Goal: Task Accomplishment & Management: Use online tool/utility

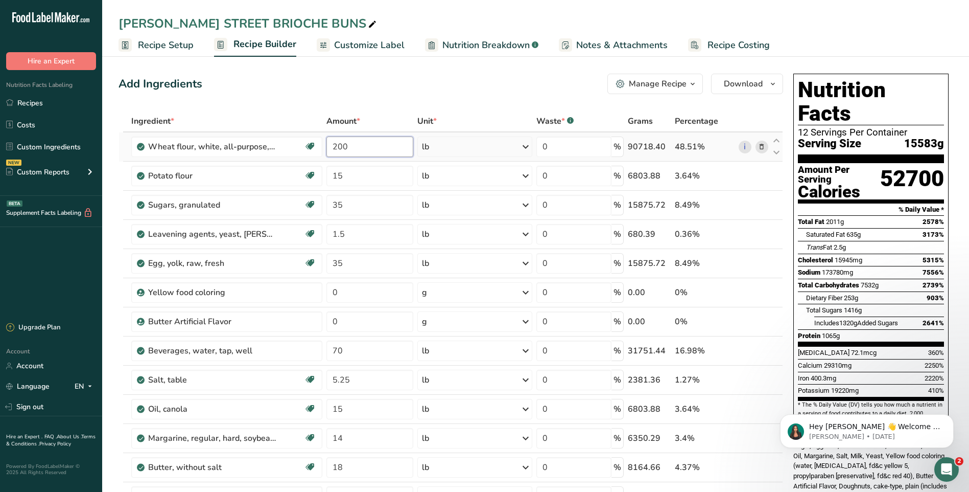
click at [367, 144] on input "200" at bounding box center [369, 146] width 87 height 20
type input "2"
type input "225"
click at [461, 82] on div "Add Ingredients Manage Recipe Delete Recipe Duplicate Recipe Scale Recipe Save …" at bounding box center [451, 84] width 665 height 20
click at [347, 175] on input "15" at bounding box center [369, 176] width 87 height 20
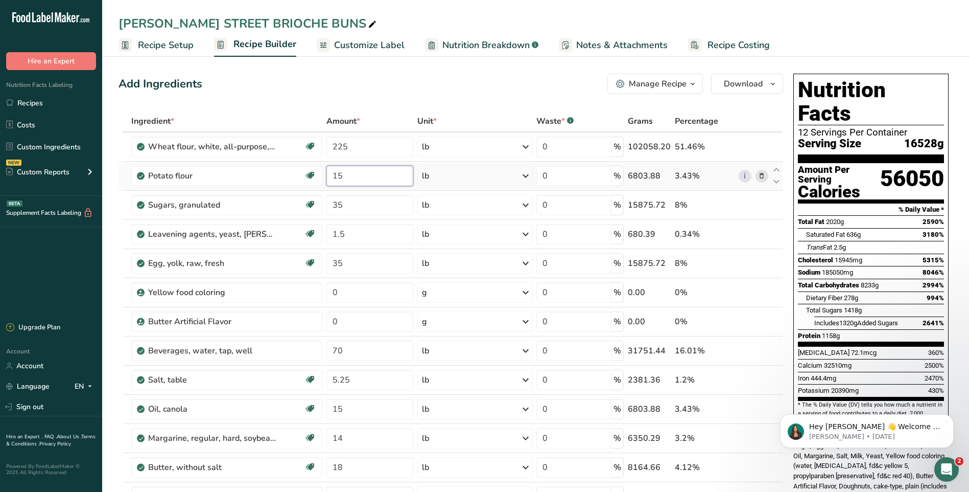
type input "1"
type input "20"
click at [441, 83] on div "Add Ingredients Manage Recipe Delete Recipe Duplicate Recipe Scale Recipe Save …" at bounding box center [451, 84] width 665 height 20
click at [349, 145] on input "225" at bounding box center [369, 146] width 87 height 20
type input "2"
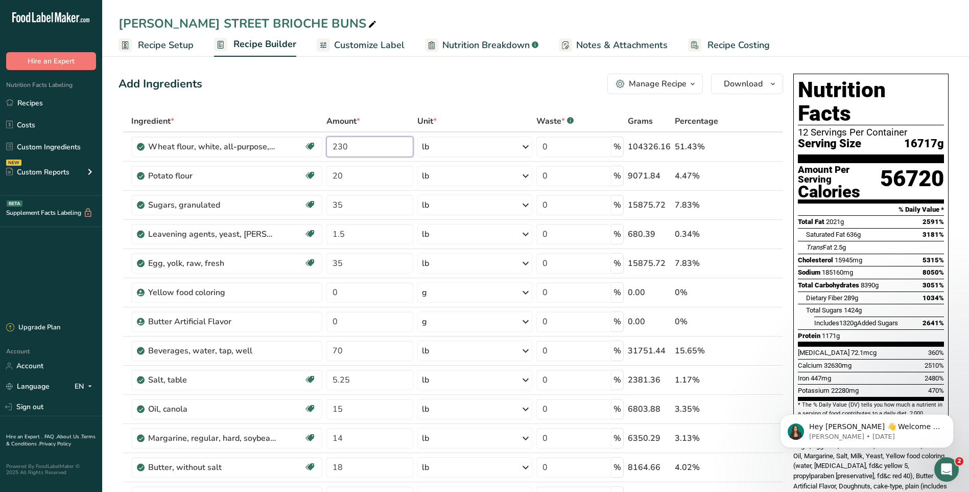
type input "230"
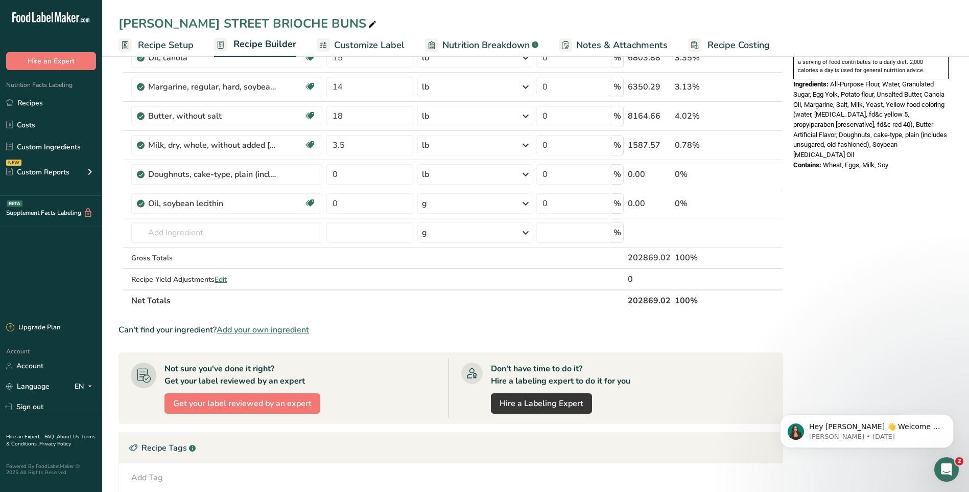
scroll to position [358, 0]
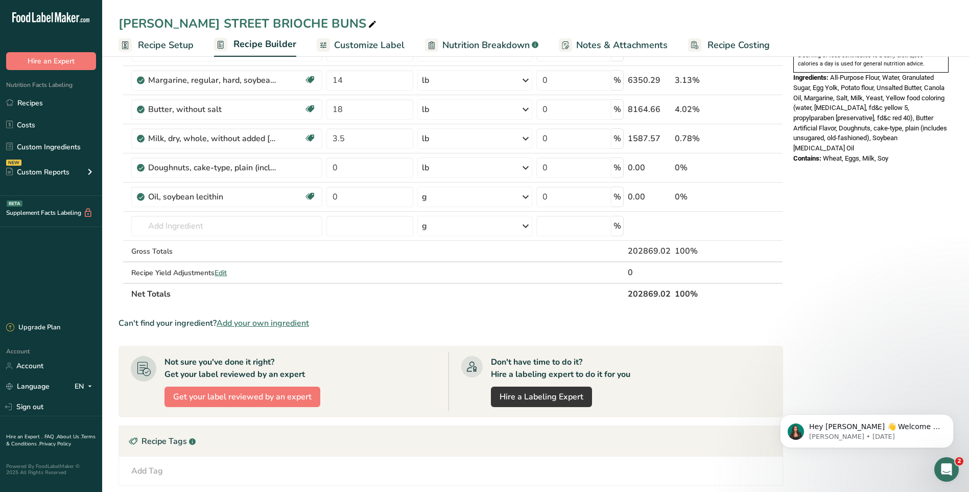
drag, startPoint x: 903, startPoint y: 322, endPoint x: 873, endPoint y: 321, distance: 30.7
click at [900, 322] on div "Nutrition Facts 12 Servings Per Container Serving Size 16906g Amount Per Servin…" at bounding box center [870, 175] width 163 height 927
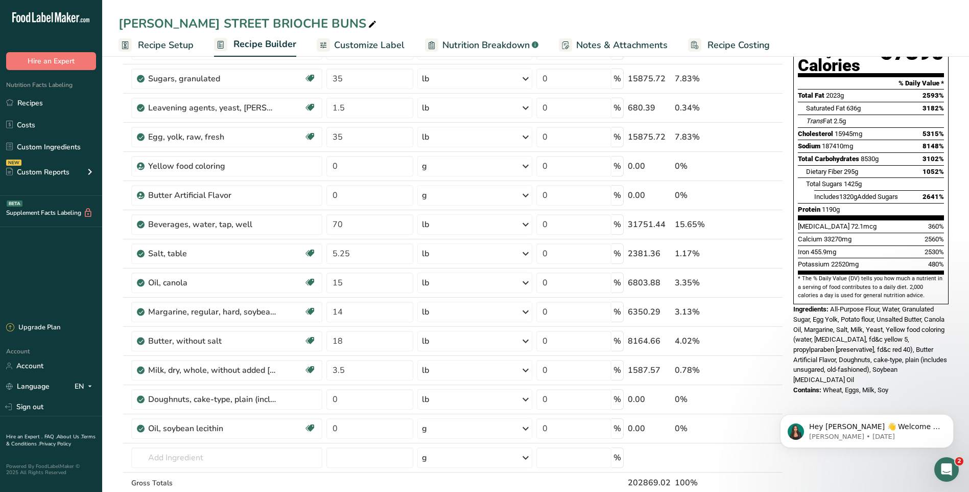
scroll to position [0, 0]
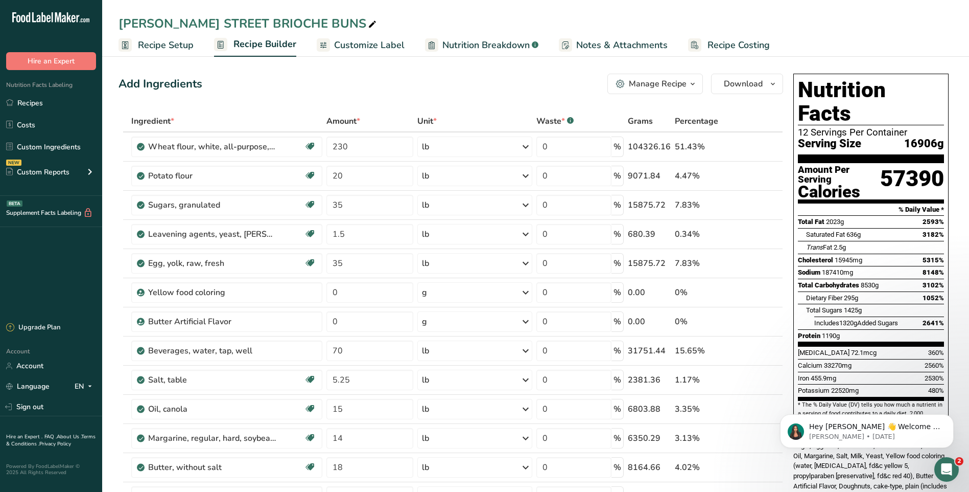
click at [165, 49] on span "Recipe Setup" at bounding box center [166, 45] width 56 height 14
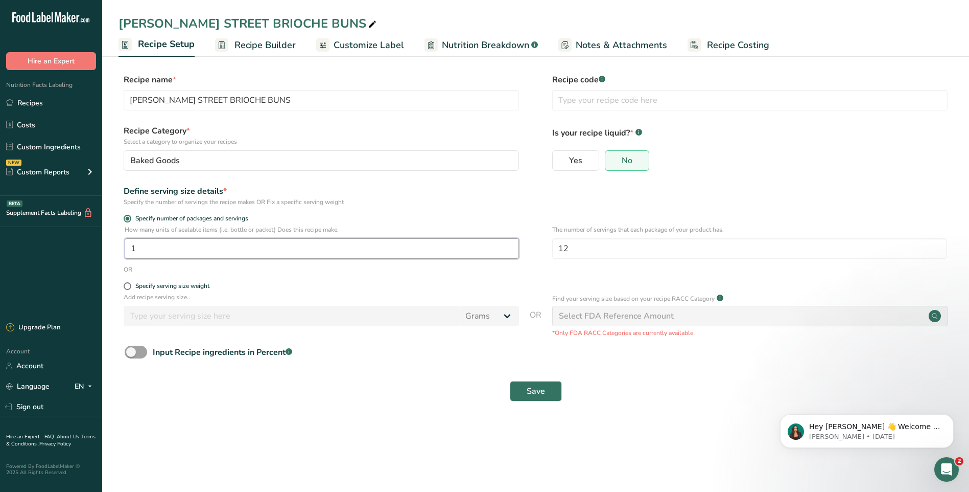
click at [148, 243] on input "1" at bounding box center [322, 248] width 394 height 20
type input "185"
click at [541, 392] on span "Save" at bounding box center [536, 391] width 18 height 12
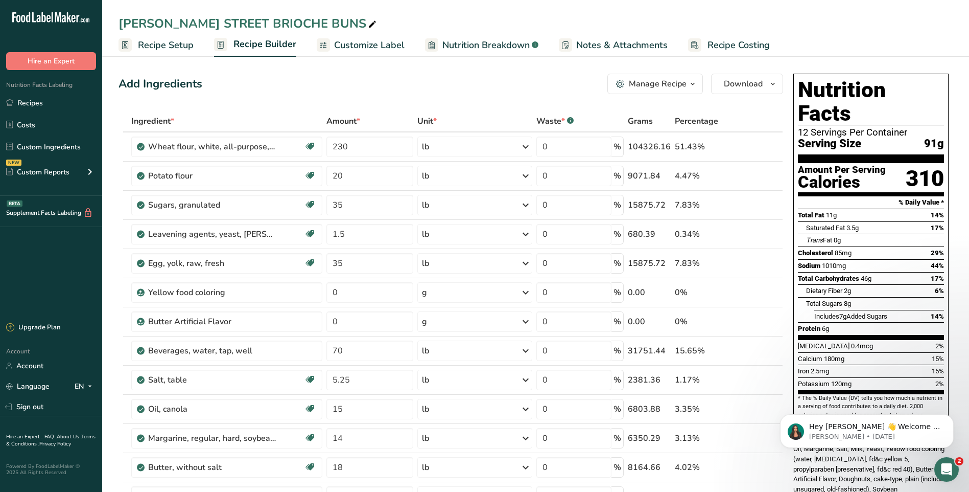
click at [884, 34] on ul "Recipe Setup Recipe Builder Customize Label Nutrition Breakdown .a-a{fill:#3473…" at bounding box center [535, 45] width 867 height 24
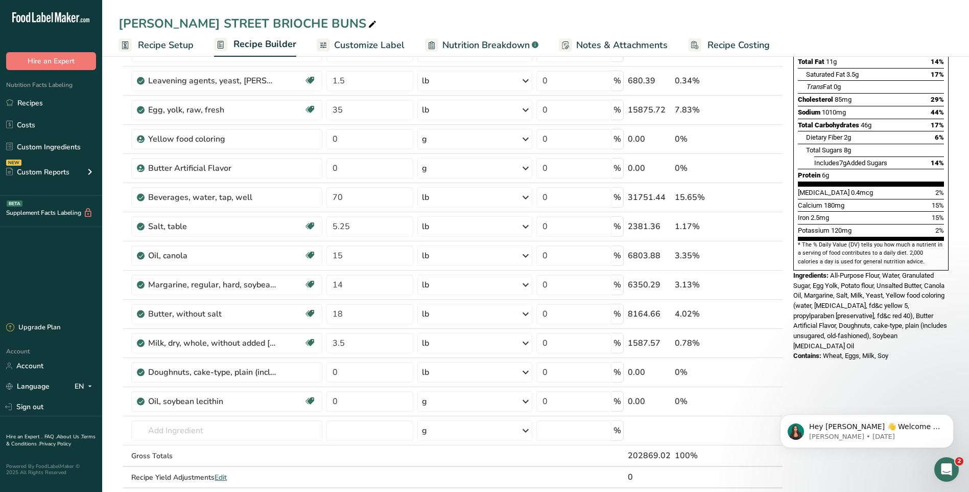
scroll to position [51, 0]
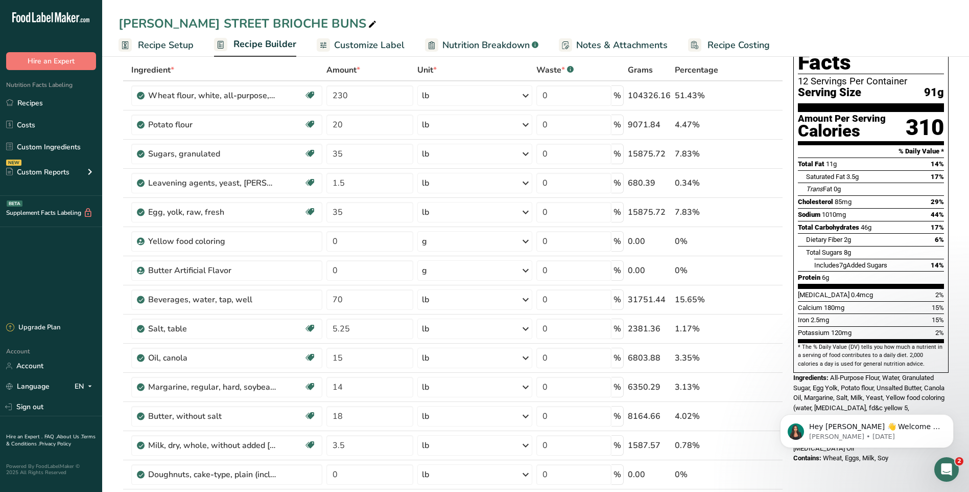
drag, startPoint x: 277, startPoint y: 46, endPoint x: 348, endPoint y: 49, distance: 70.6
click at [277, 46] on span "Recipe Builder" at bounding box center [264, 44] width 63 height 14
click at [248, 42] on span "Recipe Builder" at bounding box center [264, 44] width 63 height 14
click at [159, 39] on span "Recipe Setup" at bounding box center [166, 45] width 56 height 14
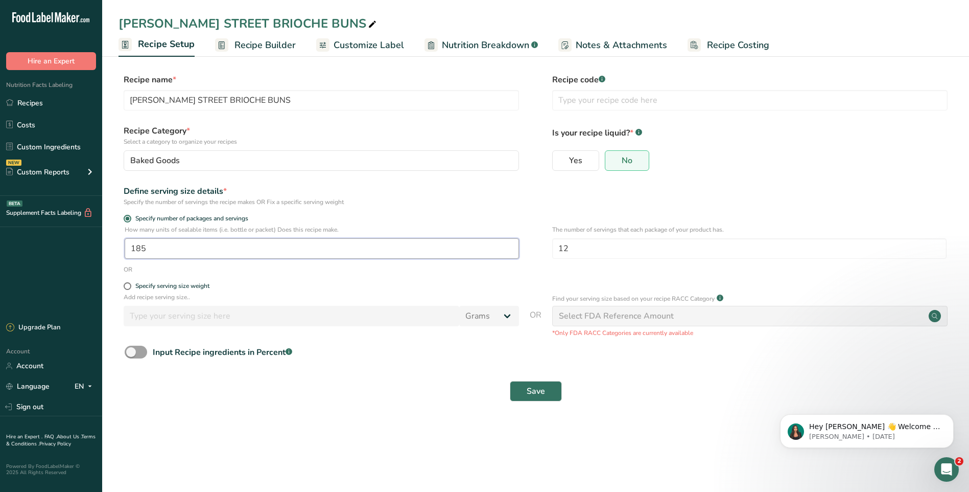
click at [150, 247] on input "185" at bounding box center [322, 248] width 394 height 20
type input "180"
click at [545, 387] on button "Save" at bounding box center [536, 391] width 52 height 20
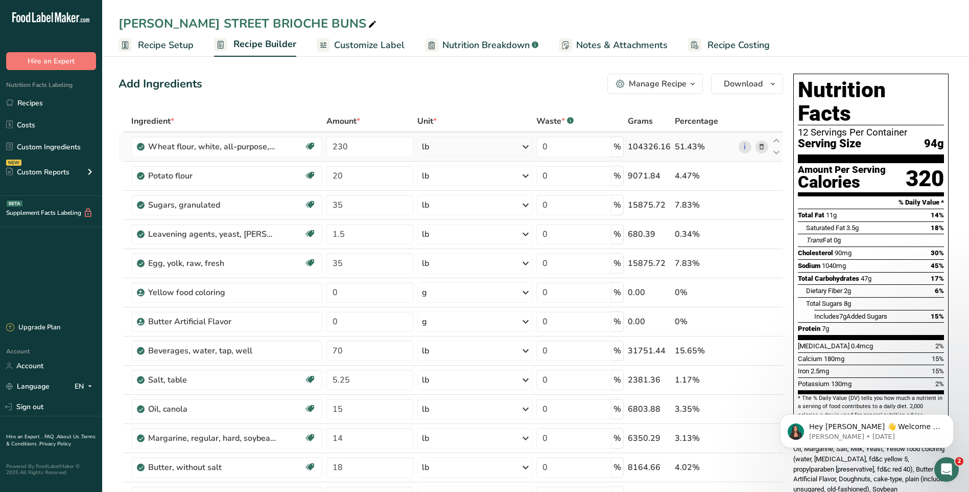
drag, startPoint x: 173, startPoint y: 46, endPoint x: 317, endPoint y: 157, distance: 181.4
click at [173, 46] on span "Recipe Setup" at bounding box center [166, 45] width 56 height 14
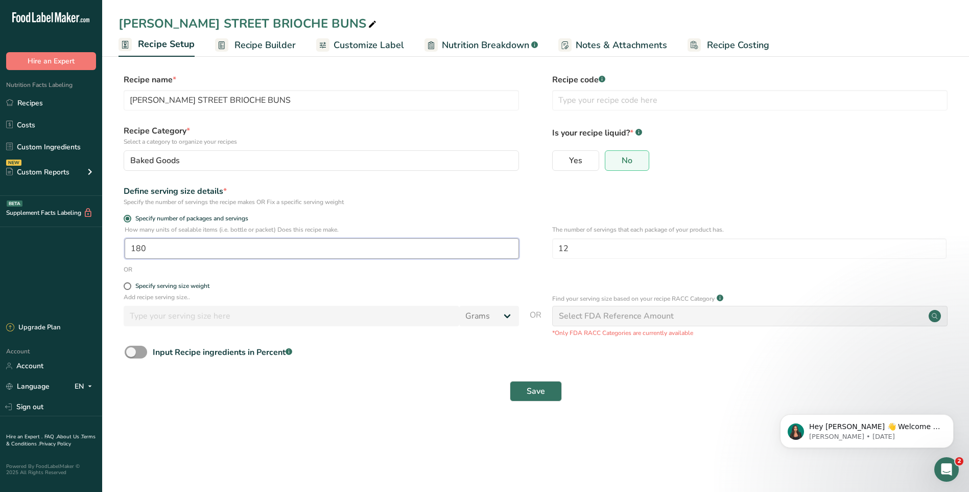
click at [171, 246] on input "180" at bounding box center [322, 248] width 394 height 20
type input "185"
drag, startPoint x: 541, startPoint y: 393, endPoint x: 544, endPoint y: 386, distance: 7.1
click at [541, 393] on span "Save" at bounding box center [536, 391] width 18 height 12
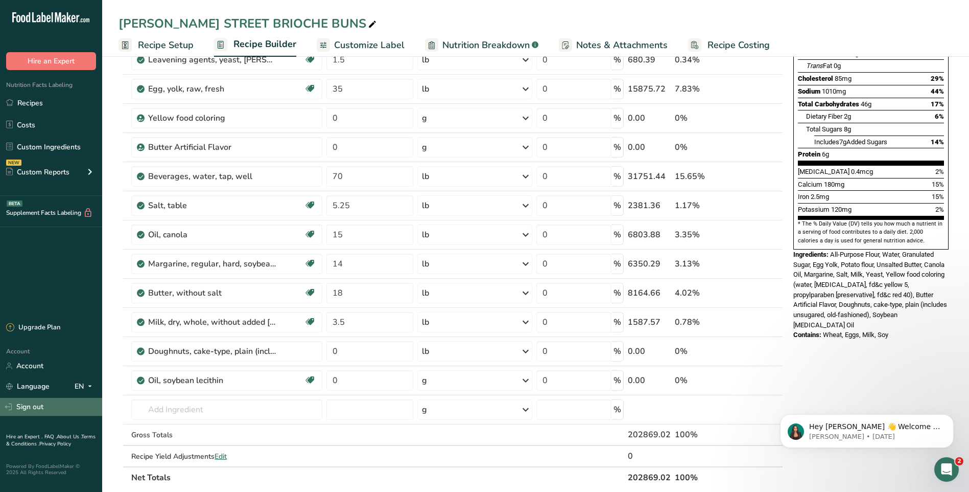
scroll to position [255, 0]
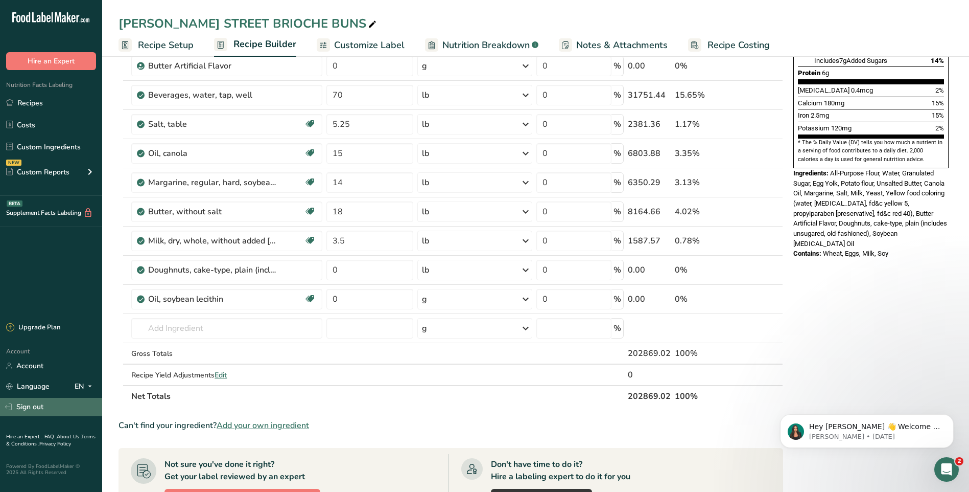
click at [49, 405] on link "Sign out" at bounding box center [51, 407] width 102 height 18
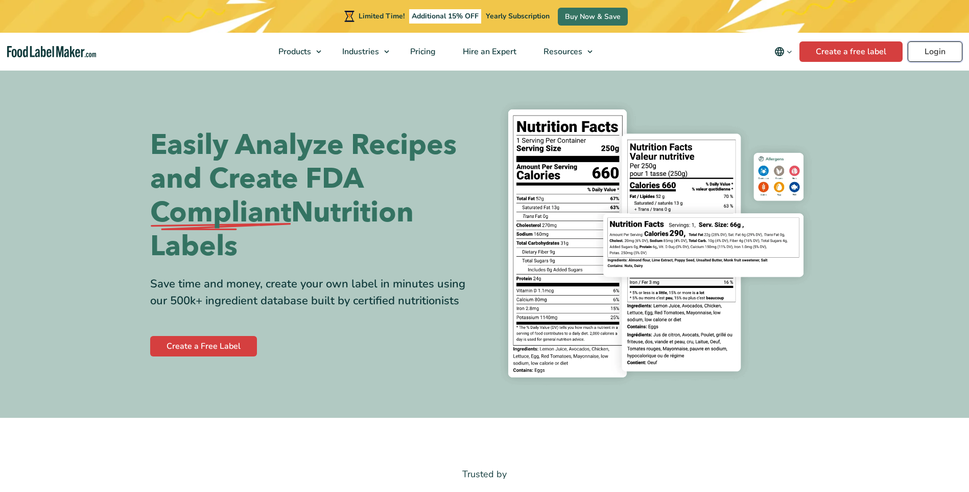
click at [937, 54] on link "Login" at bounding box center [935, 51] width 55 height 20
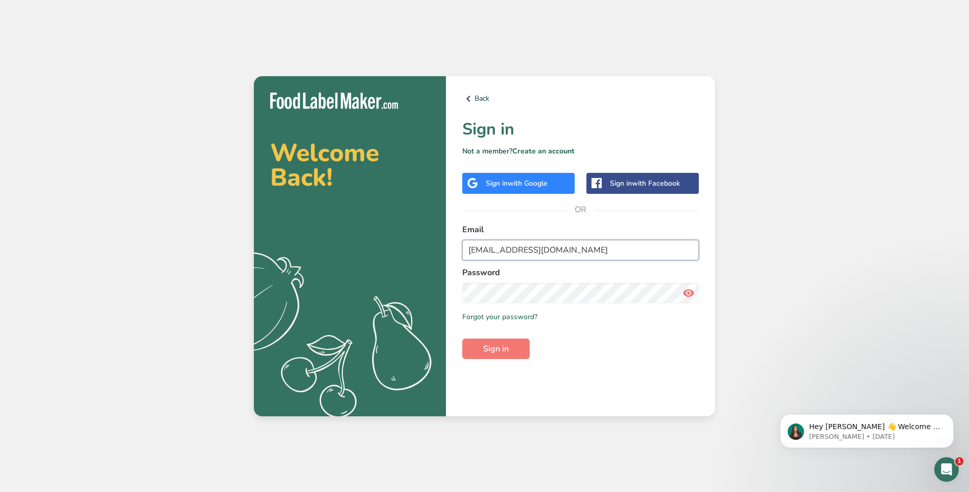
click at [585, 249] on input "[EMAIL_ADDRESS][DOMAIN_NAME]" at bounding box center [580, 250] width 237 height 20
click at [783, 287] on div "Welcome Back! .a{fill:#f5f3ed;} Back Sign in Not a member? Create an account Si…" at bounding box center [484, 246] width 969 height 492
click at [603, 255] on input "[EMAIL_ADDRESS][DOMAIN_NAME]" at bounding box center [580, 250] width 237 height 20
type input "[EMAIL_ADDRESS][DOMAIN_NAME]"
click at [512, 350] on button "Sign in" at bounding box center [495, 348] width 67 height 20
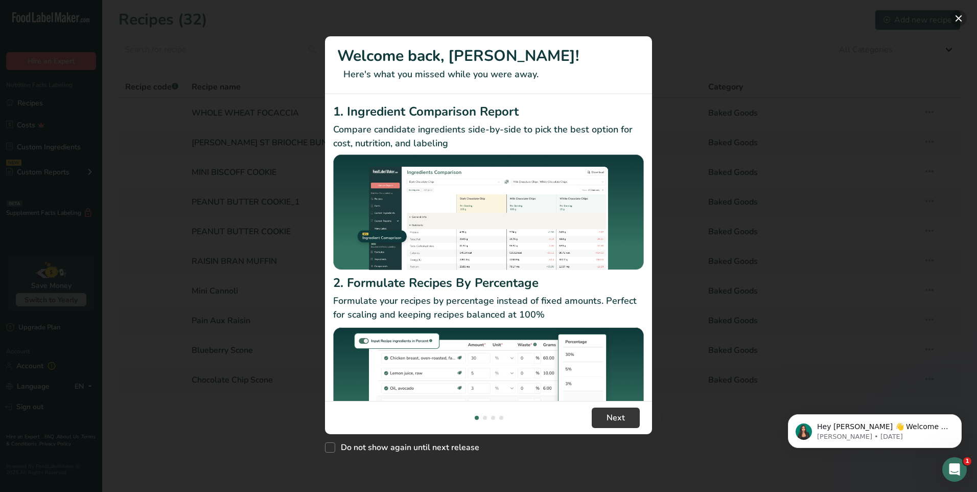
click at [959, 20] on button "New Features" at bounding box center [958, 18] width 16 height 16
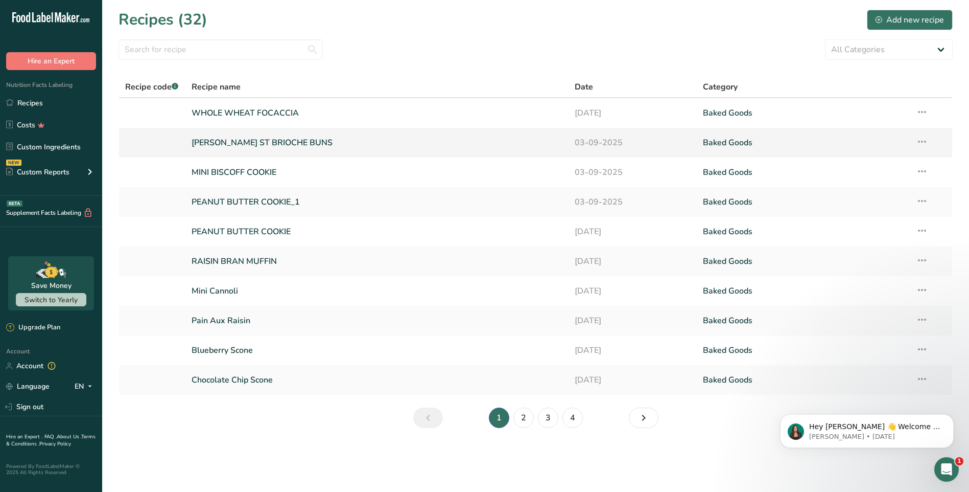
click at [367, 146] on link "SMITH ST BRIOCHE BUNS" at bounding box center [377, 142] width 371 height 21
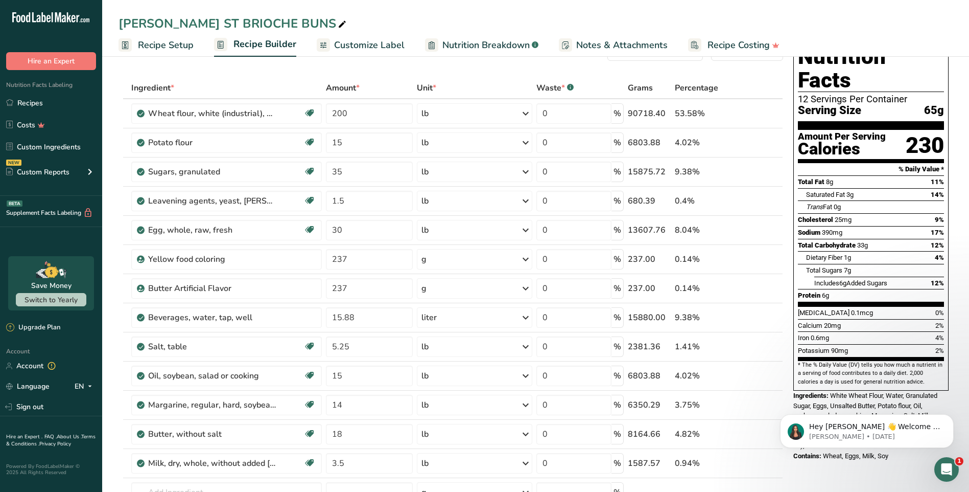
scroll to position [51, 0]
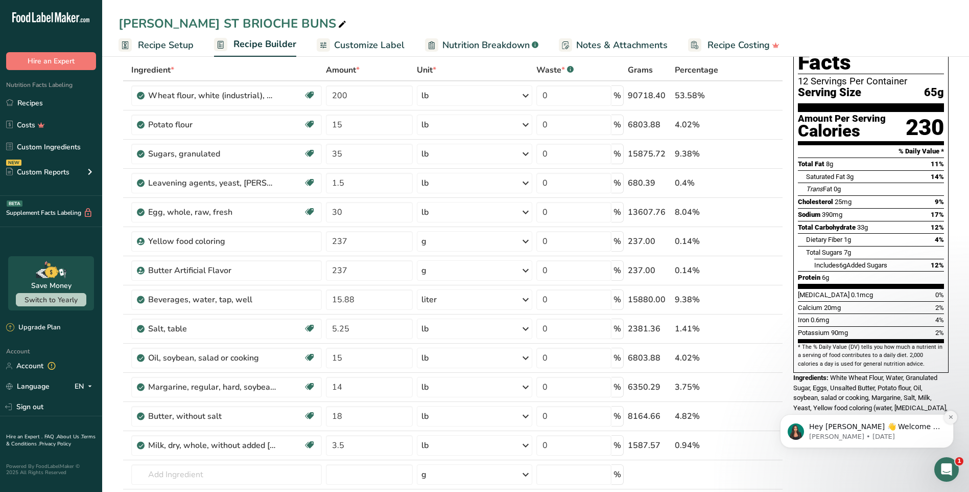
click at [950, 415] on icon "Dismiss notification" at bounding box center [951, 417] width 6 height 6
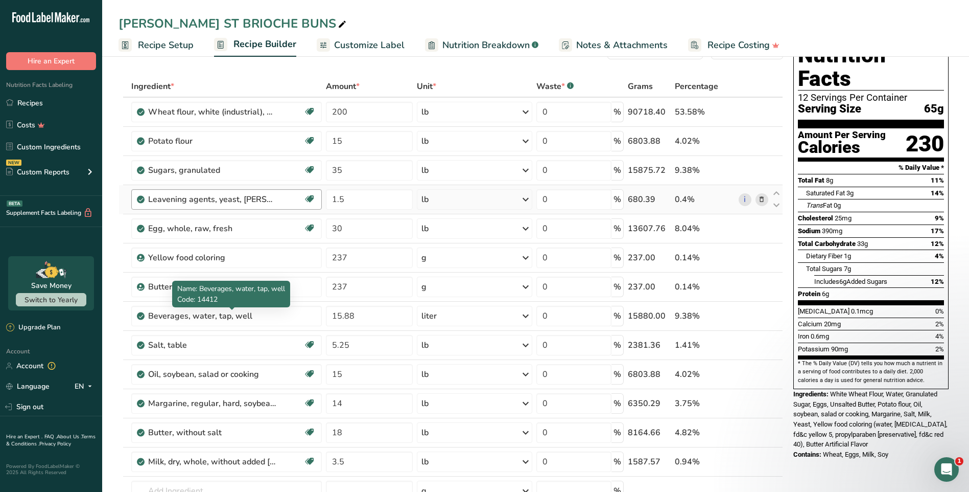
scroll to position [0, 0]
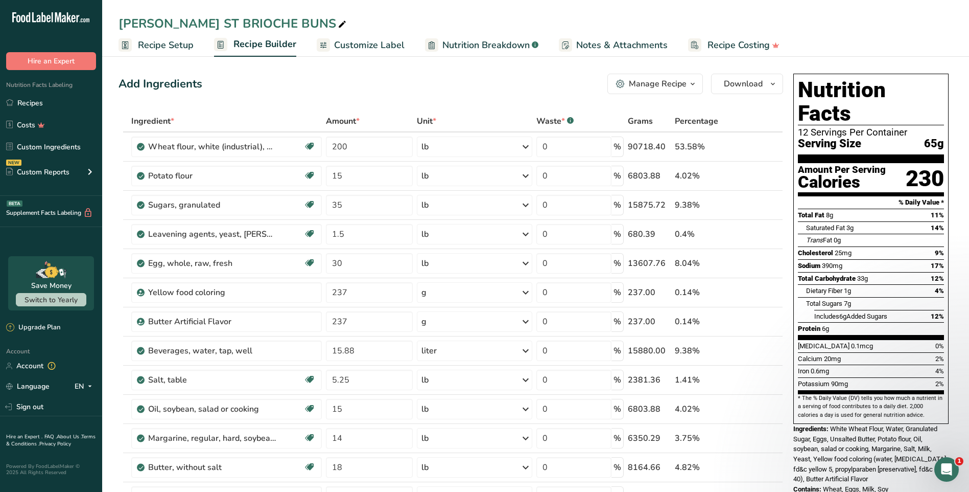
drag, startPoint x: 168, startPoint y: 46, endPoint x: 353, endPoint y: 123, distance: 200.9
click at [168, 46] on span "Recipe Setup" at bounding box center [166, 45] width 56 height 14
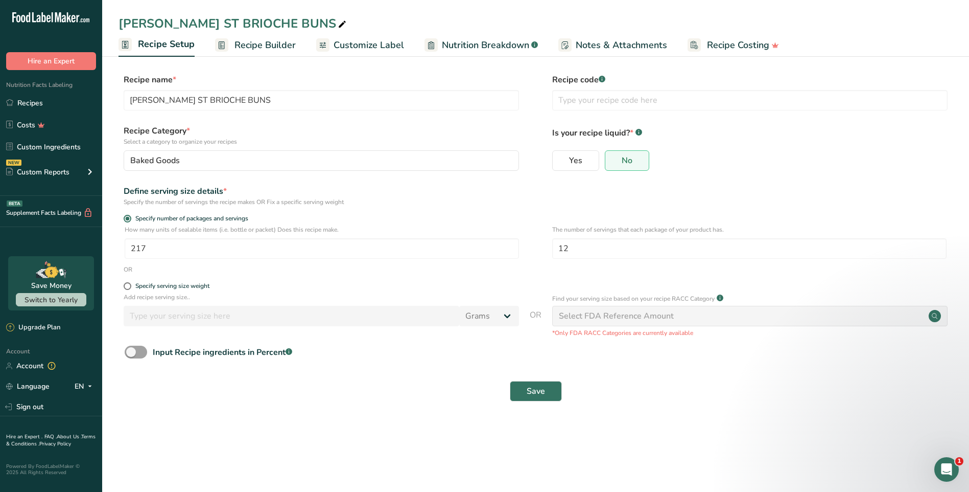
drag, startPoint x: 259, startPoint y: 48, endPoint x: 398, endPoint y: 51, distance: 139.5
click at [259, 48] on span "Recipe Builder" at bounding box center [265, 45] width 61 height 14
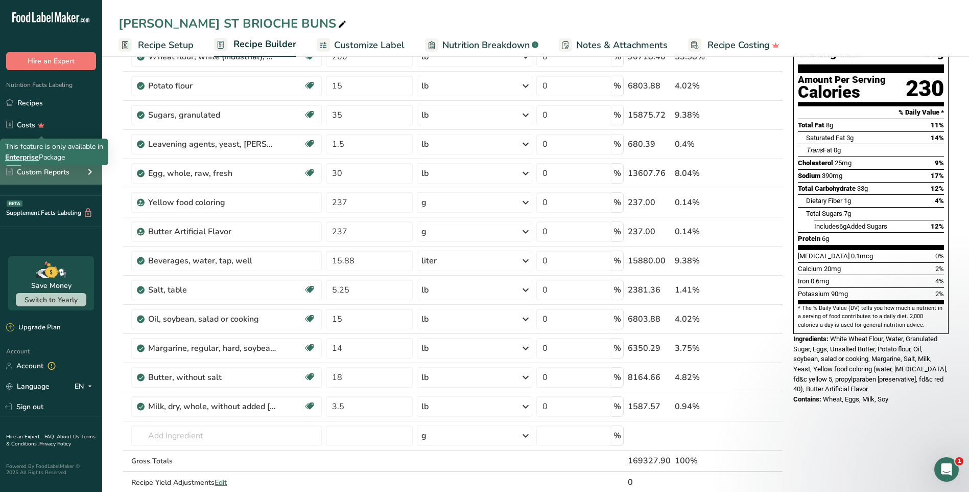
scroll to position [102, 0]
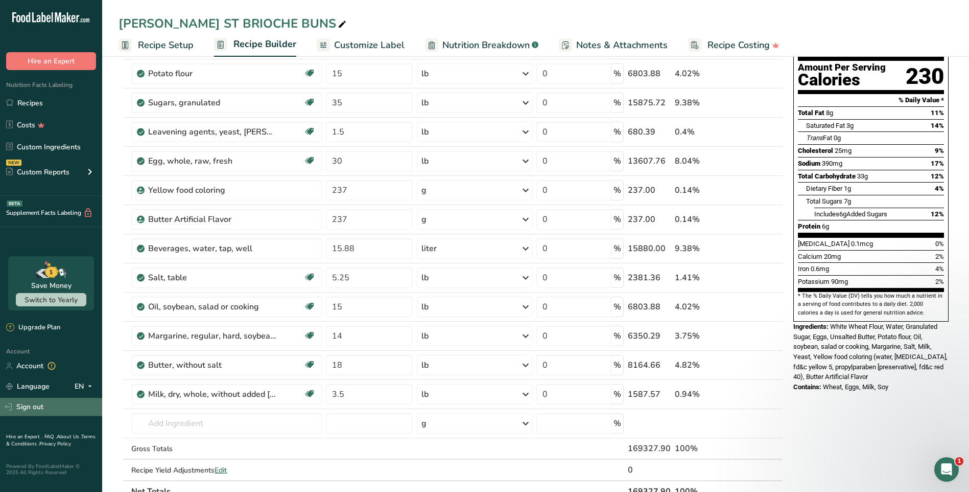
click at [32, 409] on link "Sign out" at bounding box center [51, 407] width 102 height 18
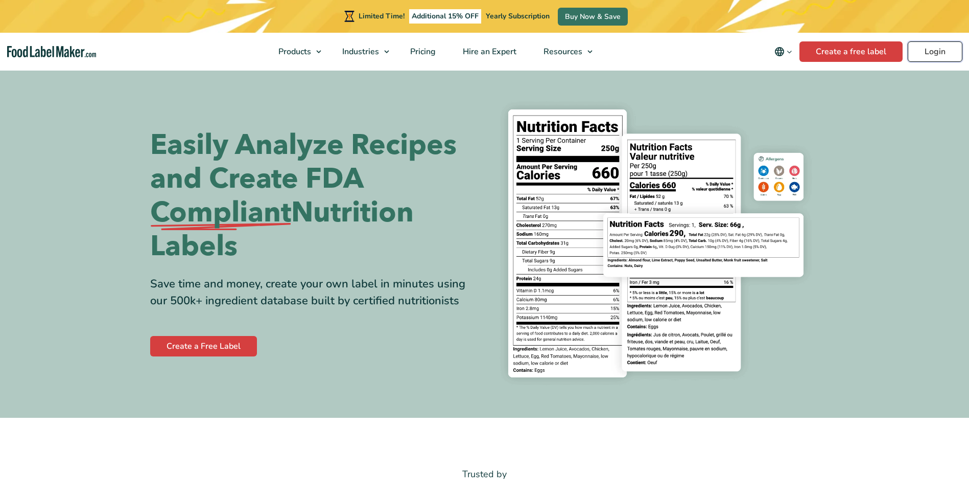
click at [948, 55] on link "Login" at bounding box center [935, 51] width 55 height 20
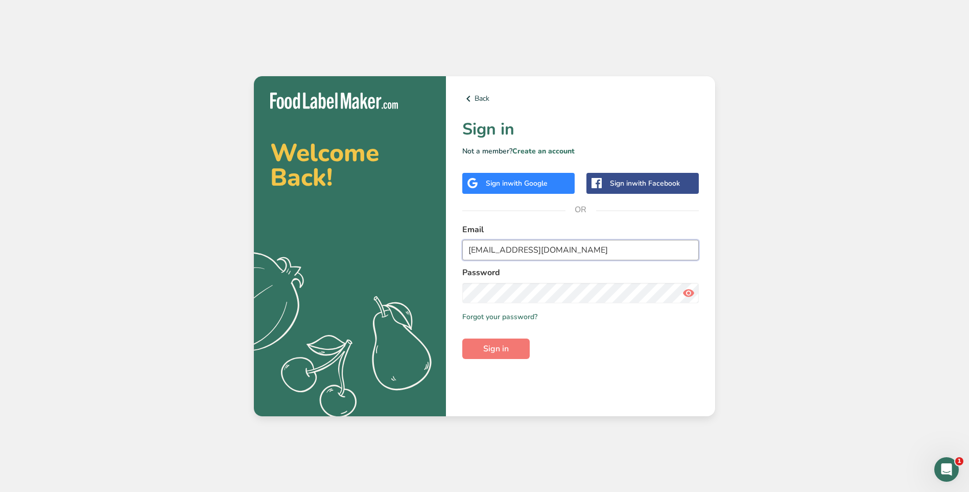
click at [588, 255] on input "[EMAIL_ADDRESS][DOMAIN_NAME]" at bounding box center [580, 250] width 237 height 20
type input "[EMAIL_ADDRESS][DOMAIN_NAME]"
drag, startPoint x: 497, startPoint y: 351, endPoint x: 524, endPoint y: 341, distance: 29.4
click at [498, 349] on span "Sign in" at bounding box center [496, 348] width 26 height 12
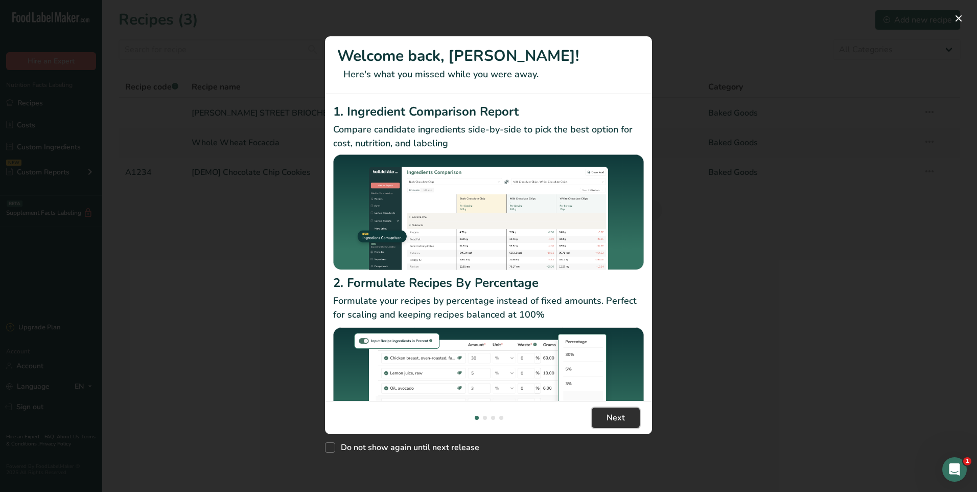
click at [624, 420] on button "Next" at bounding box center [616, 417] width 48 height 20
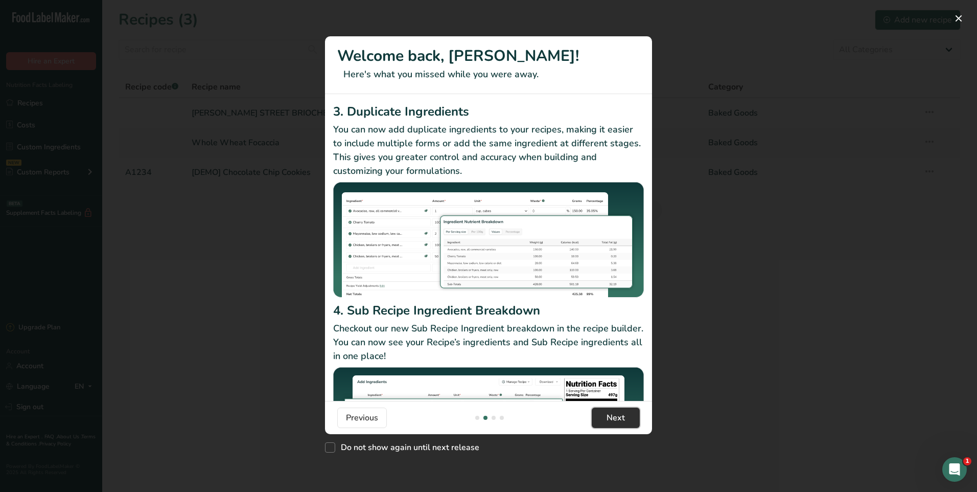
click at [618, 419] on span "Next" at bounding box center [615, 417] width 18 height 12
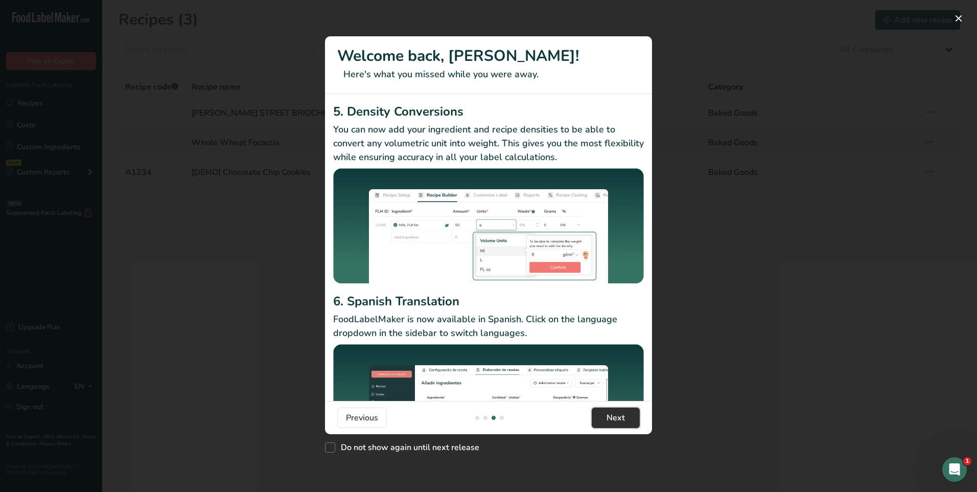
click at [614, 419] on span "Next" at bounding box center [615, 417] width 18 height 12
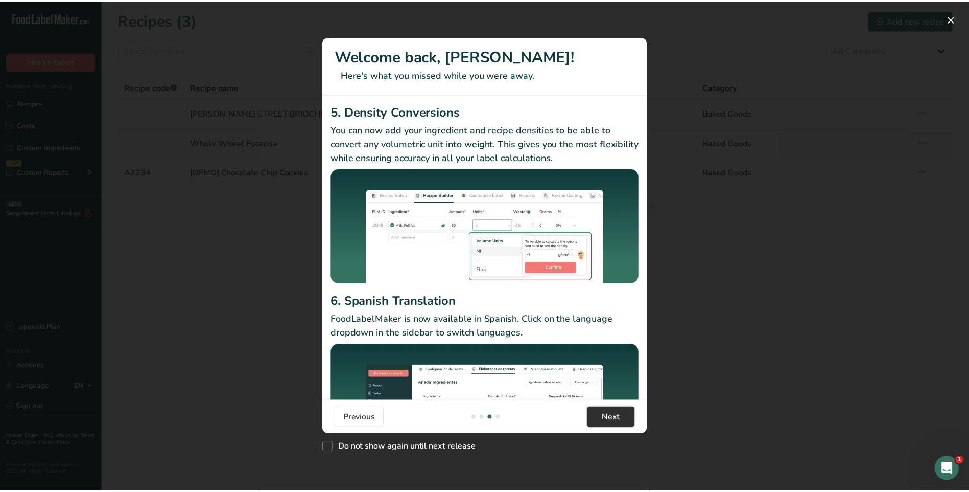
scroll to position [0, 981]
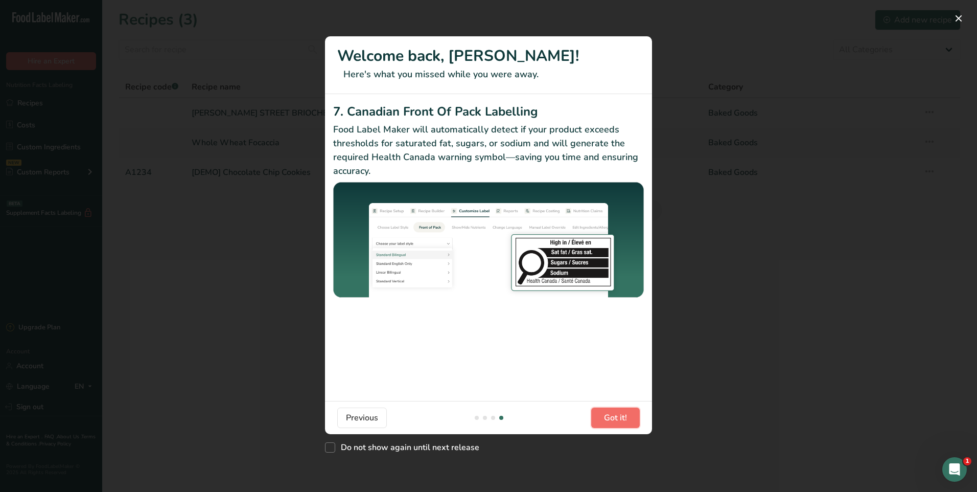
click at [614, 417] on span "Got it!" at bounding box center [615, 417] width 23 height 12
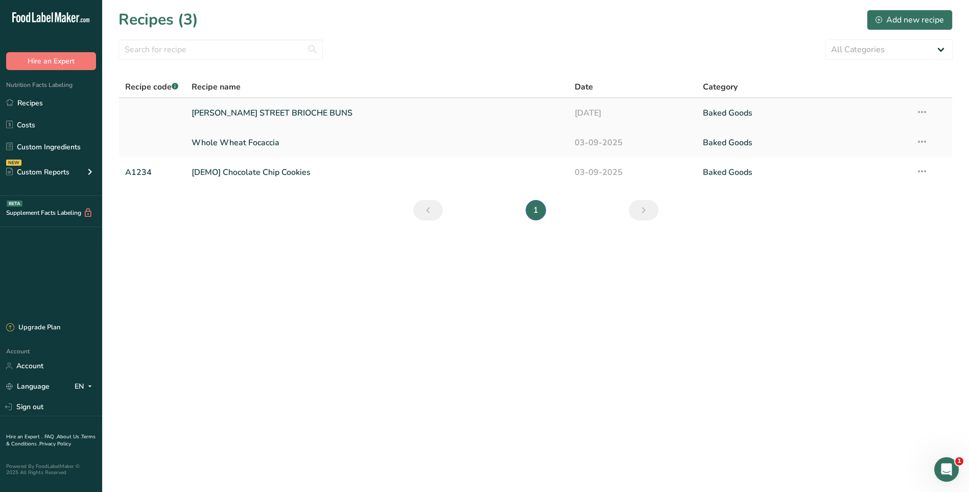
click at [417, 108] on link "[PERSON_NAME] STREET BRIOCHE BUNS" at bounding box center [377, 112] width 371 height 21
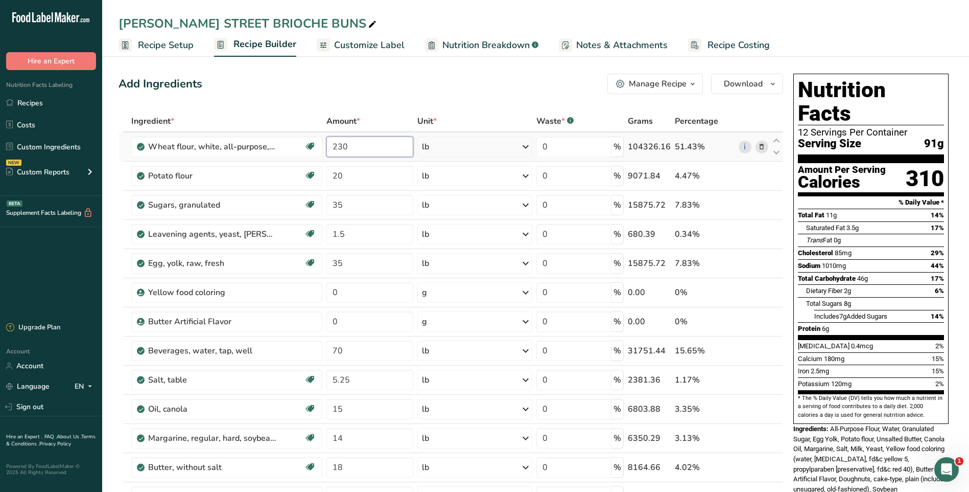
click at [365, 149] on input "230" at bounding box center [369, 146] width 87 height 20
type input "2"
click at [476, 92] on div "Add Ingredients Manage Recipe Delete Recipe Duplicate Recipe Scale Recipe Save …" at bounding box center [451, 84] width 665 height 20
click at [360, 145] on input "200" at bounding box center [369, 146] width 87 height 20
type input "225"
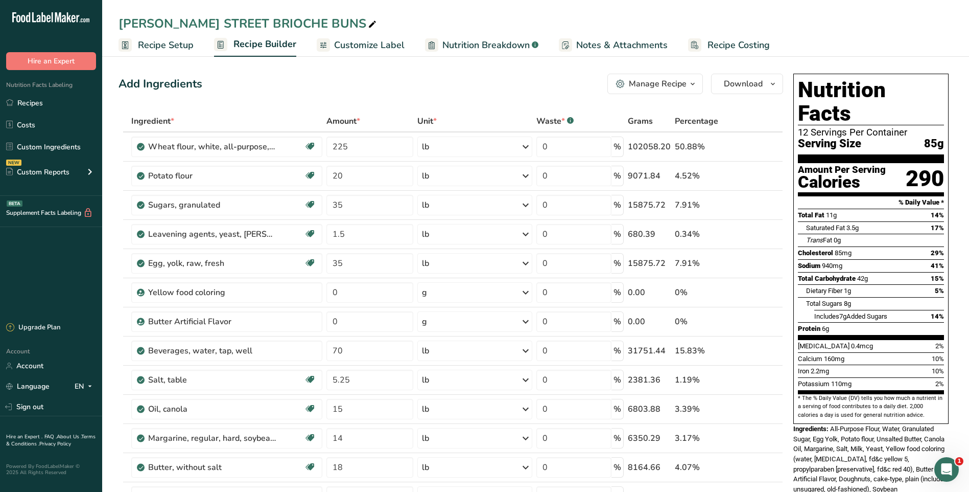
click at [485, 92] on div "Add Ingredients Manage Recipe Delete Recipe Duplicate Recipe Scale Recipe Save …" at bounding box center [451, 84] width 665 height 20
click at [469, 88] on div "Add Ingredients Manage Recipe Delete Recipe Duplicate Recipe Scale Recipe Save …" at bounding box center [451, 84] width 665 height 20
click at [773, 81] on icon "button" at bounding box center [773, 84] width 8 height 13
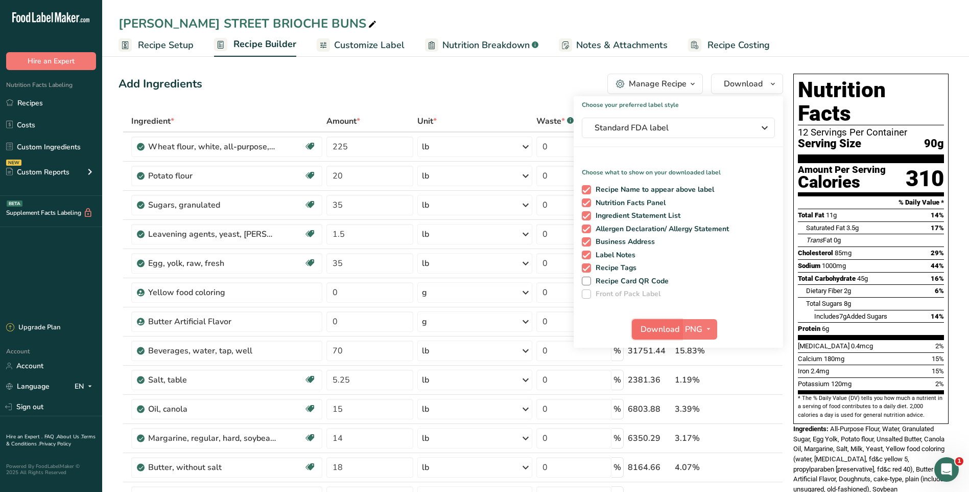
click at [667, 331] on span "Download" at bounding box center [660, 329] width 39 height 12
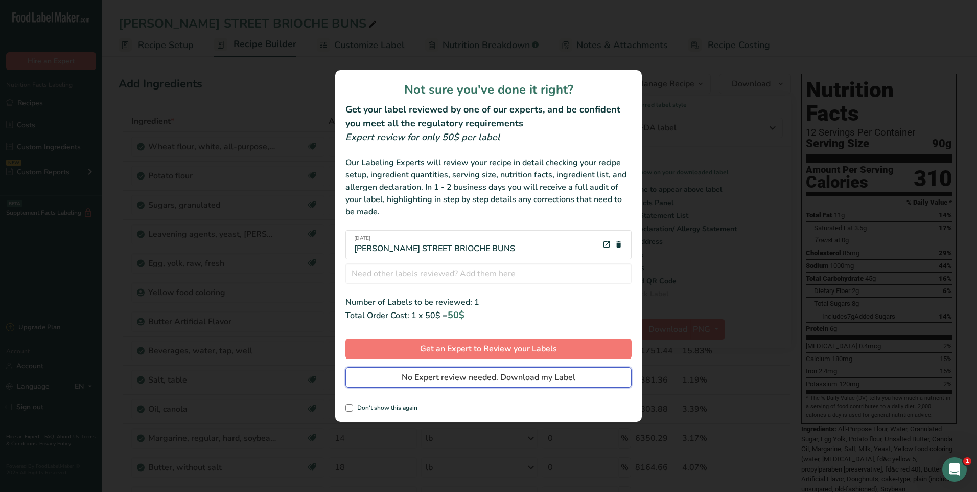
click at [478, 380] on span "No Expert review needed. Download my Label" at bounding box center [489, 377] width 174 height 12
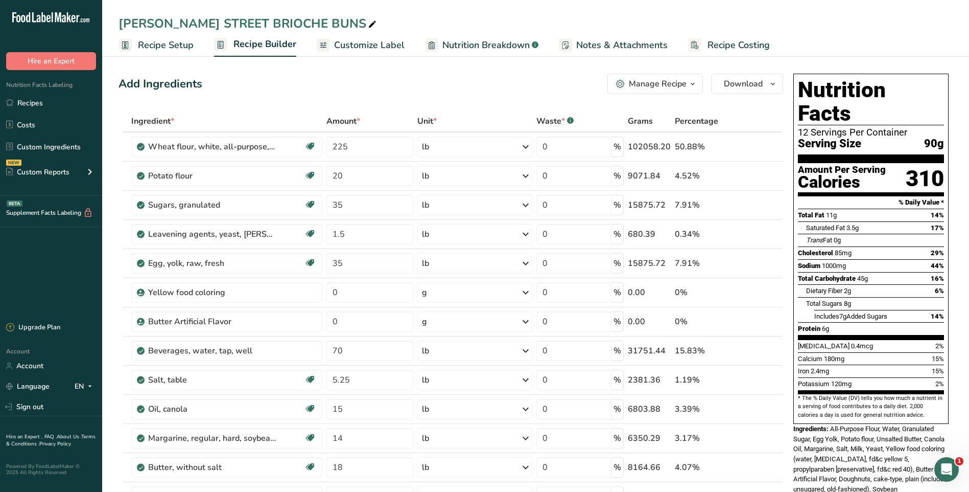
click at [906, 38] on ul "Recipe Setup Recipe Builder Customize Label Nutrition Breakdown .a-a{fill:#3473…" at bounding box center [535, 45] width 867 height 24
drag, startPoint x: 171, startPoint y: 46, endPoint x: 483, endPoint y: 395, distance: 467.9
click at [171, 46] on span "Recipe Setup" at bounding box center [166, 45] width 56 height 14
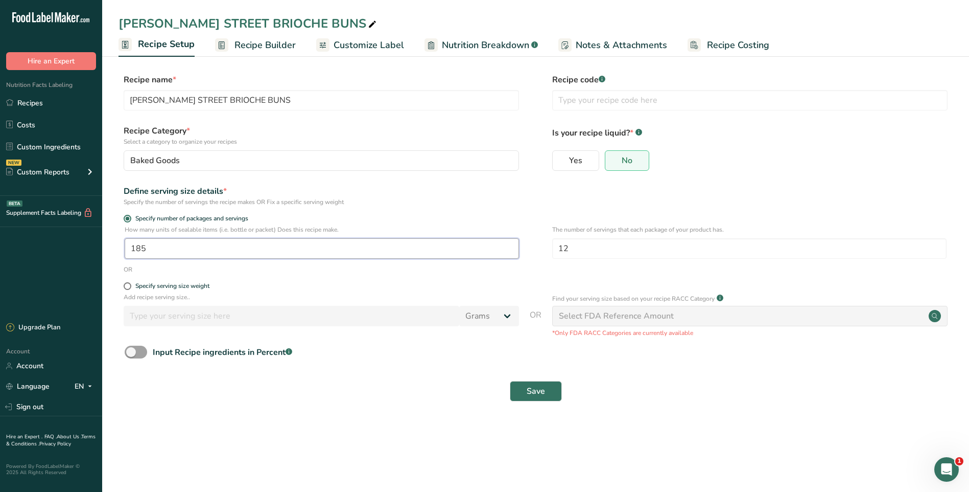
click at [168, 250] on input "185" at bounding box center [322, 248] width 394 height 20
type input "180"
drag, startPoint x: 550, startPoint y: 390, endPoint x: 562, endPoint y: 373, distance: 21.0
click at [548, 390] on button "Save" at bounding box center [536, 391] width 52 height 20
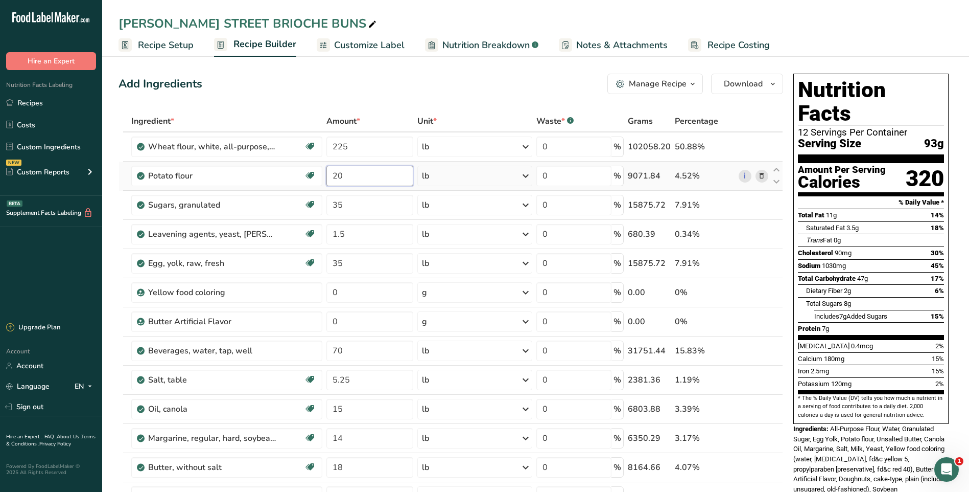
click at [353, 174] on input "20" at bounding box center [369, 176] width 87 height 20
type input "2"
type input "15"
click at [438, 86] on div "Add Ingredients Manage Recipe Delete Recipe Duplicate Recipe Scale Recipe Save …" at bounding box center [451, 84] width 665 height 20
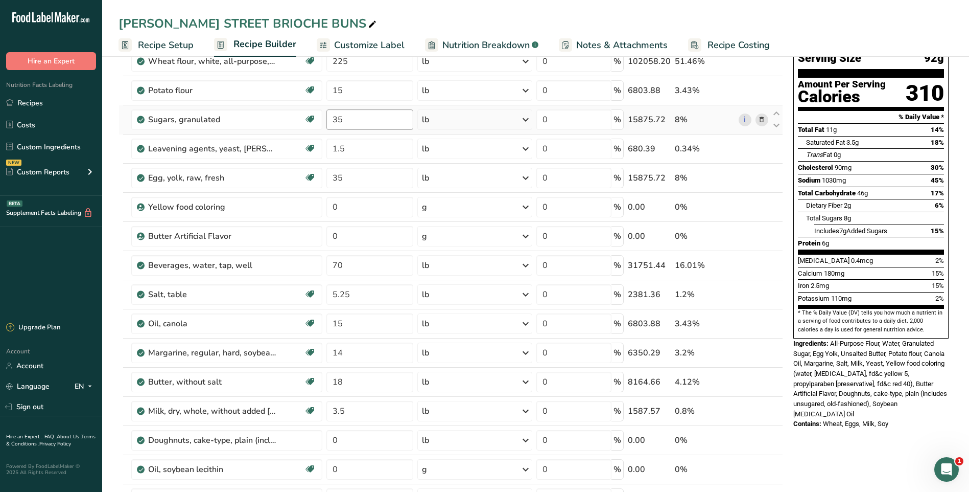
scroll to position [102, 0]
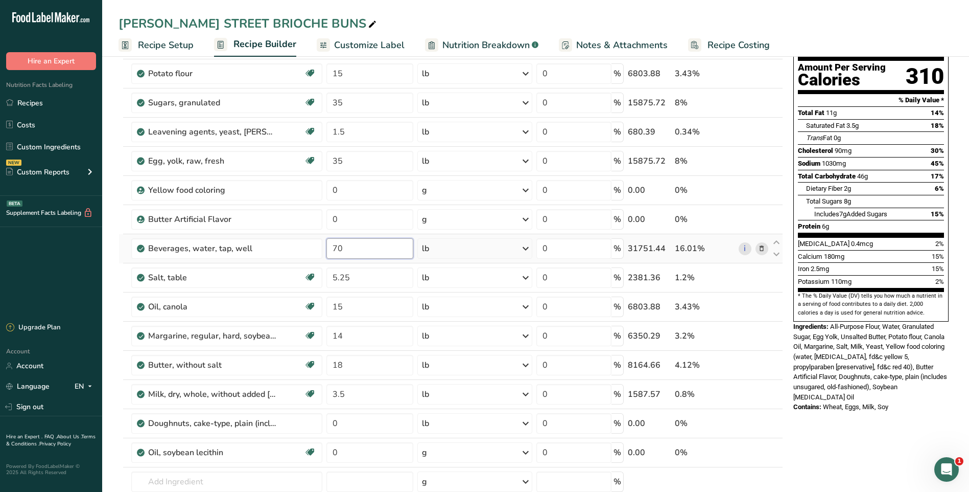
click at [357, 245] on input "70" at bounding box center [369, 248] width 87 height 20
type input "7"
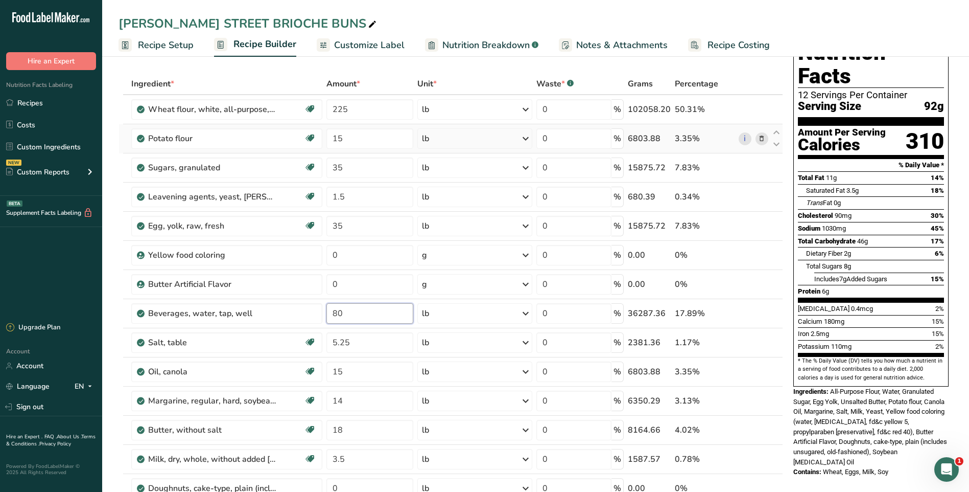
scroll to position [0, 0]
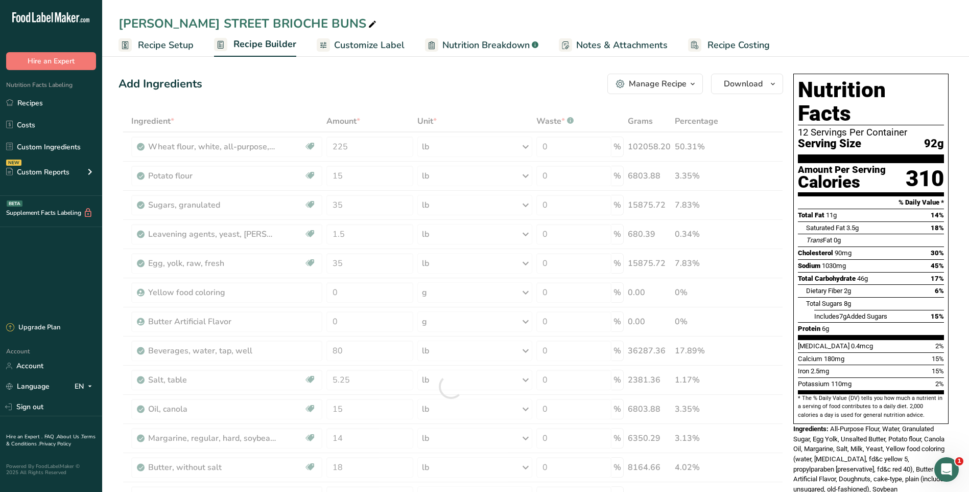
click at [492, 92] on div "Add Ingredients Manage Recipe Delete Recipe Duplicate Recipe Scale Recipe Save …" at bounding box center [451, 84] width 665 height 20
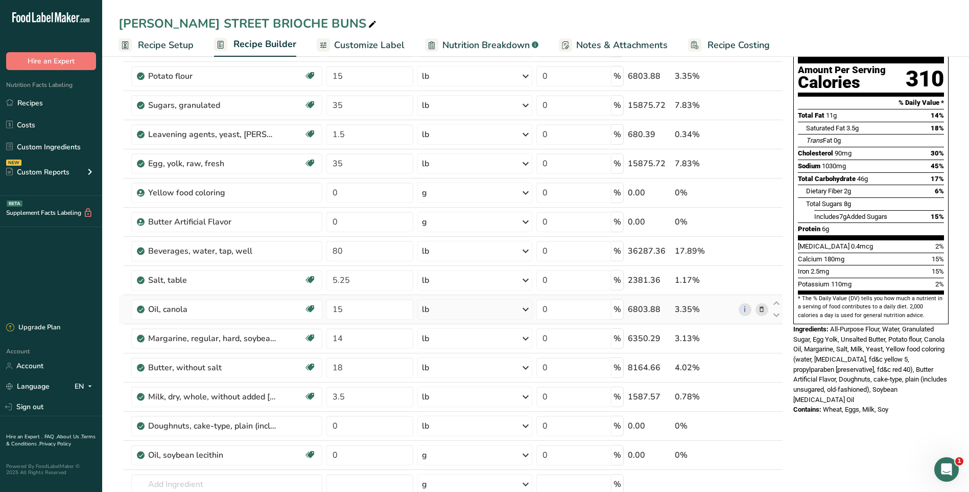
scroll to position [153, 0]
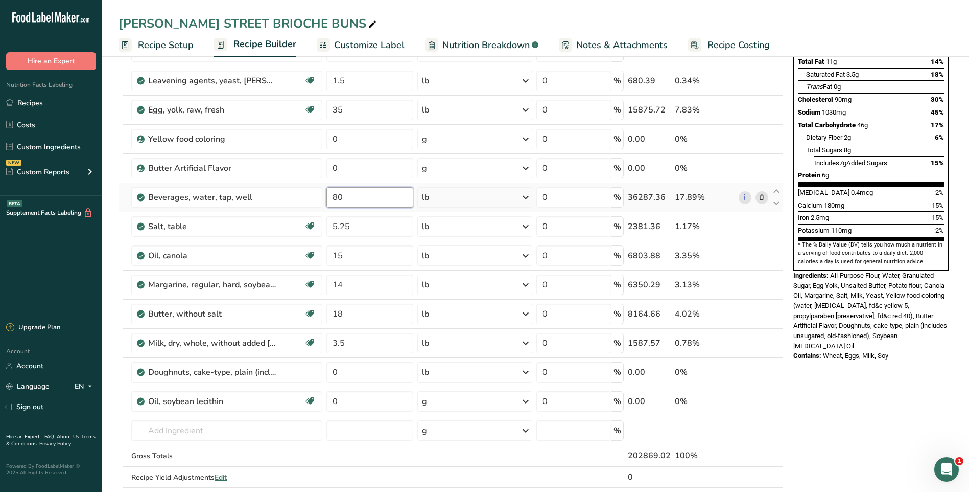
click at [354, 197] on input "80" at bounding box center [369, 197] width 87 height 20
type input "8"
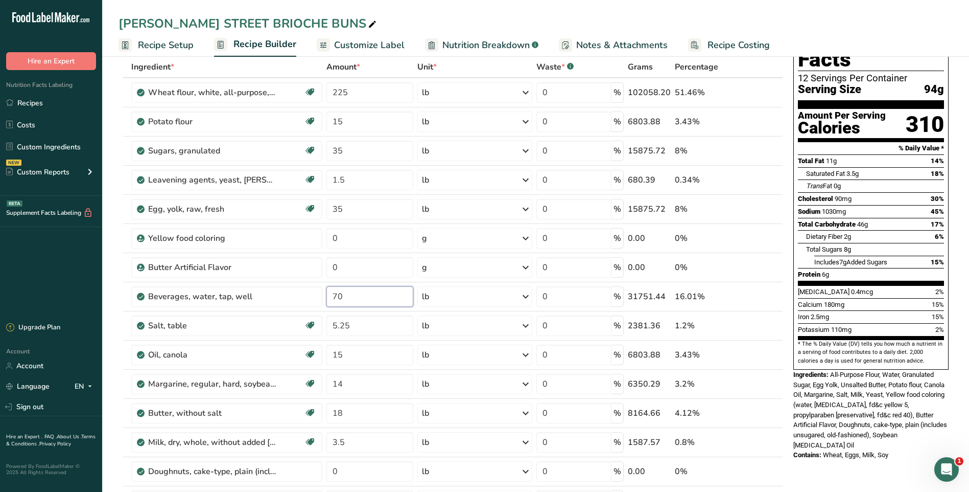
scroll to position [0, 0]
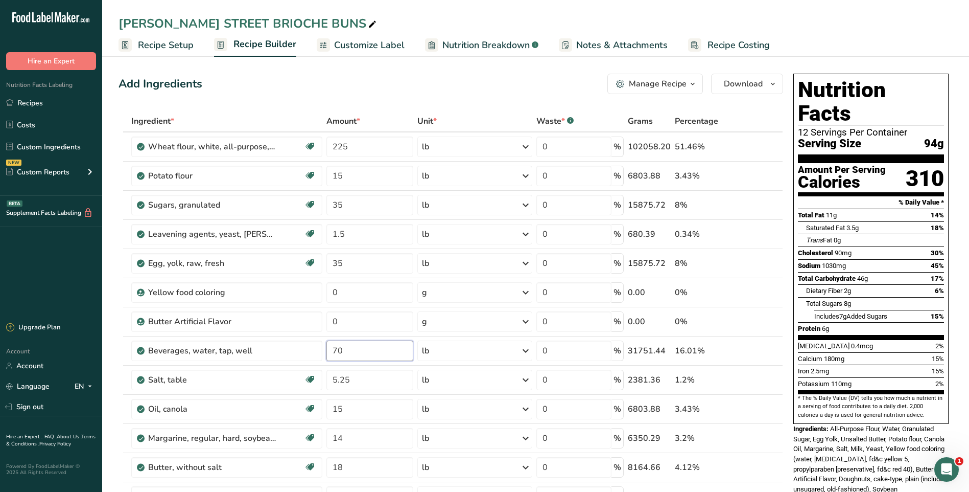
type input "70"
click at [481, 86] on div "Add Ingredients Manage Recipe Delete Recipe Duplicate Recipe Scale Recipe Save …" at bounding box center [451, 84] width 665 height 20
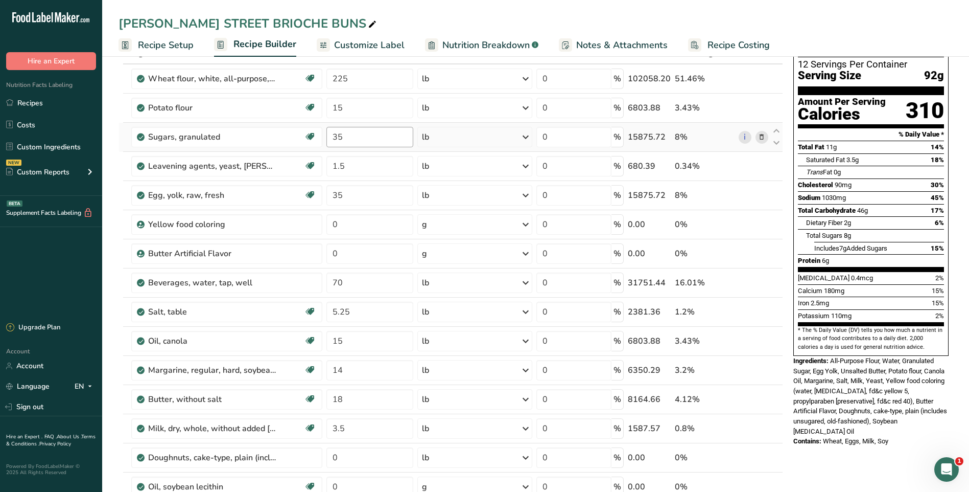
scroll to position [51, 0]
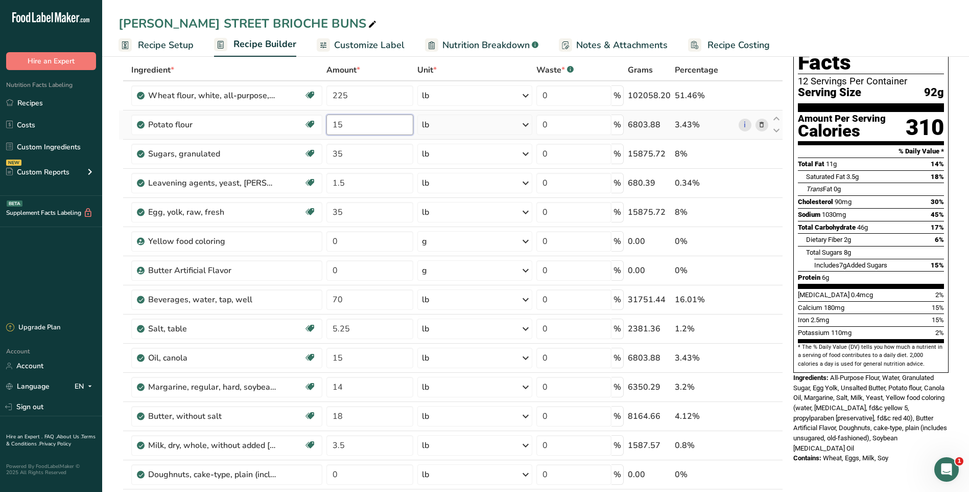
click at [356, 124] on input "15" at bounding box center [369, 124] width 87 height 20
type input "1"
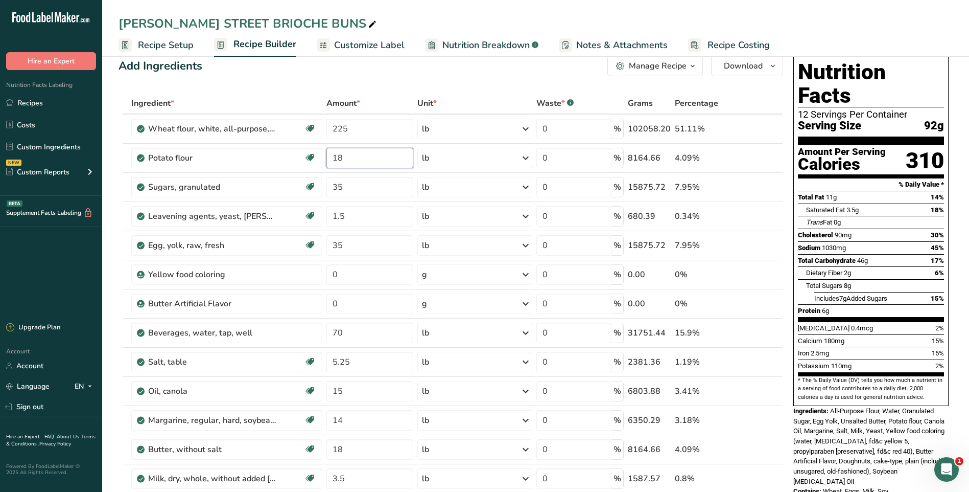
scroll to position [0, 0]
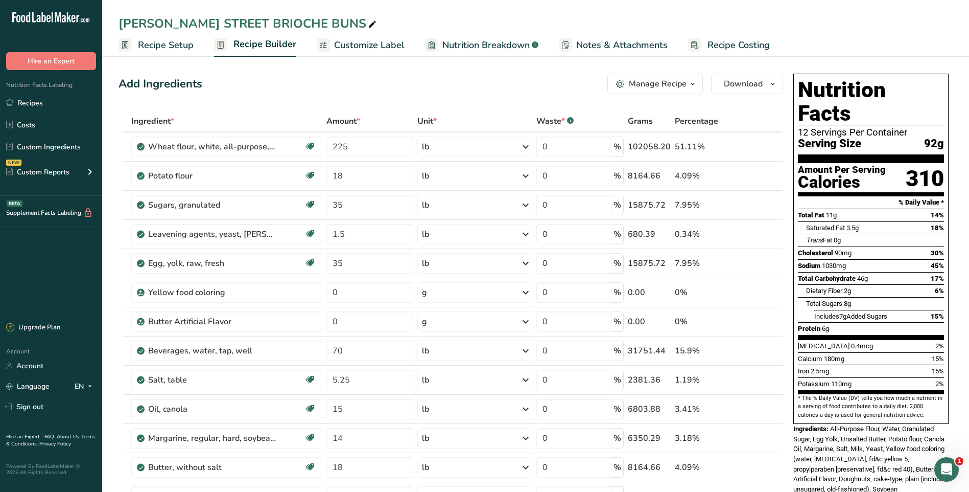
click at [415, 77] on div "Add Ingredients Manage Recipe Delete Recipe Duplicate Recipe Scale Recipe Save …" at bounding box center [451, 84] width 665 height 20
click at [363, 174] on input "18" at bounding box center [369, 176] width 87 height 20
type input "1"
type input "20"
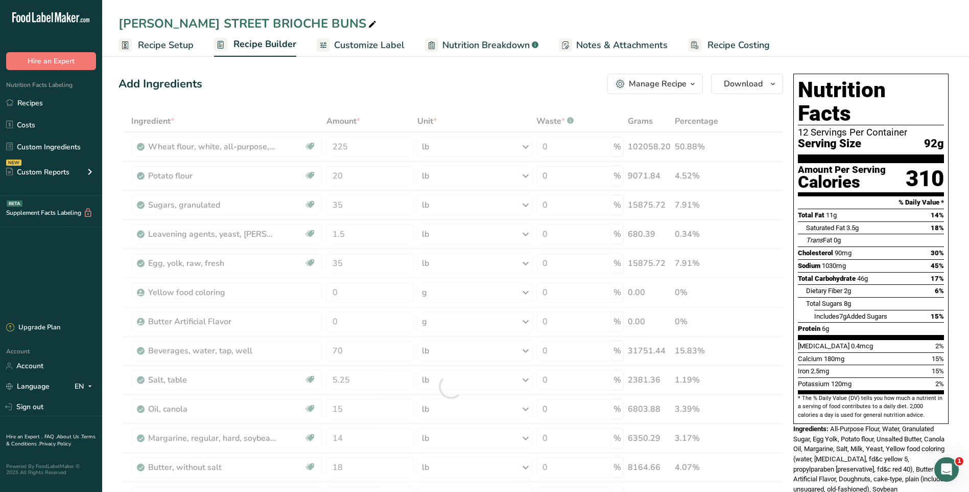
click at [369, 86] on div "Add Ingredients Manage Recipe Delete Recipe Duplicate Recipe Scale Recipe Save …" at bounding box center [451, 84] width 665 height 20
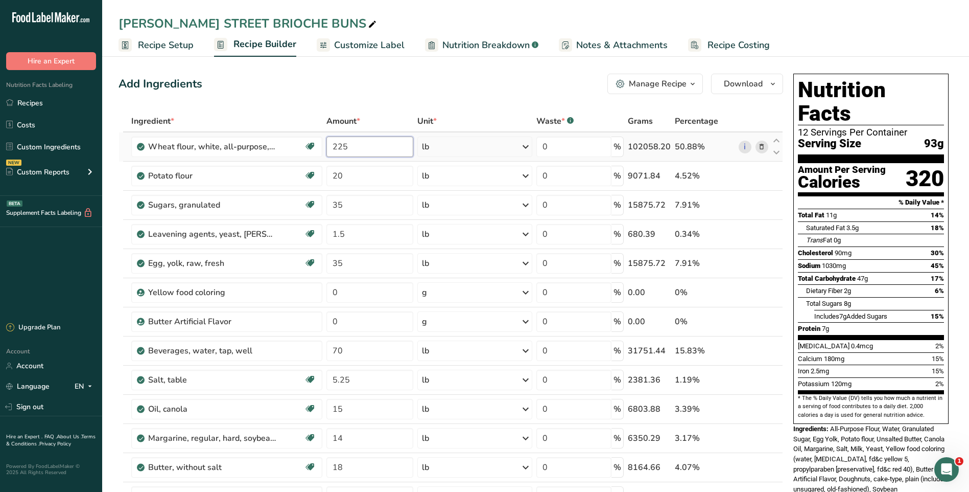
click at [357, 147] on input "225" at bounding box center [369, 146] width 87 height 20
type input "230"
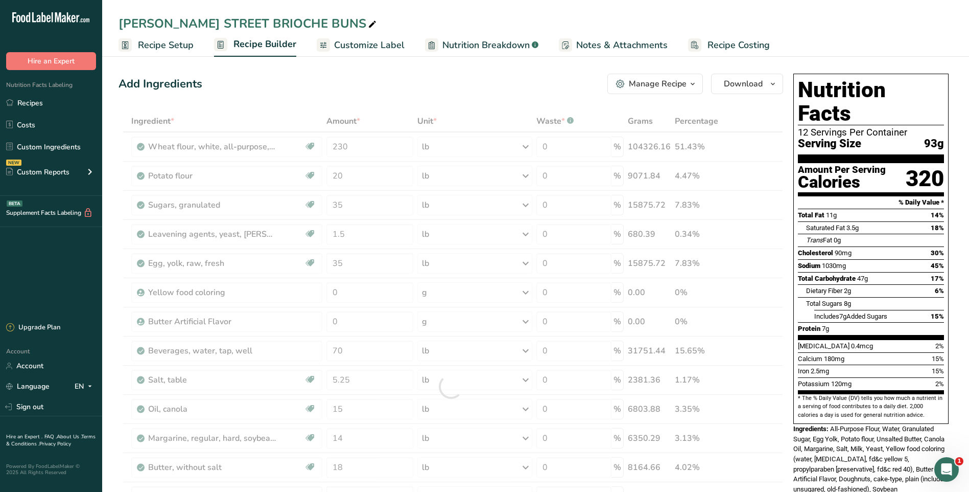
click at [424, 80] on div "Add Ingredients Manage Recipe Delete Recipe Duplicate Recipe Scale Recipe Save …" at bounding box center [451, 84] width 665 height 20
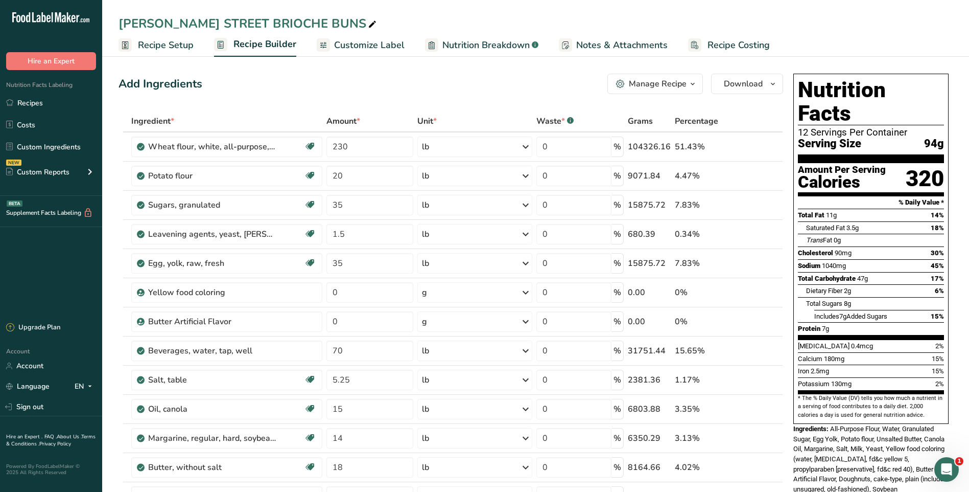
click at [557, 76] on div "Add Ingredients Manage Recipe Delete Recipe Duplicate Recipe Scale Recipe Save …" at bounding box center [451, 84] width 665 height 20
click at [376, 322] on input "0" at bounding box center [369, 321] width 87 height 20
type input "237"
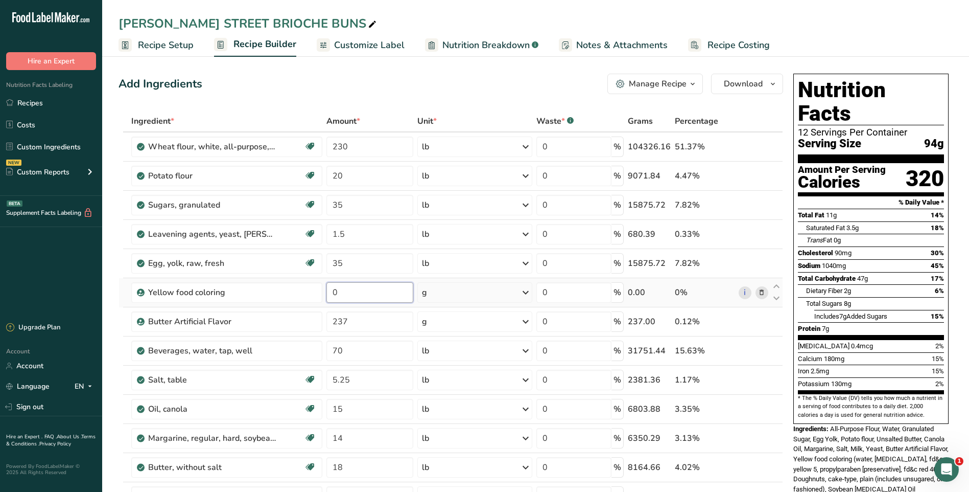
click at [371, 287] on input "0" at bounding box center [369, 292] width 87 height 20
type input "237"
click at [485, 91] on div "Add Ingredients Manage Recipe Delete Recipe Duplicate Recipe Scale Recipe Save …" at bounding box center [451, 84] width 665 height 20
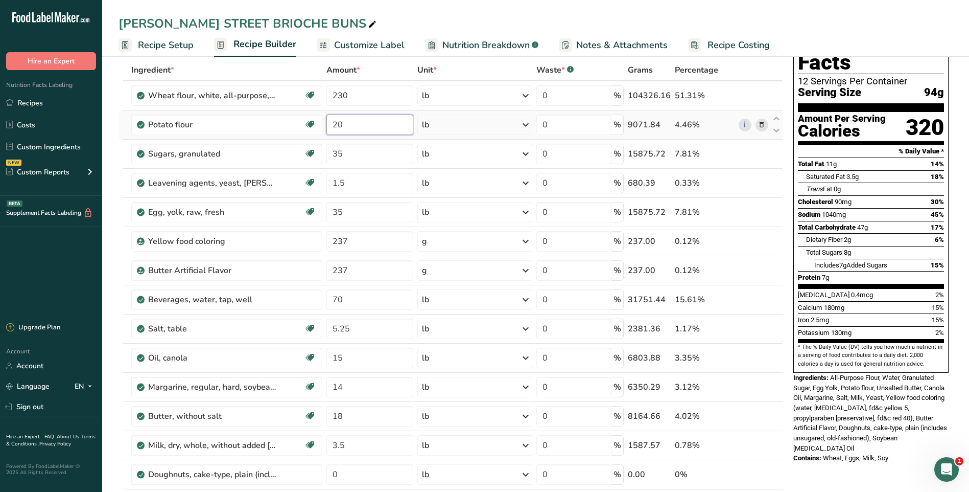
click at [359, 126] on input "20" at bounding box center [369, 124] width 87 height 20
type input "2"
type input "15"
drag, startPoint x: 500, startPoint y: 5, endPoint x: 506, endPoint y: 13, distance: 9.5
click at [501, 5] on div "[PERSON_NAME] STREET BRIOCHE BUNS Recipe Setup Recipe Builder Customize Label N…" at bounding box center [535, 28] width 867 height 57
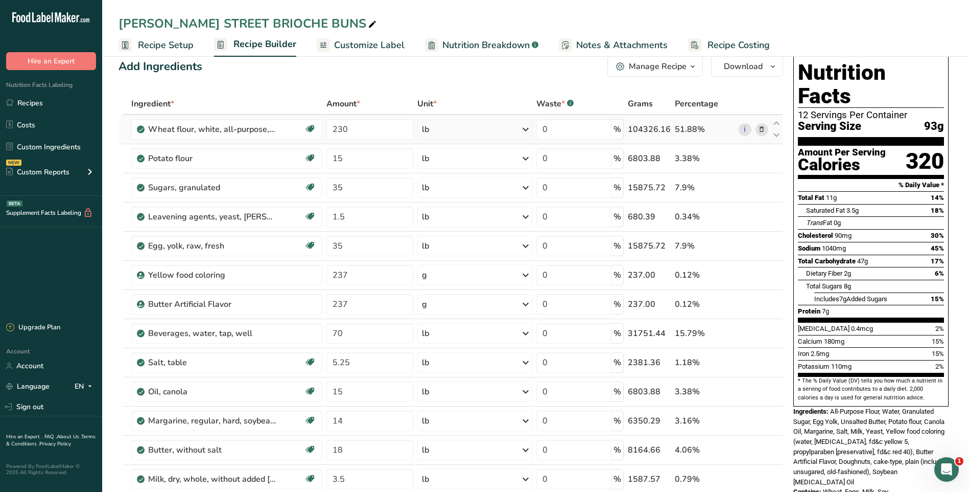
scroll to position [0, 0]
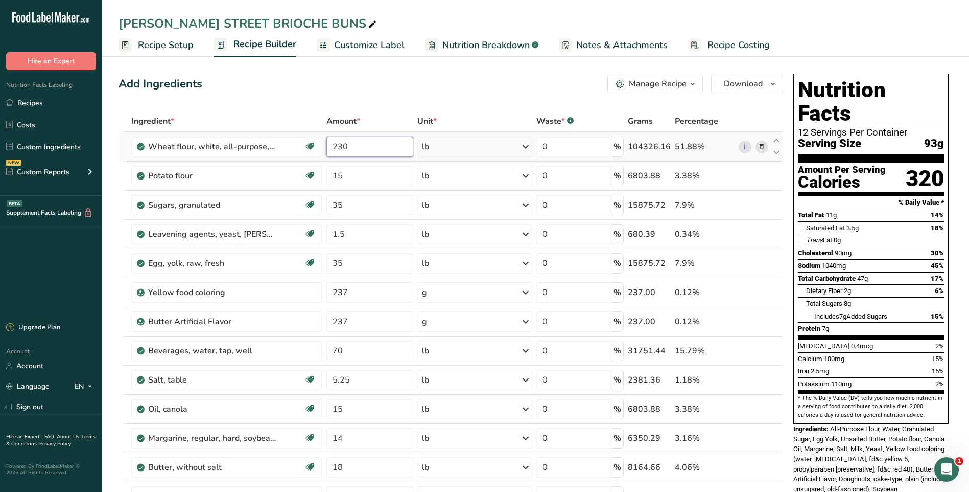
click at [378, 145] on input "230" at bounding box center [369, 146] width 87 height 20
click at [417, 86] on div "Add Ingredients Manage Recipe Delete Recipe Duplicate Recipe Scale Recipe Save …" at bounding box center [451, 84] width 665 height 20
click at [376, 145] on input "225" at bounding box center [369, 146] width 87 height 20
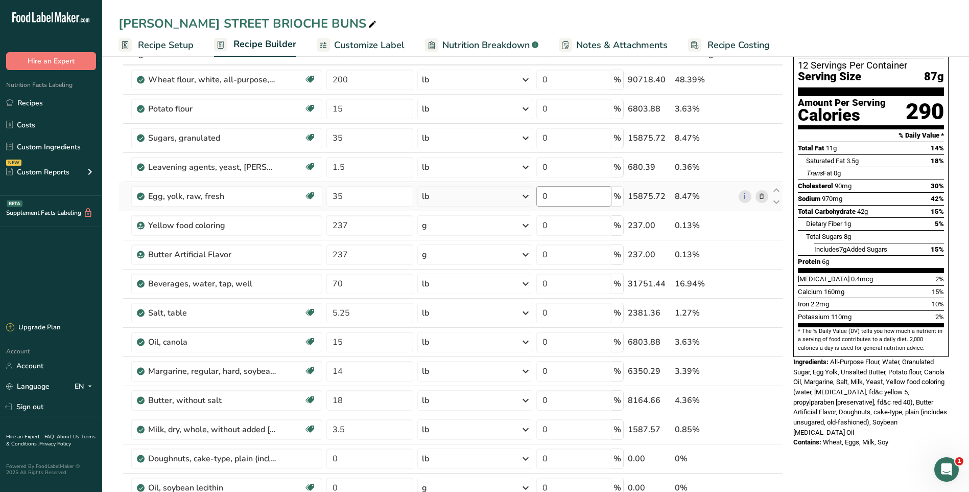
scroll to position [51, 0]
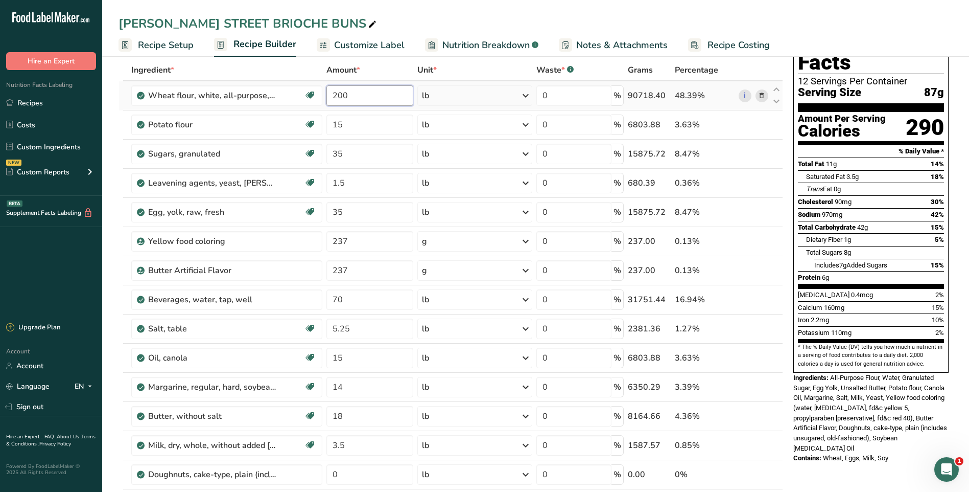
click at [358, 97] on input "200" at bounding box center [369, 95] width 87 height 20
type input "225"
click at [501, 6] on div "[PERSON_NAME] STREET BRIOCHE BUNS Recipe Setup Recipe Builder Customize Label N…" at bounding box center [535, 28] width 867 height 57
click at [352, 125] on input "15" at bounding box center [369, 124] width 87 height 20
type input "1"
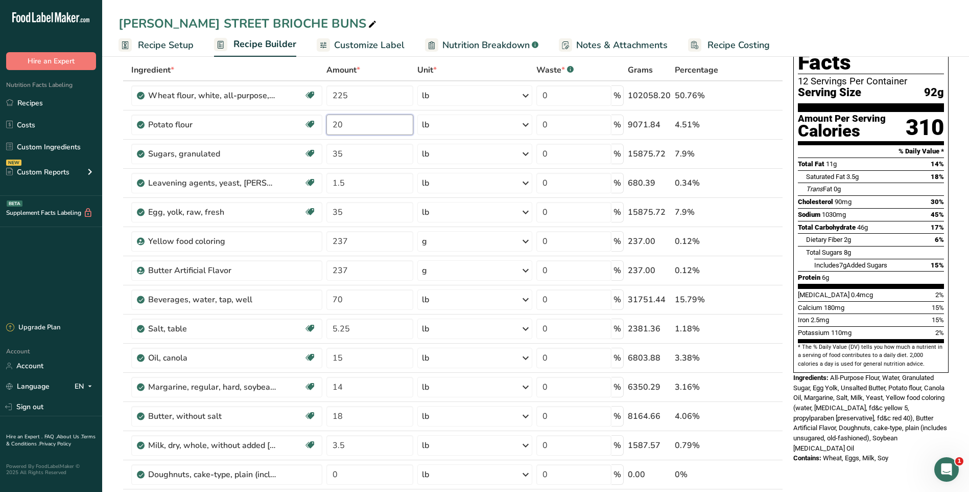
type input "20"
click at [519, 22] on div "[PERSON_NAME] STREET BRIOCHE BUNS" at bounding box center [535, 23] width 867 height 18
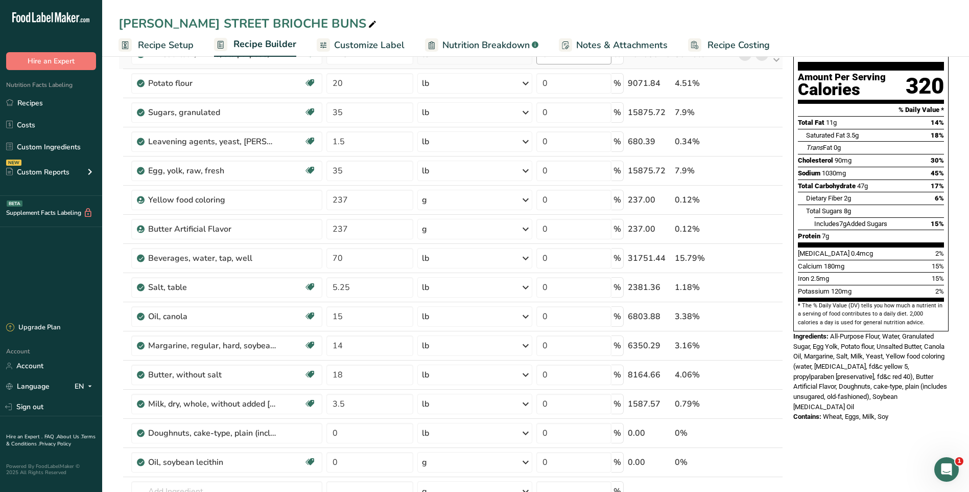
scroll to position [0, 0]
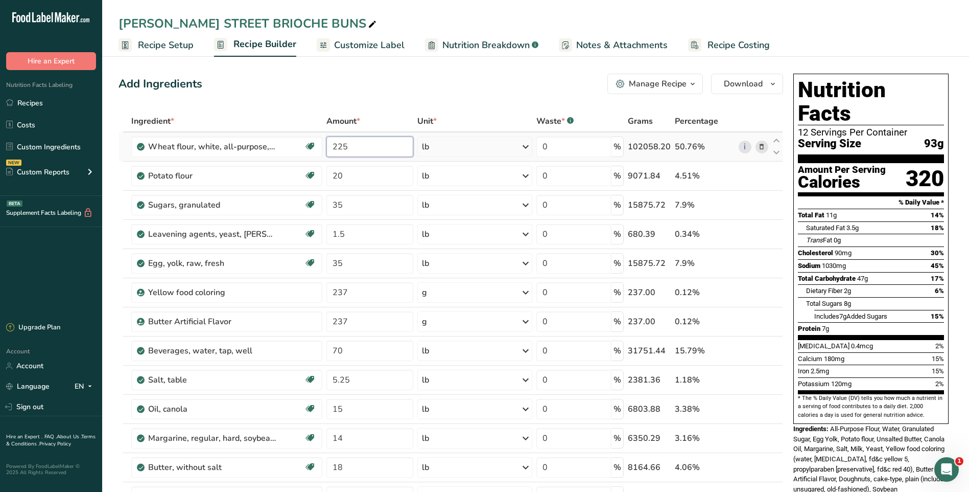
click at [354, 144] on input "225" at bounding box center [369, 146] width 87 height 20
type input "2"
type input "230"
click at [359, 84] on div "Add Ingredients Manage Recipe Delete Recipe Duplicate Recipe Scale Recipe Save …" at bounding box center [451, 84] width 665 height 20
click at [399, 295] on input "237" at bounding box center [369, 292] width 87 height 20
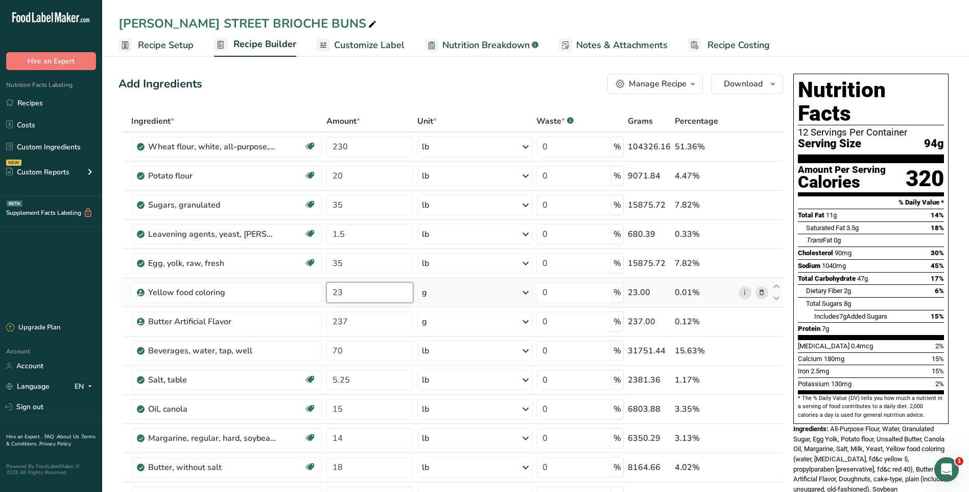
type input "2"
click at [395, 318] on div "Ingredient * Amount * Unit * Waste * .a-a{fill:#347362;}.b-a{fill:#fff;} Grams …" at bounding box center [451, 386] width 665 height 552
type input "0"
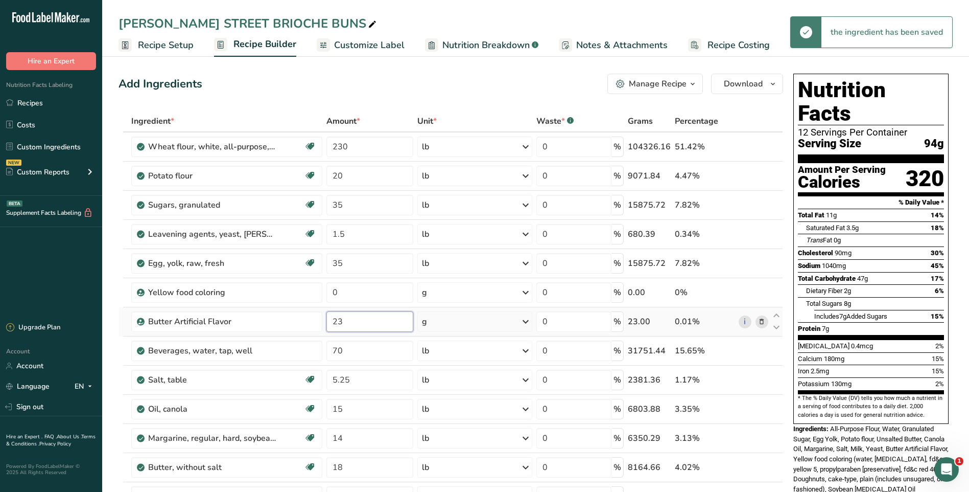
type input "2"
click at [466, 84] on div "Add Ingredients Manage Recipe Delete Recipe Duplicate Recipe Scale Recipe Save …" at bounding box center [451, 84] width 665 height 20
type input "0"
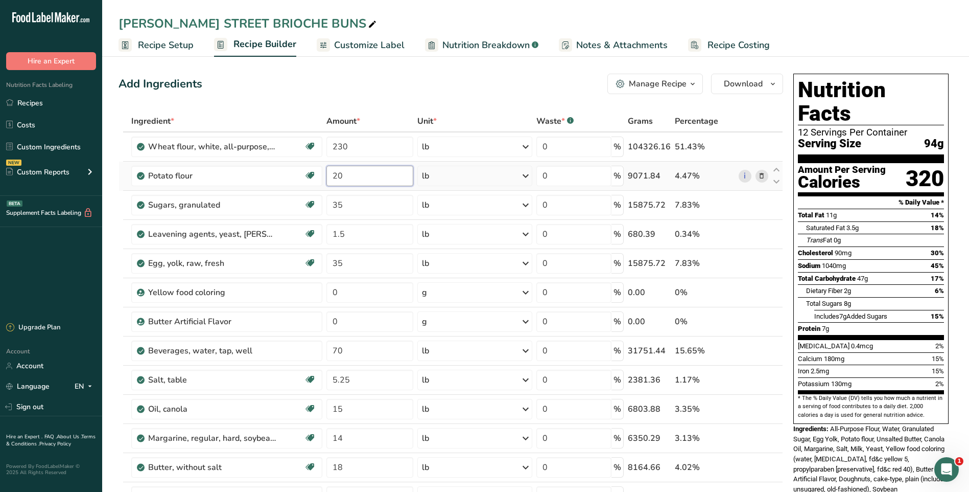
click at [357, 174] on input "20" at bounding box center [369, 176] width 87 height 20
type input "2"
type input "15"
click at [481, 74] on div "Add Ingredients Manage Recipe Delete Recipe Duplicate Recipe Scale Recipe Save …" at bounding box center [451, 84] width 665 height 20
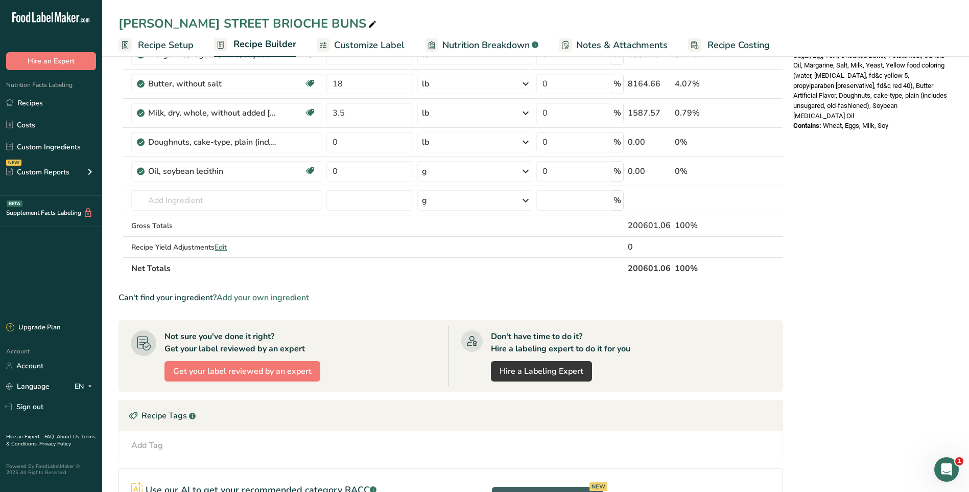
scroll to position [204, 0]
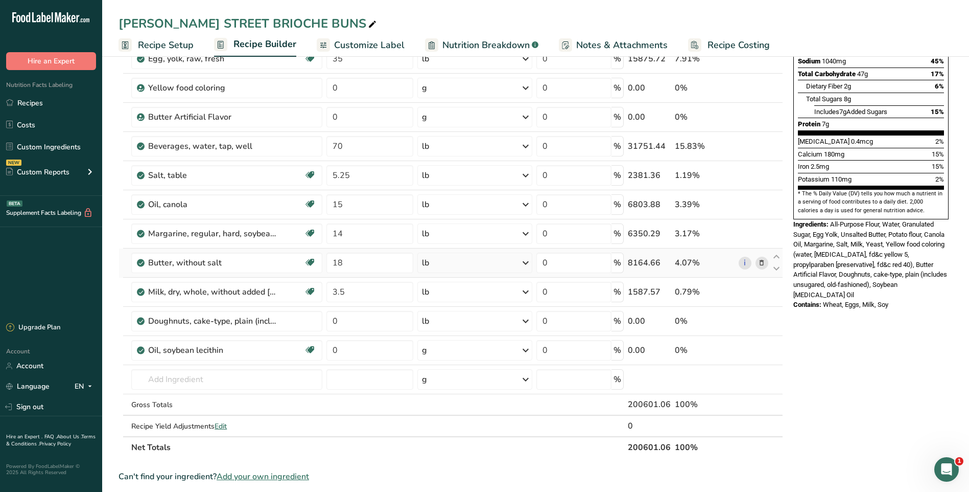
drag, startPoint x: 170, startPoint y: 46, endPoint x: 644, endPoint y: 249, distance: 515.5
click at [170, 46] on span "Recipe Setup" at bounding box center [166, 45] width 56 height 14
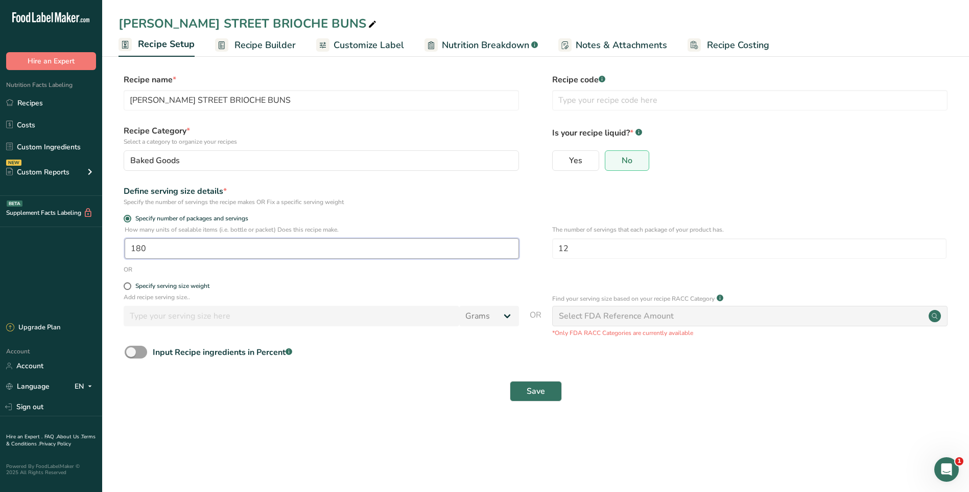
click at [158, 250] on input "180" at bounding box center [322, 248] width 394 height 20
type input "185"
drag, startPoint x: 533, startPoint y: 387, endPoint x: 540, endPoint y: 380, distance: 9.8
click at [533, 386] on span "Save" at bounding box center [536, 391] width 18 height 12
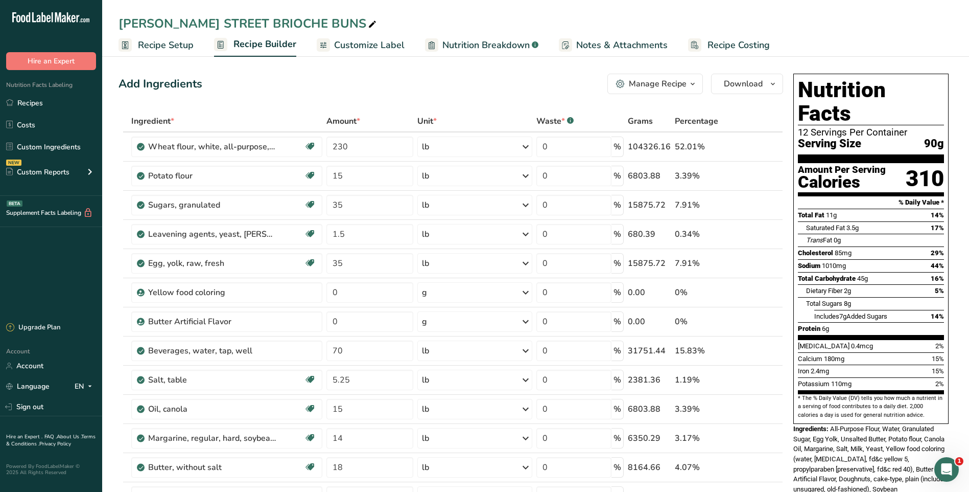
click at [159, 47] on span "Recipe Setup" at bounding box center [166, 45] width 56 height 14
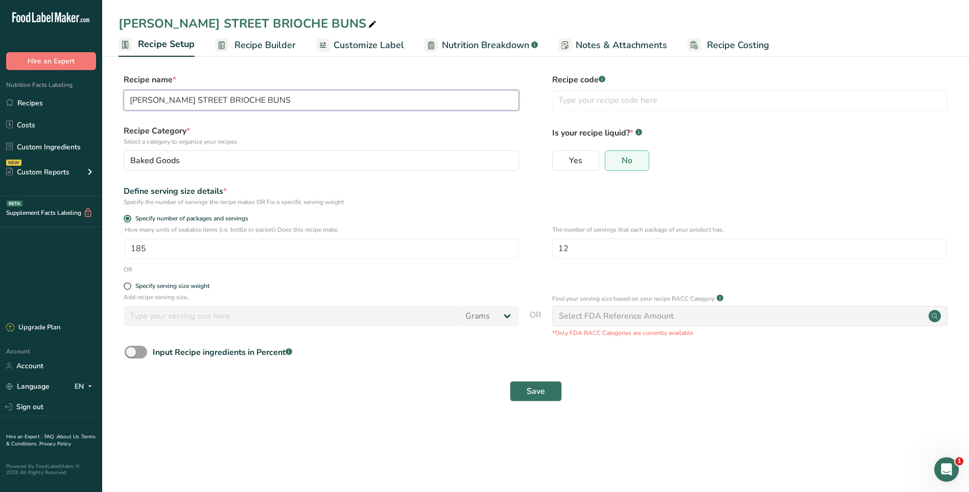
drag, startPoint x: 188, startPoint y: 98, endPoint x: 299, endPoint y: 85, distance: 112.2
click at [188, 97] on input "[PERSON_NAME] STREET BRIOCHE BUNS" at bounding box center [321, 100] width 395 height 20
type input "[PERSON_NAME] STREET SESAME BRIOCHE BUNS"
drag, startPoint x: 548, startPoint y: 394, endPoint x: 575, endPoint y: 383, distance: 29.3
click at [551, 389] on button "Save" at bounding box center [536, 391] width 52 height 20
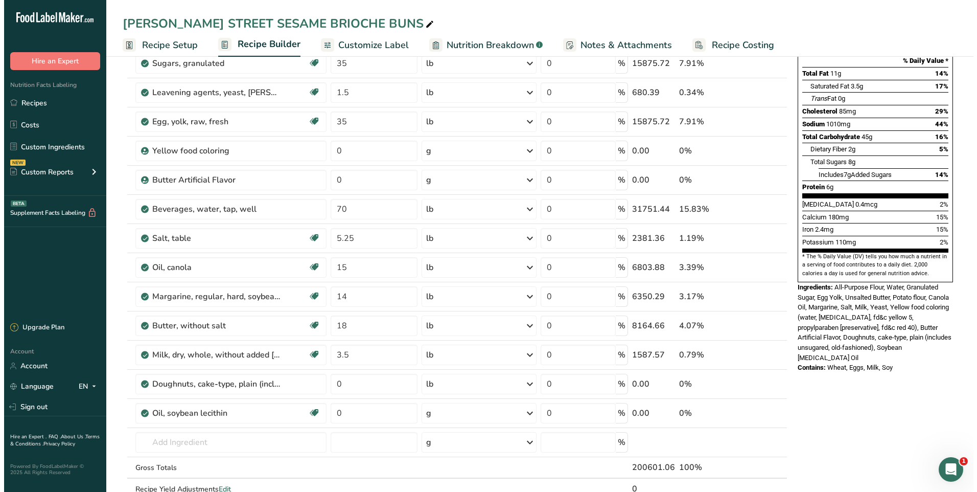
scroll to position [307, 0]
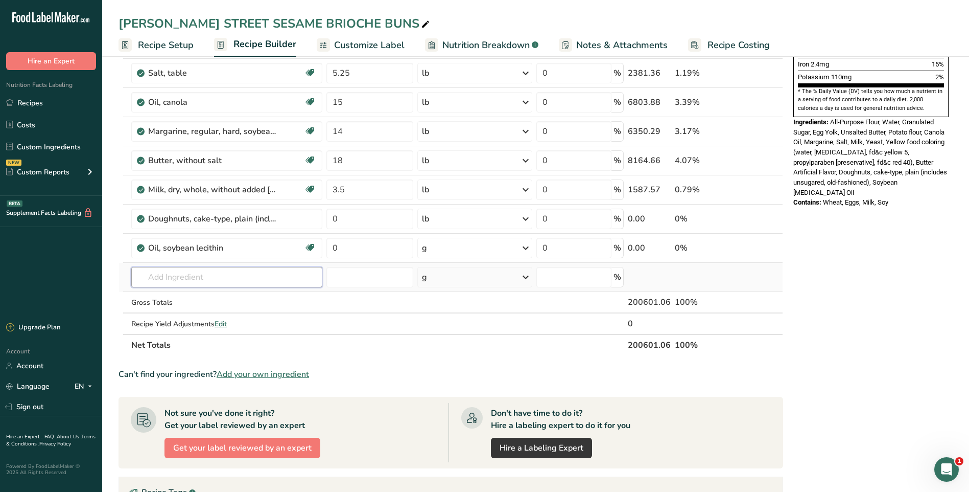
click at [202, 284] on input "text" at bounding box center [226, 277] width 191 height 20
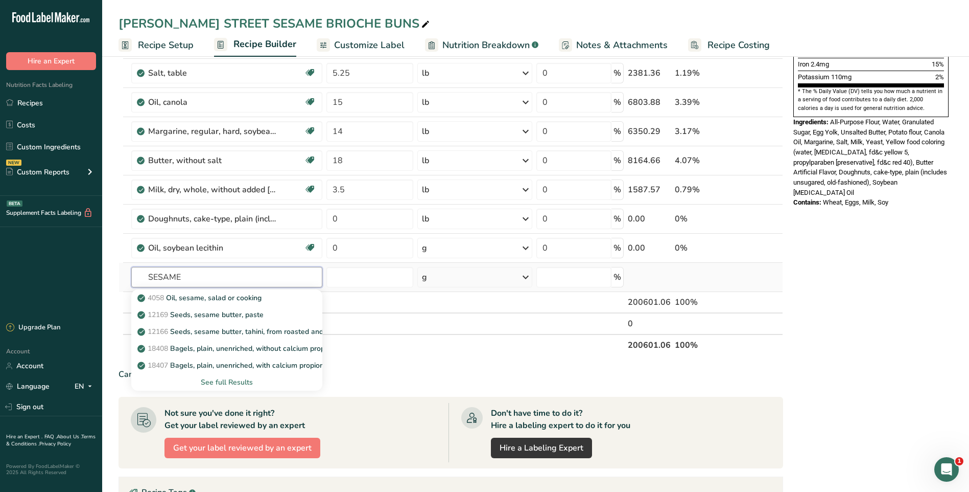
type input "SESAME"
click at [240, 383] on div "See full Results" at bounding box center [226, 382] width 174 height 11
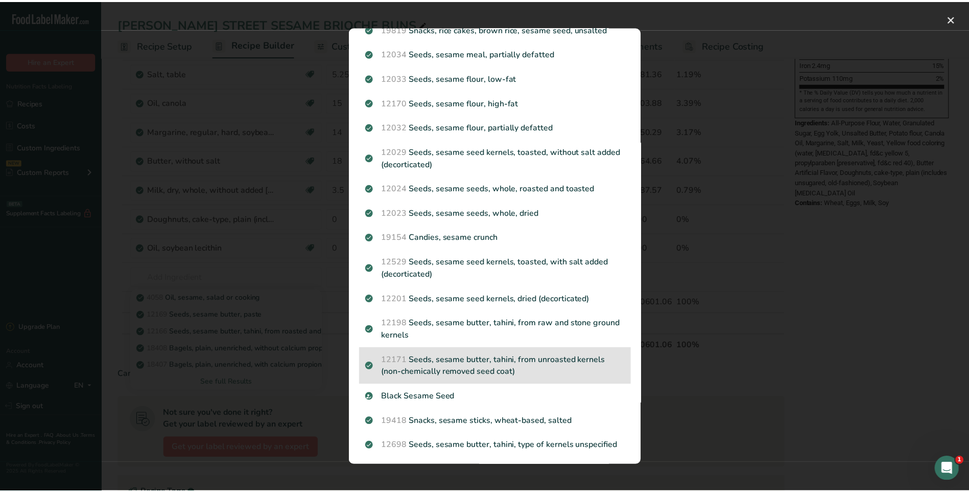
scroll to position [412, 0]
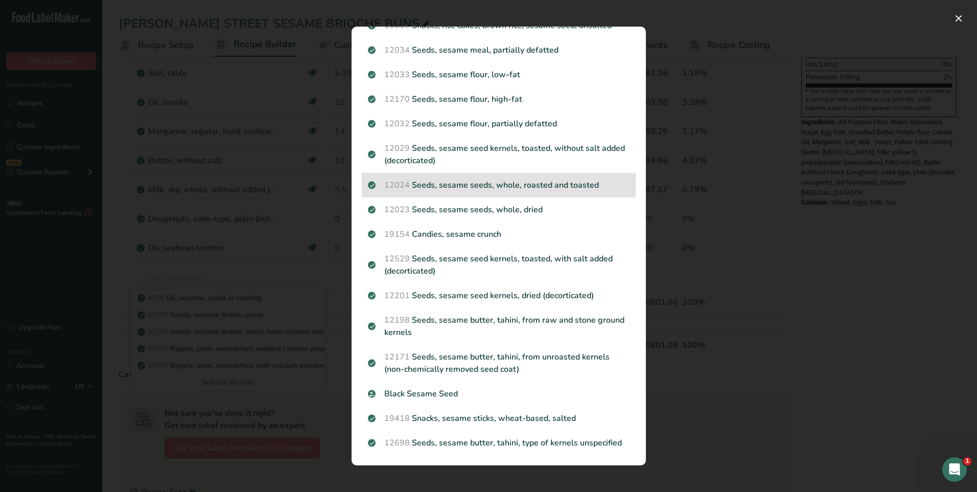
click at [527, 188] on p "12024 Seeds, sesame seeds, whole, roasted and toasted" at bounding box center [499, 185] width 262 height 12
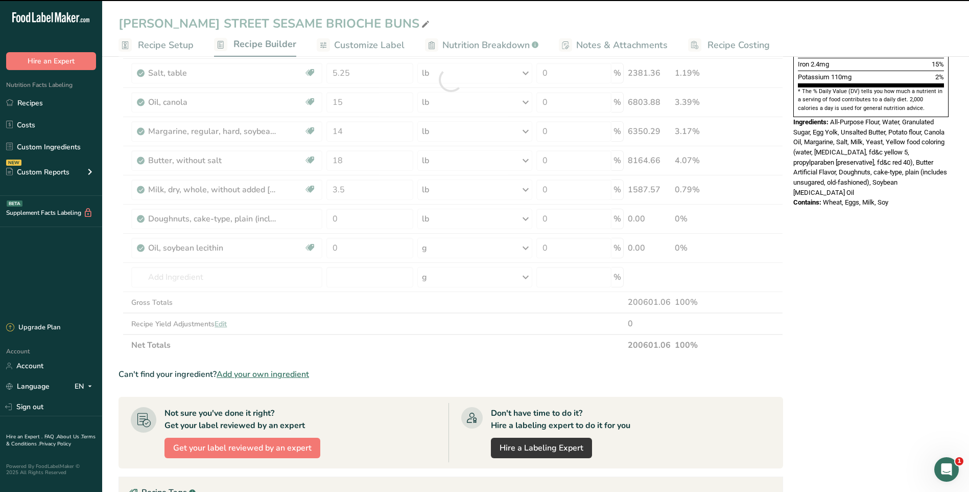
type input "0"
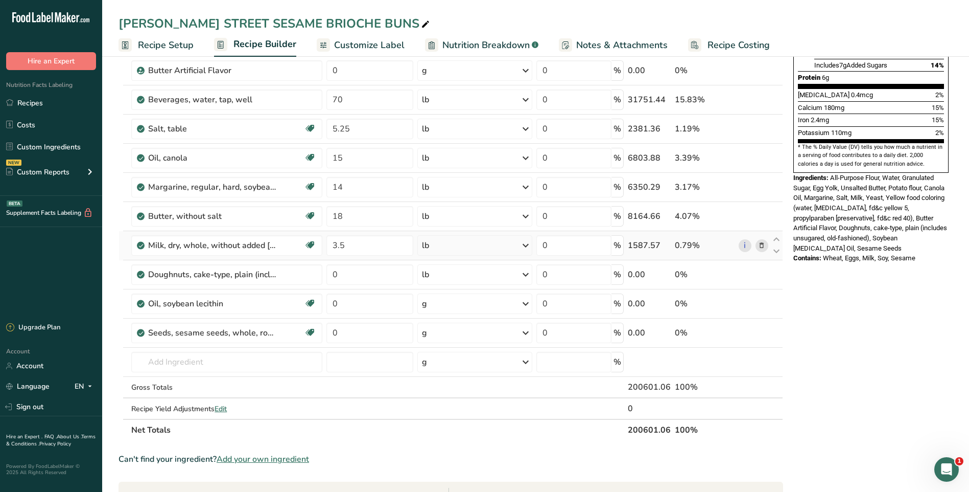
scroll to position [255, 0]
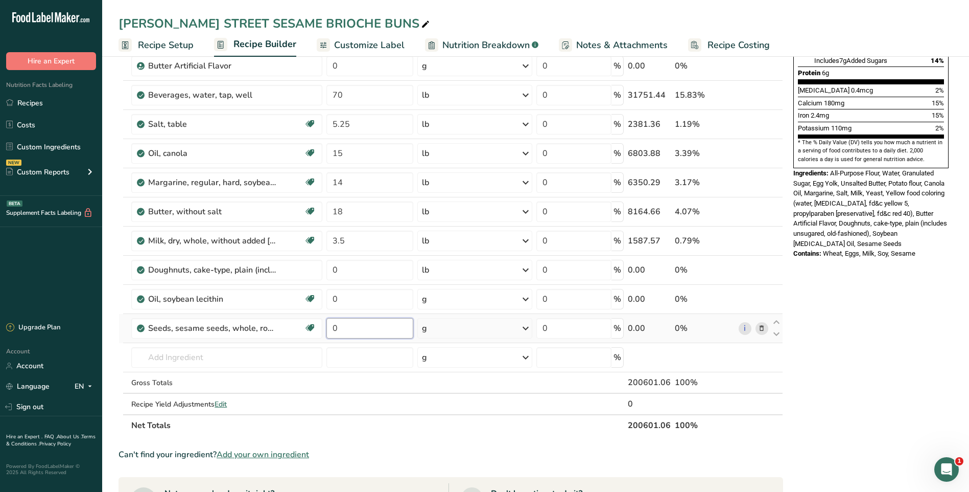
click at [381, 325] on input "0" at bounding box center [369, 328] width 87 height 20
type input "3"
click at [527, 328] on div "Ingredient * Amount * Unit * Waste * .a-a{fill:#347362;}.b-a{fill:#fff;} Grams …" at bounding box center [451, 145] width 665 height 581
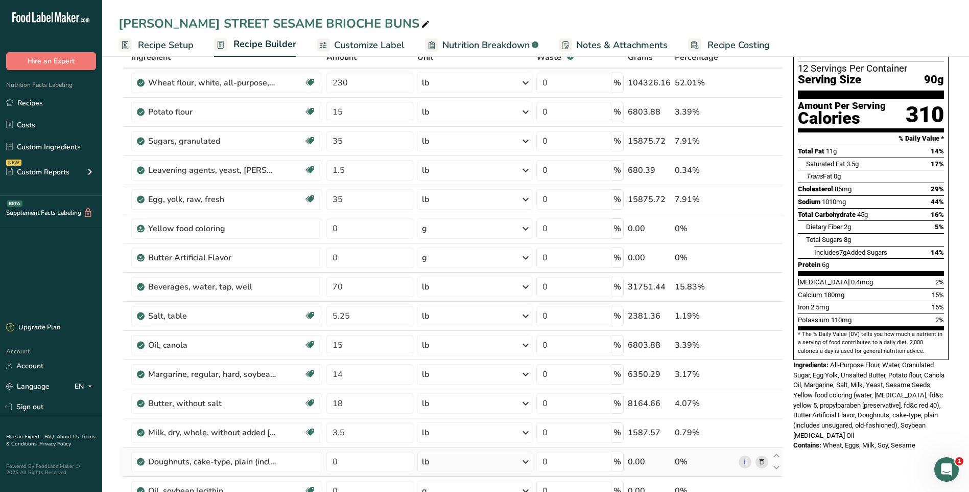
scroll to position [153, 0]
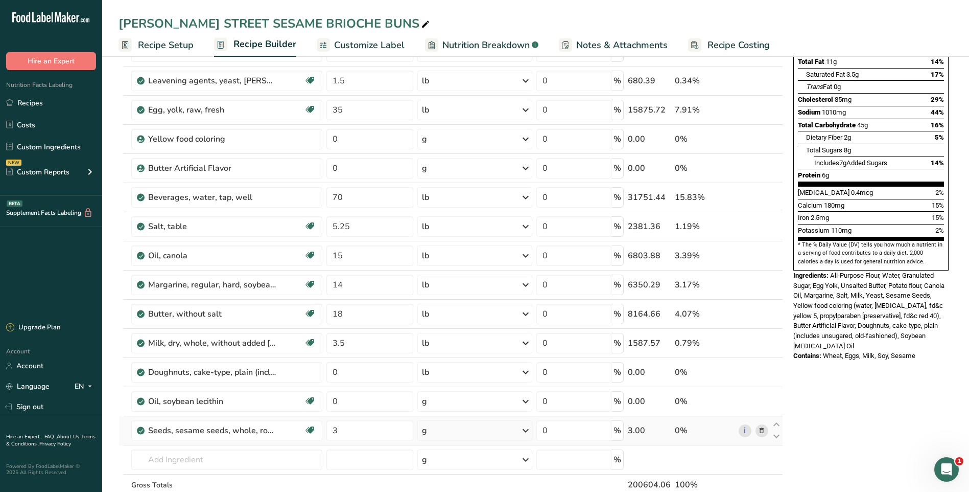
click at [530, 426] on icon at bounding box center [526, 430] width 12 height 18
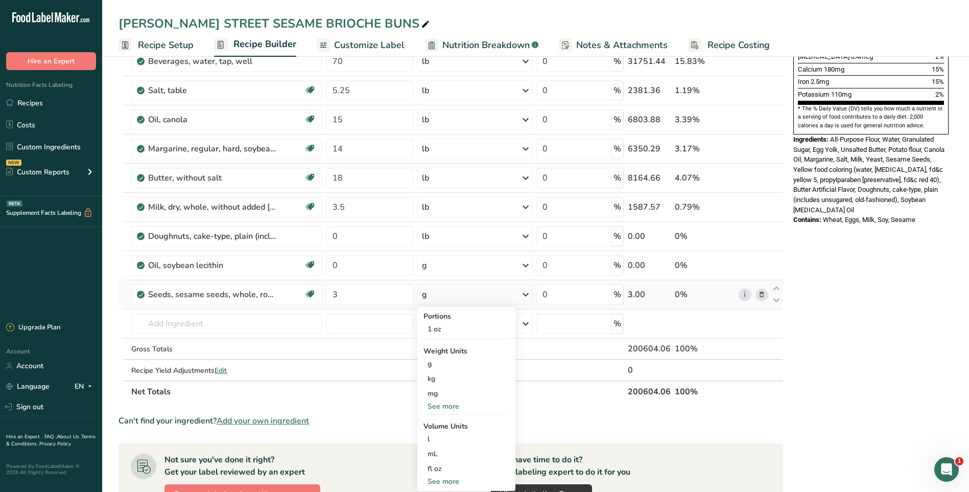
scroll to position [307, 0]
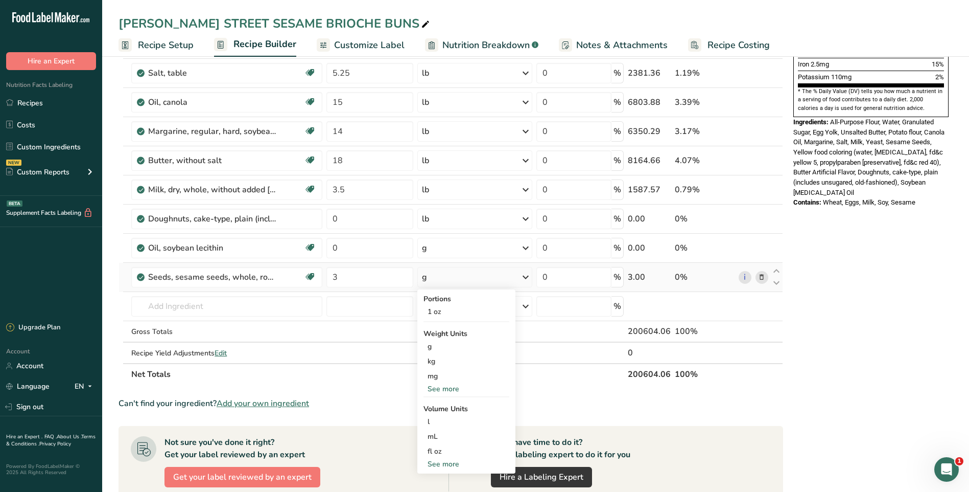
click at [458, 391] on div "See more" at bounding box center [467, 388] width 86 height 11
click at [438, 407] on div "lb" at bounding box center [467, 405] width 86 height 15
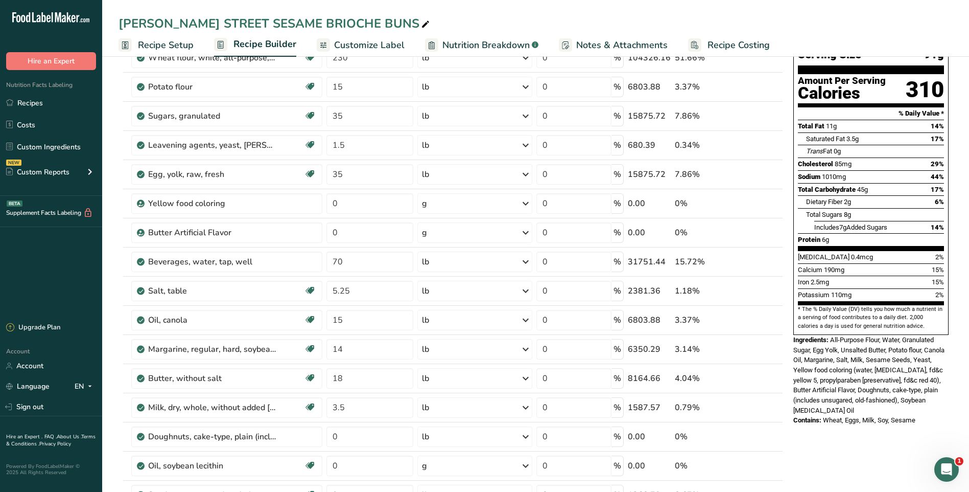
scroll to position [0, 0]
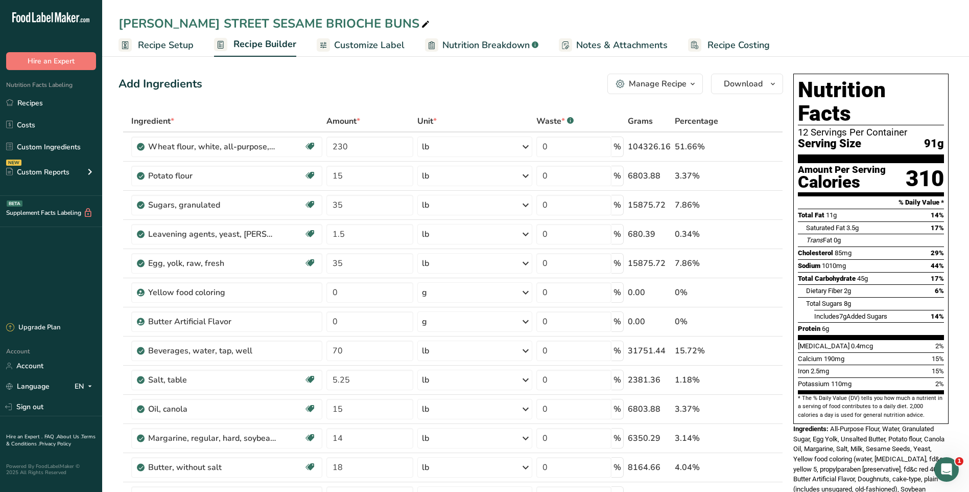
click at [175, 44] on span "Recipe Setup" at bounding box center [166, 45] width 56 height 14
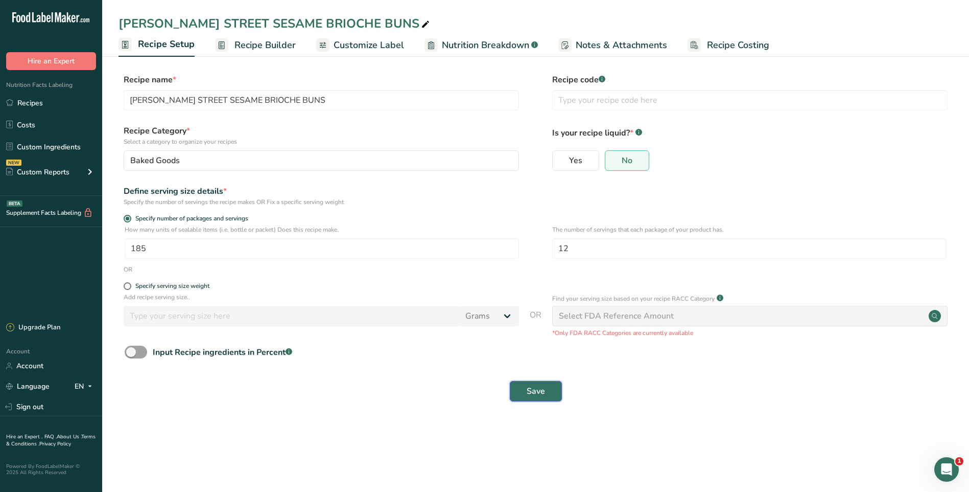
drag, startPoint x: 535, startPoint y: 388, endPoint x: 542, endPoint y: 390, distance: 6.8
click at [536, 388] on span "Save" at bounding box center [536, 391] width 18 height 12
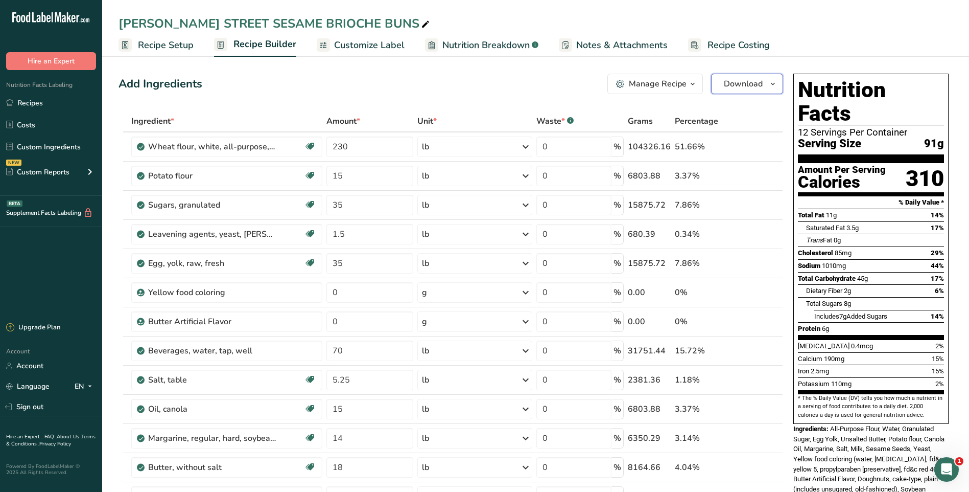
click at [763, 81] on button "Download" at bounding box center [747, 84] width 72 height 20
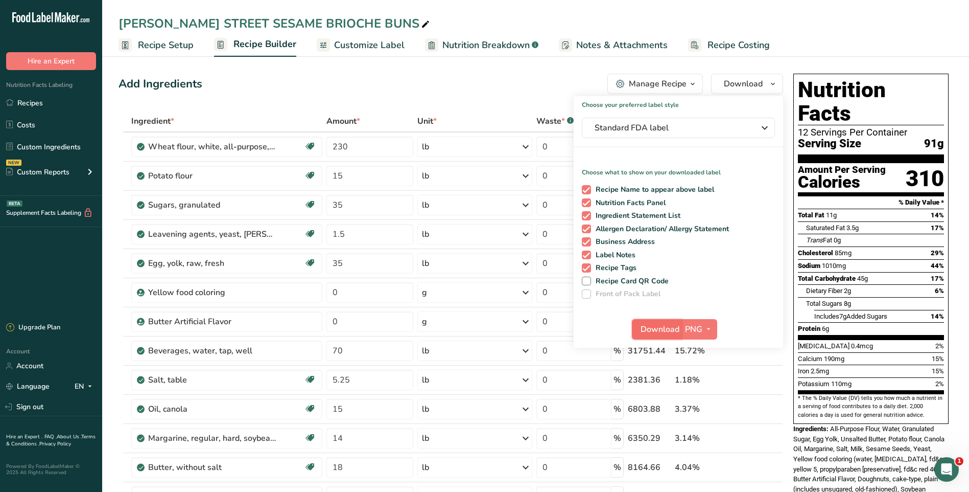
click at [659, 326] on span "Download" at bounding box center [660, 329] width 39 height 12
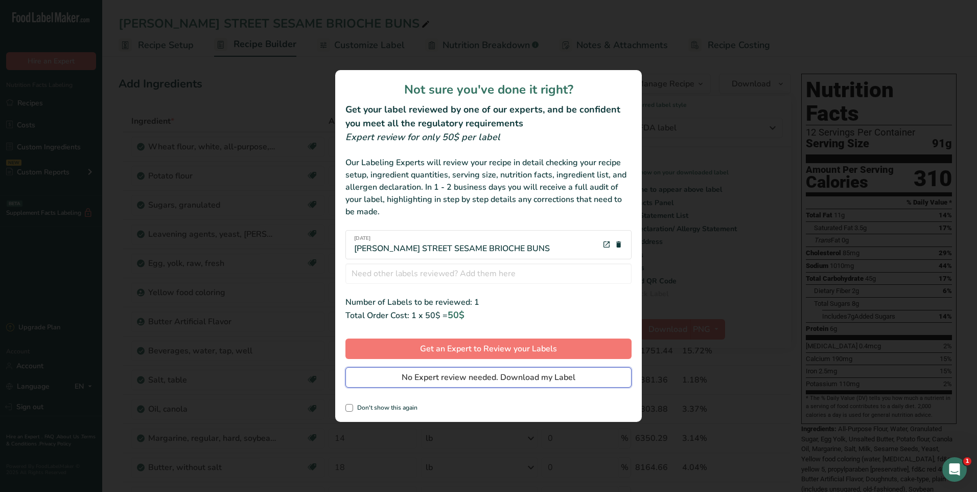
click at [524, 376] on span "No Expert review needed. Download my Label" at bounding box center [489, 377] width 174 height 12
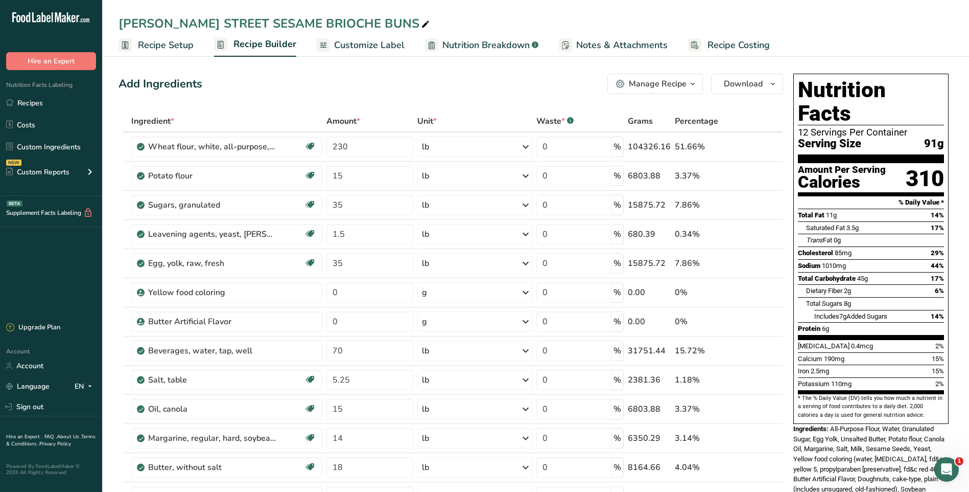
drag, startPoint x: 160, startPoint y: 49, endPoint x: 218, endPoint y: 87, distance: 68.9
click at [160, 49] on span "Recipe Setup" at bounding box center [166, 45] width 56 height 14
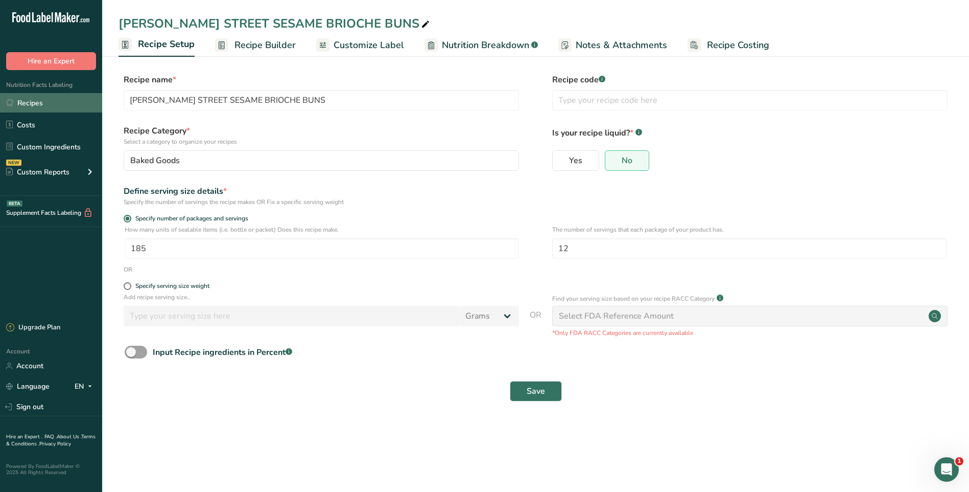
drag, startPoint x: 31, startPoint y: 105, endPoint x: 57, endPoint y: 102, distance: 26.2
click at [32, 104] on link "Recipes" at bounding box center [51, 102] width 102 height 19
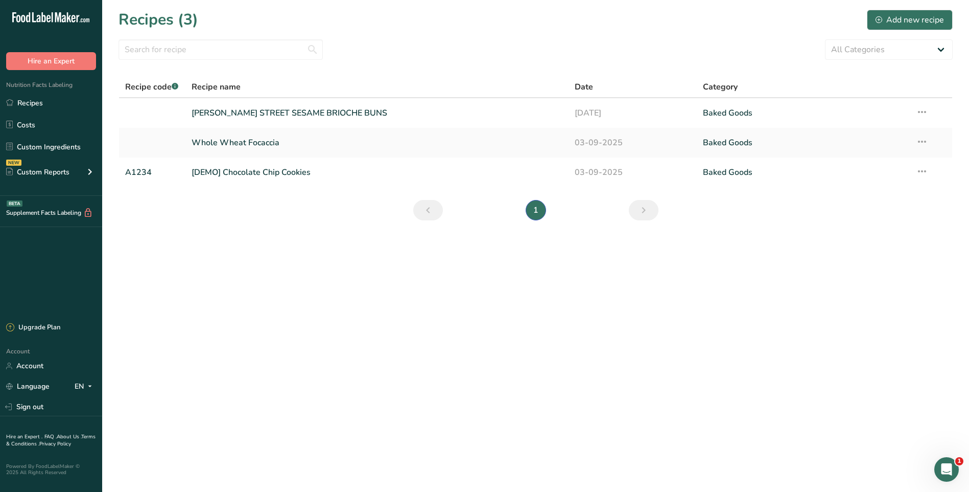
click at [211, 90] on span "Recipe name" at bounding box center [216, 87] width 49 height 12
click at [287, 114] on link "[PERSON_NAME] STREET SESAME BRIOCHE BUNS" at bounding box center [377, 112] width 371 height 21
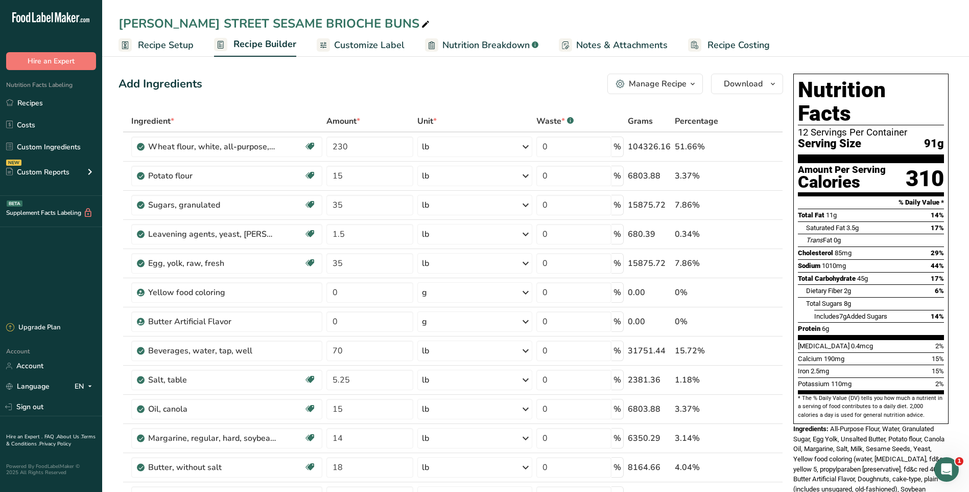
click at [159, 47] on span "Recipe Setup" at bounding box center [166, 45] width 56 height 14
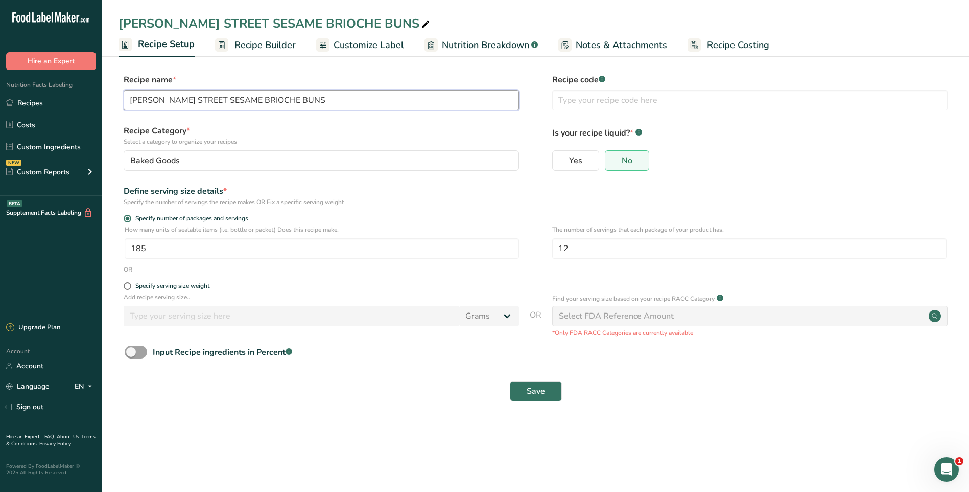
click at [220, 100] on input "[PERSON_NAME] STREET SESAME BRIOCHE BUNS" at bounding box center [321, 100] width 395 height 20
drag, startPoint x: 309, startPoint y: 107, endPoint x: 328, endPoint y: 168, distance: 63.7
click at [326, 165] on form "Recipe name * [PERSON_NAME] STREET BRIOCHE BUNS Recipe code .a-a{fill:#347362;}…" at bounding box center [536, 241] width 834 height 334
type input "[PERSON_NAME] STREET BRIOCHE BUNS"
click at [399, 368] on form "Recipe name * [PERSON_NAME] STREET BRIOCHE BUNS Recipe code .a-a{fill:#347362;}…" at bounding box center [536, 241] width 834 height 334
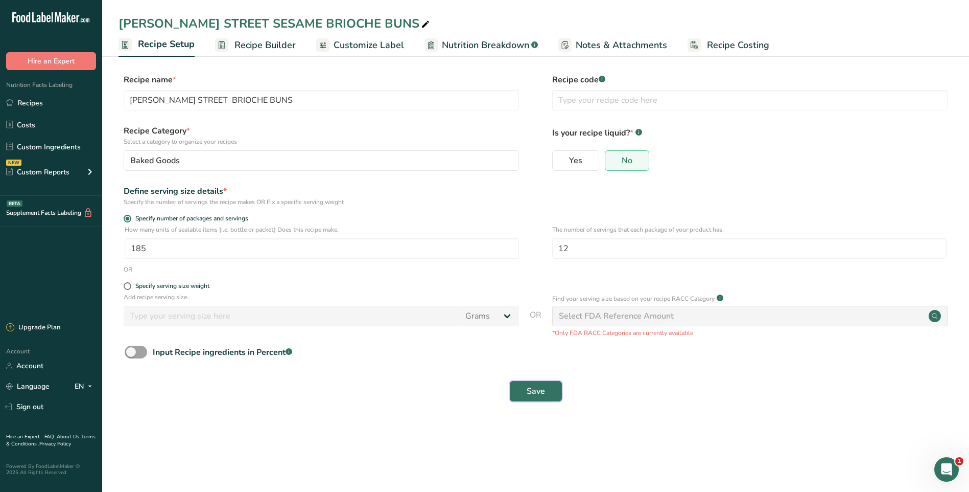
click at [541, 392] on span "Save" at bounding box center [536, 391] width 18 height 12
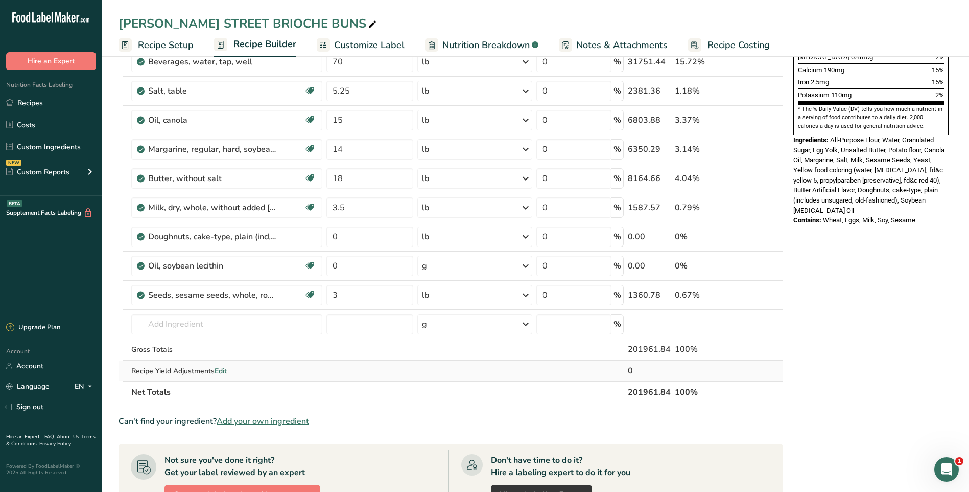
scroll to position [307, 0]
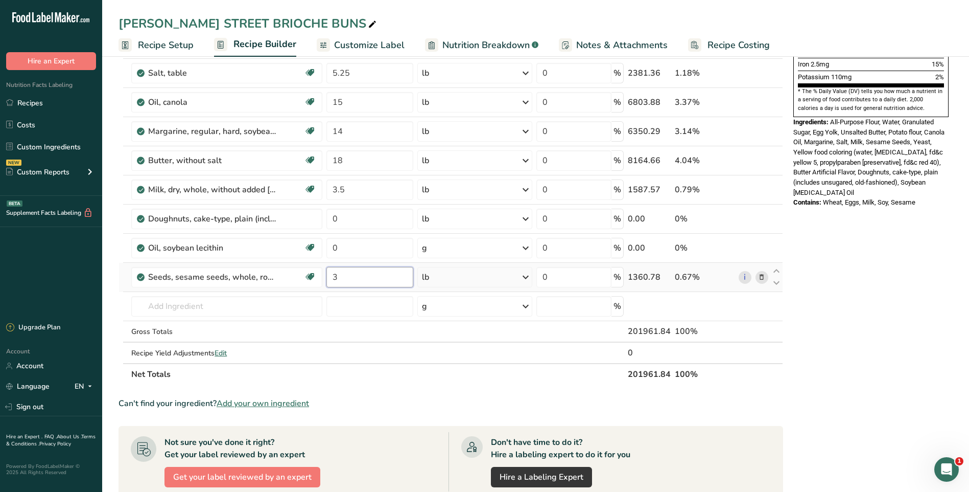
click at [396, 278] on input "3" at bounding box center [369, 277] width 87 height 20
click at [477, 376] on div "Ingredient * Amount * Unit * Waste * .a-a{fill:#347362;}.b-a{fill:#fff;} Grams …" at bounding box center [451, 94] width 665 height 581
type input "0"
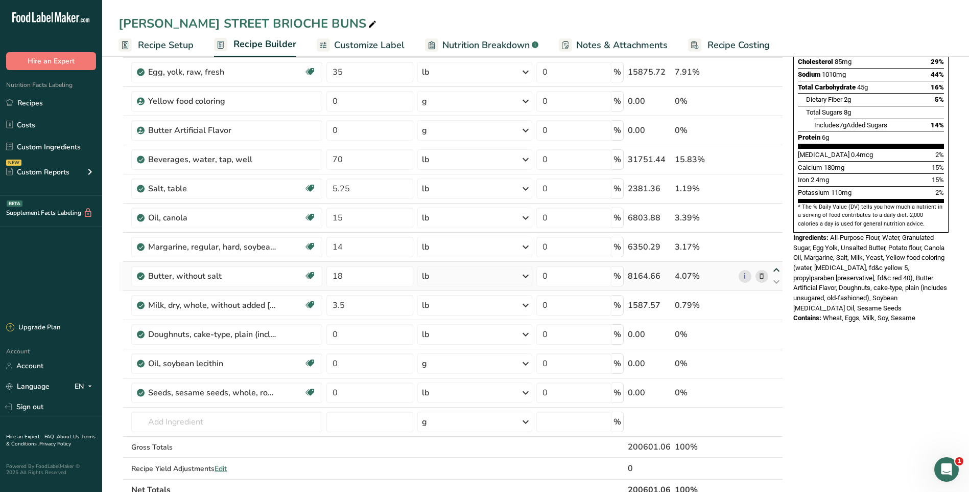
scroll to position [255, 0]
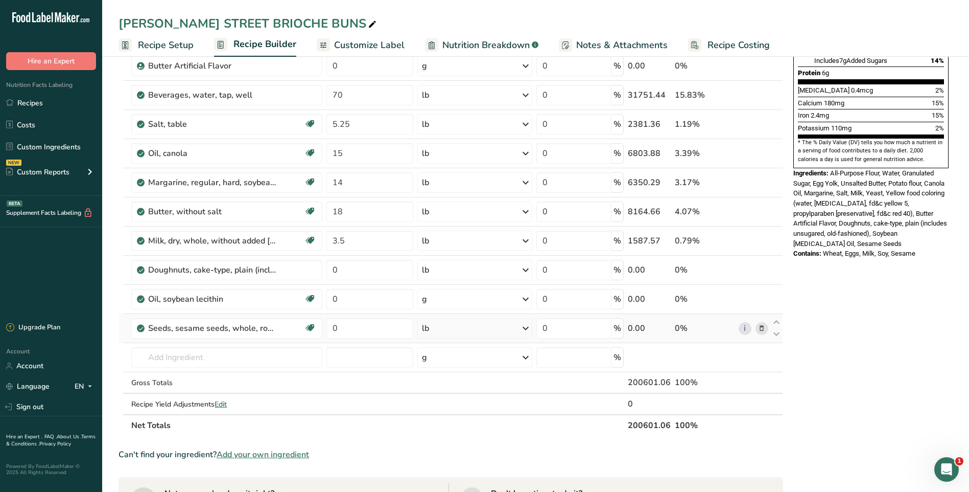
click at [763, 326] on icon at bounding box center [761, 328] width 7 height 11
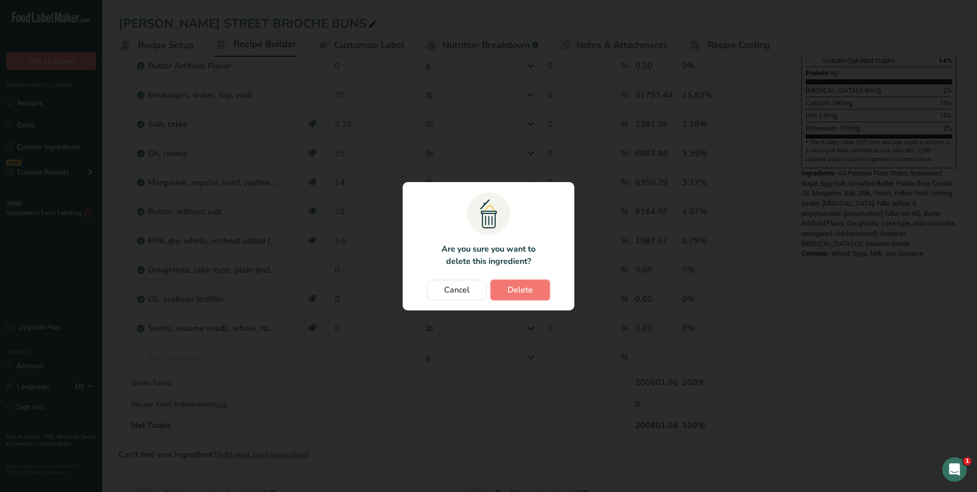
drag, startPoint x: 510, startPoint y: 288, endPoint x: 516, endPoint y: 288, distance: 5.6
click at [511, 288] on span "Delete" at bounding box center [520, 290] width 26 height 12
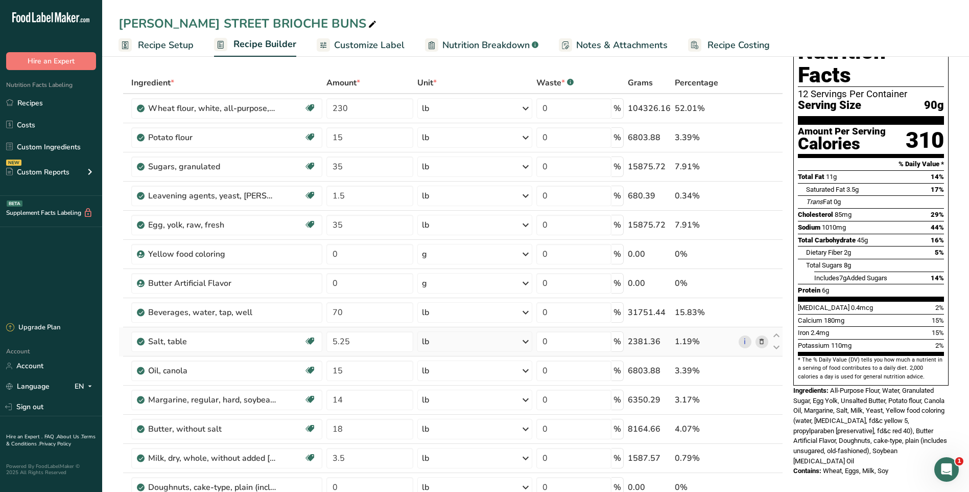
scroll to position [0, 0]
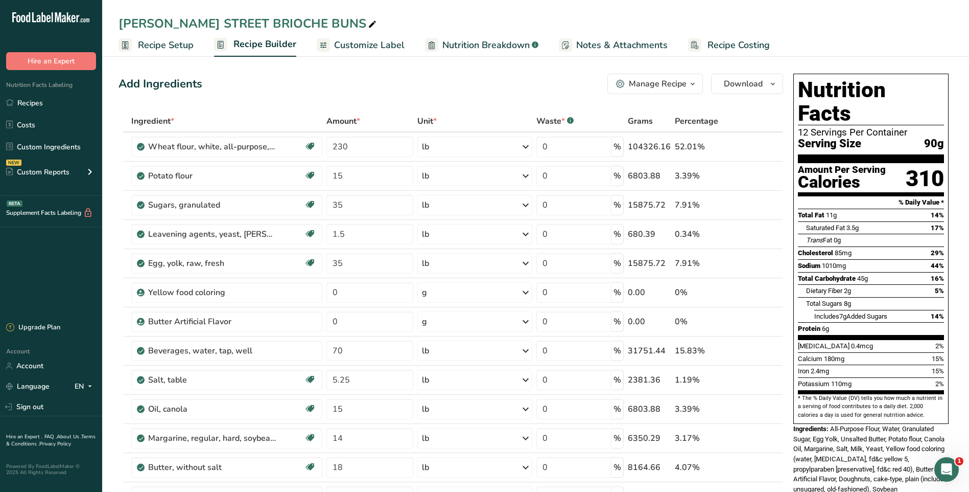
click at [689, 84] on icon "button" at bounding box center [693, 84] width 8 height 13
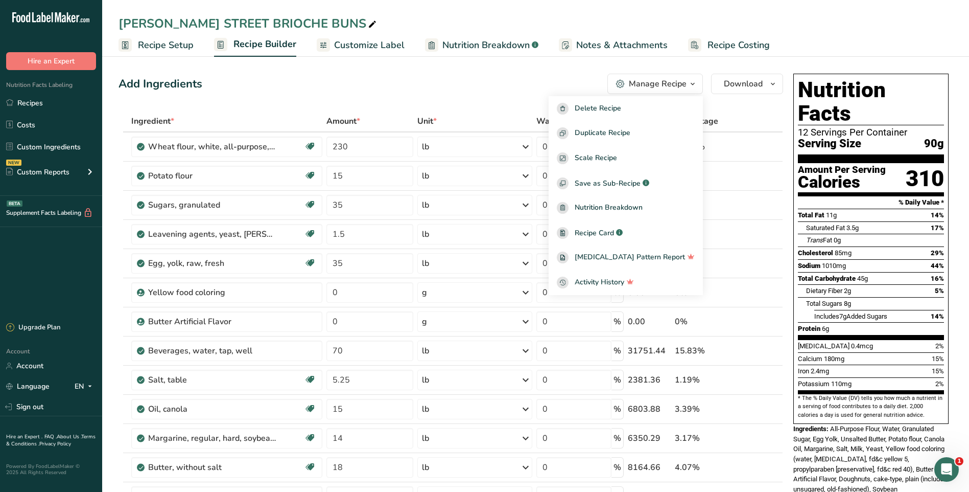
click at [554, 76] on div "Add Ingredients Manage Recipe Delete Recipe Duplicate Recipe Scale Recipe Save …" at bounding box center [451, 84] width 665 height 20
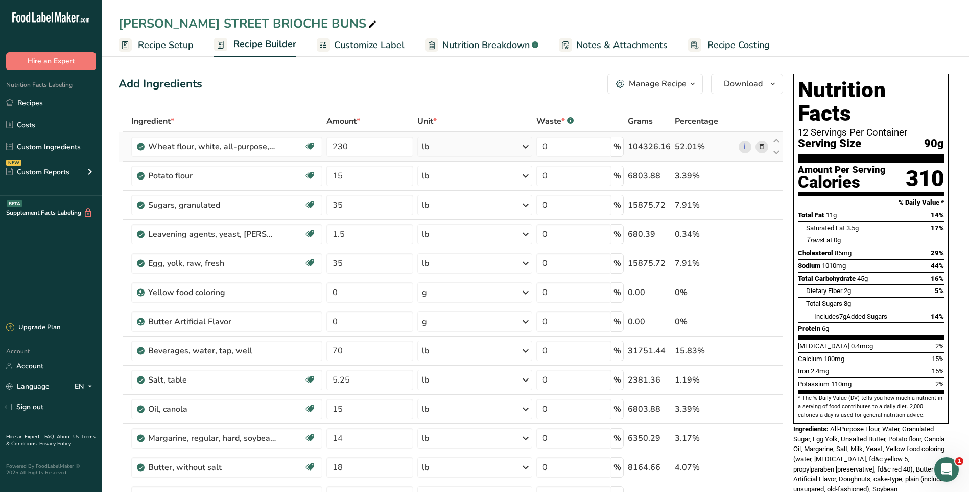
drag, startPoint x: 151, startPoint y: 45, endPoint x: 531, endPoint y: 154, distance: 395.5
click at [151, 45] on span "Recipe Setup" at bounding box center [166, 45] width 56 height 14
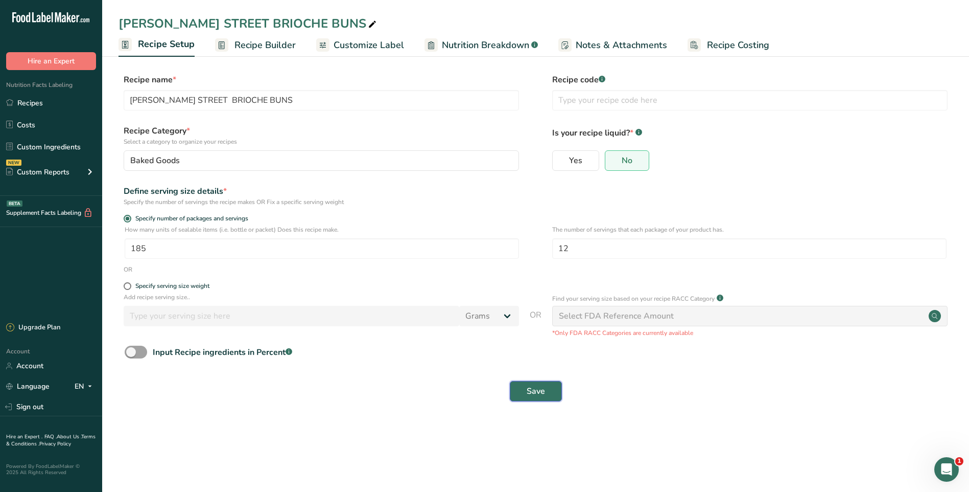
click at [536, 387] on span "Save" at bounding box center [536, 391] width 18 height 12
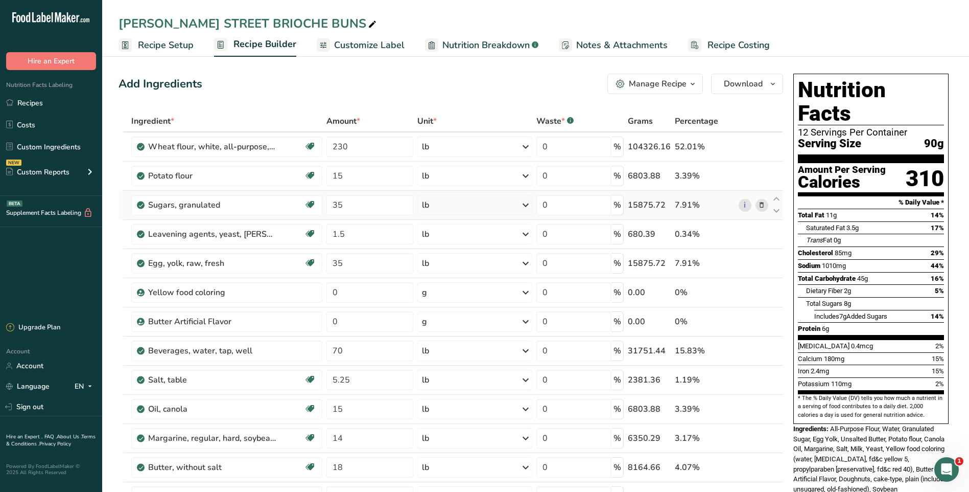
drag, startPoint x: 28, startPoint y: 104, endPoint x: 425, endPoint y: 209, distance: 411.3
click at [28, 104] on link "Recipes" at bounding box center [51, 102] width 102 height 19
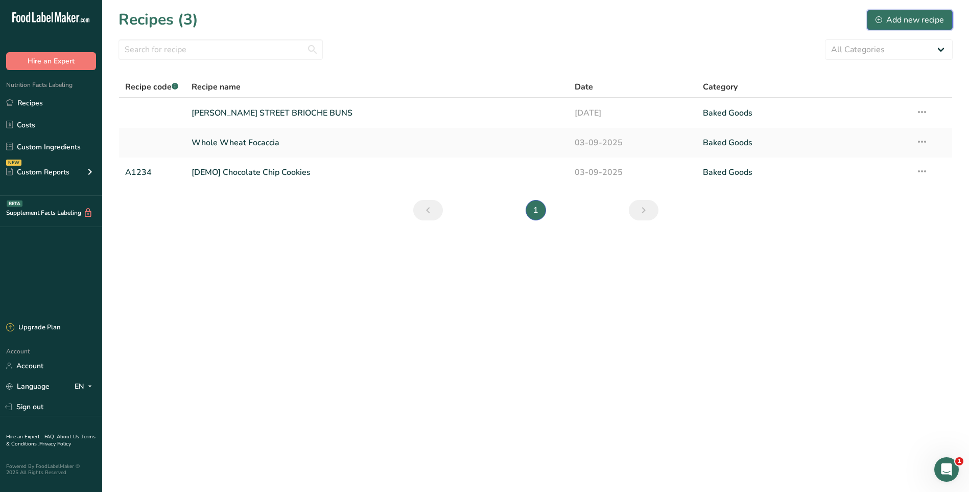
click at [917, 20] on div "Add new recipe" at bounding box center [910, 20] width 68 height 12
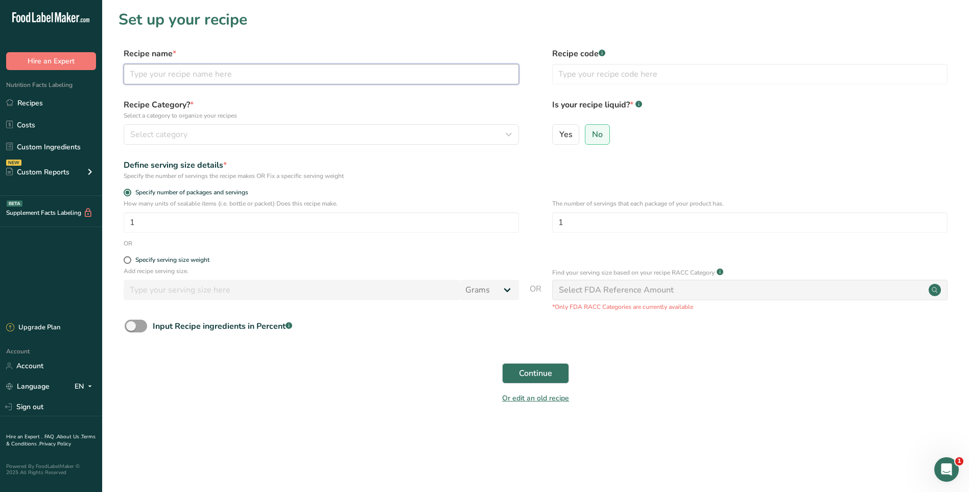
drag, startPoint x: 220, startPoint y: 74, endPoint x: 231, endPoint y: 75, distance: 10.8
click at [221, 74] on input "text" at bounding box center [321, 74] width 395 height 20
type input "[PERSON_NAME] STREET SESAME BRIOCHE BUNS"
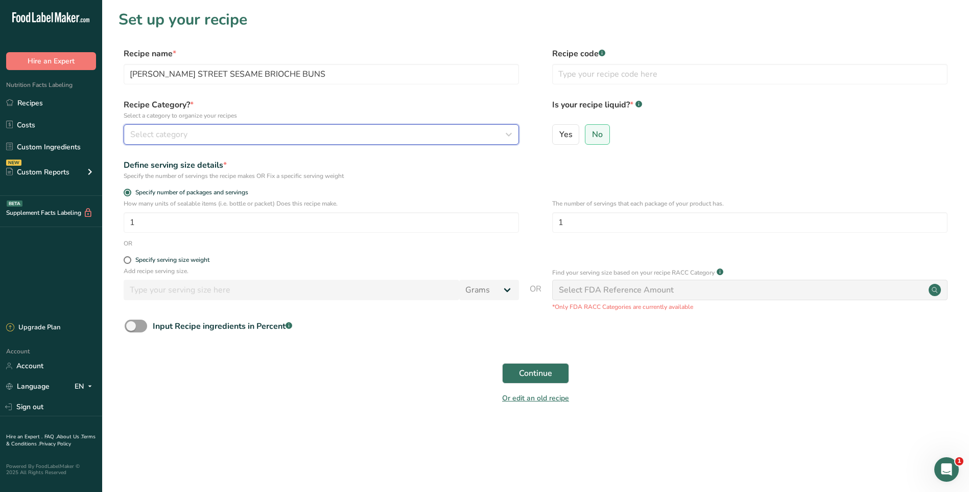
click at [238, 130] on div "Select category" at bounding box center [318, 134] width 376 height 12
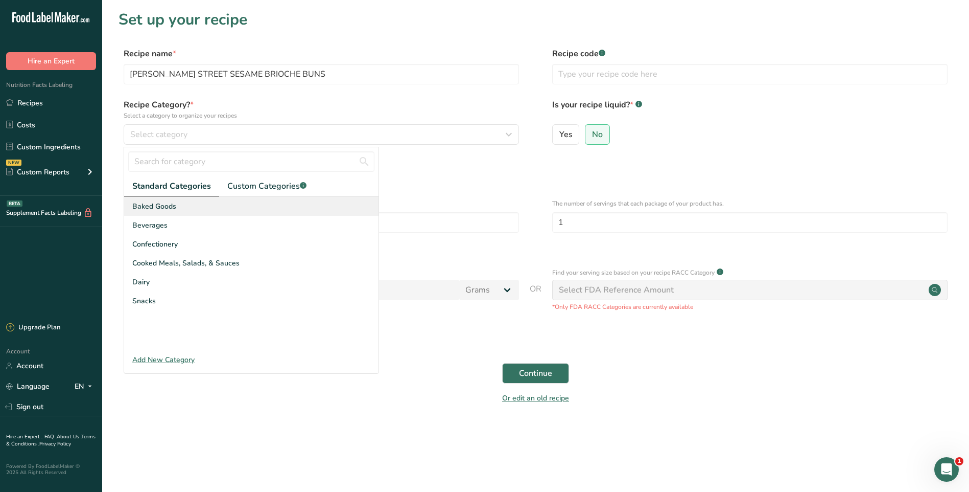
drag, startPoint x: 186, startPoint y: 209, endPoint x: 312, endPoint y: 206, distance: 125.2
click at [186, 208] on div "Baked Goods" at bounding box center [251, 206] width 254 height 19
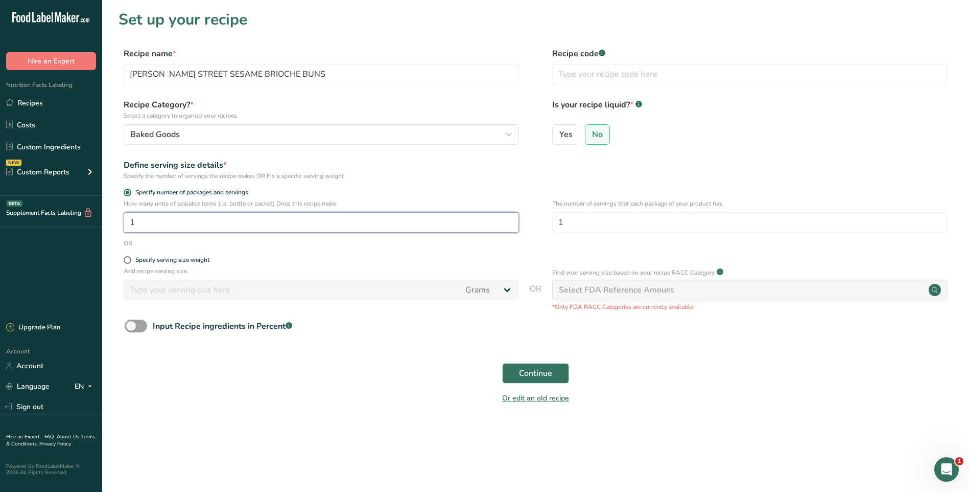
click at [196, 223] on input "1" at bounding box center [321, 222] width 395 height 20
type input "185"
click at [585, 217] on input "1" at bounding box center [749, 222] width 395 height 20
type input "12"
drag, startPoint x: 890, startPoint y: 136, endPoint x: 875, endPoint y: 148, distance: 18.9
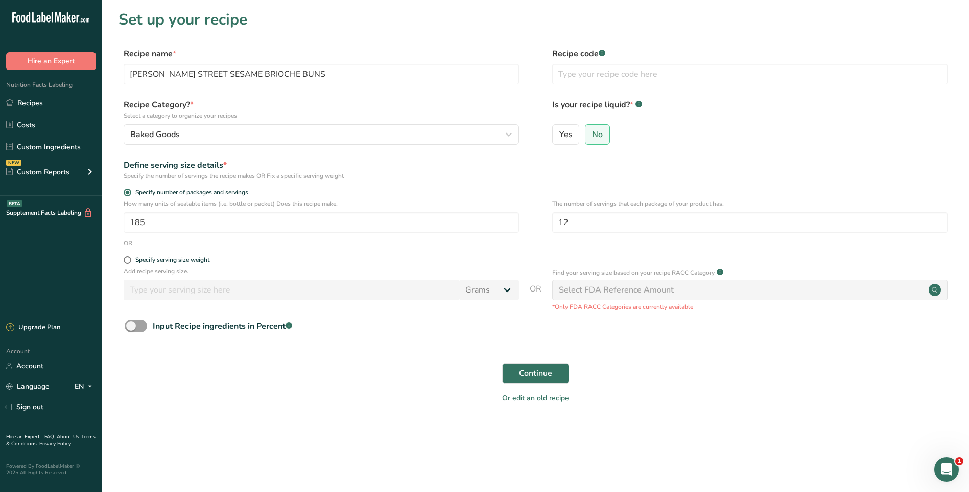
click at [891, 136] on div "Yes No" at bounding box center [749, 137] width 395 height 27
click at [542, 374] on span "Continue" at bounding box center [535, 373] width 33 height 12
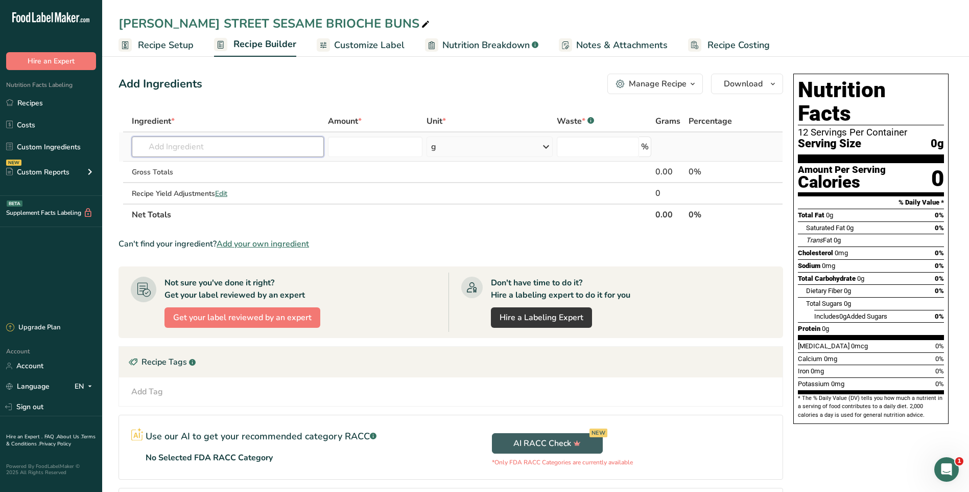
click at [199, 150] on input "text" at bounding box center [228, 146] width 192 height 20
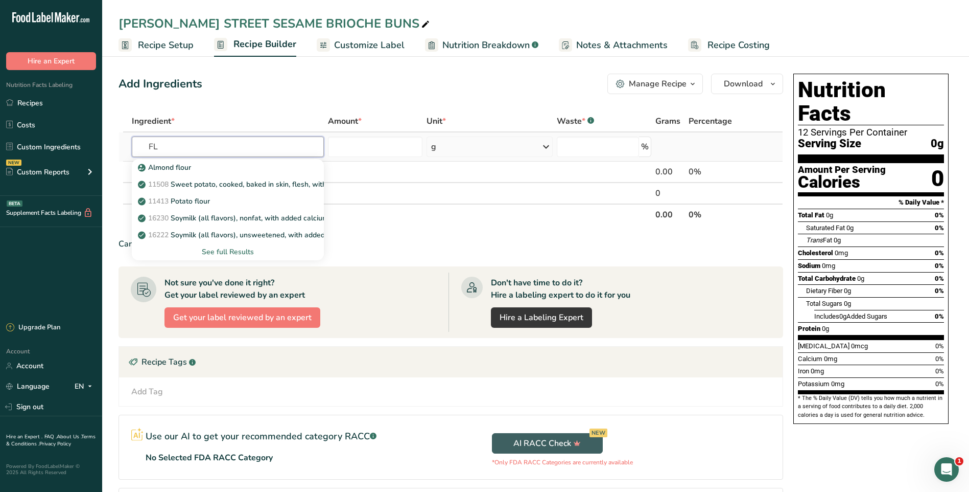
type input "F"
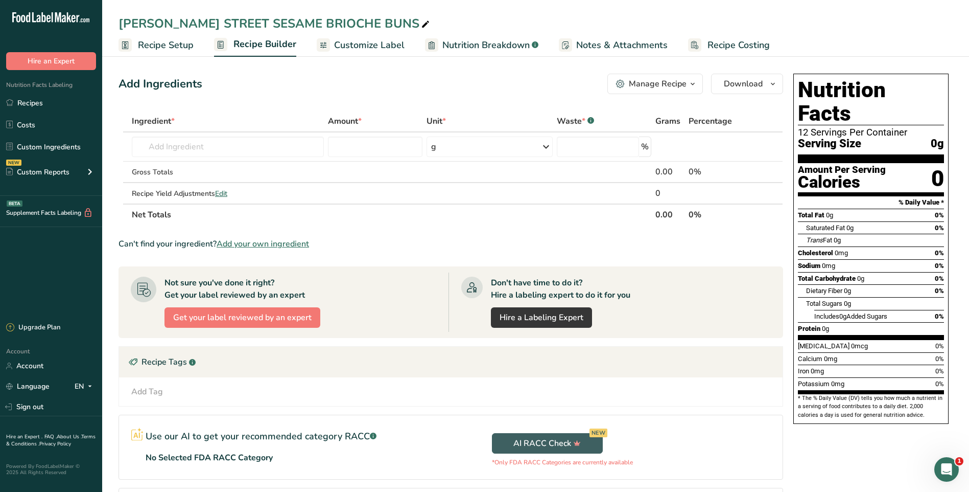
drag, startPoint x: 48, startPoint y: 96, endPoint x: 134, endPoint y: 127, distance: 92.0
click at [48, 96] on link "Recipes" at bounding box center [51, 102] width 102 height 19
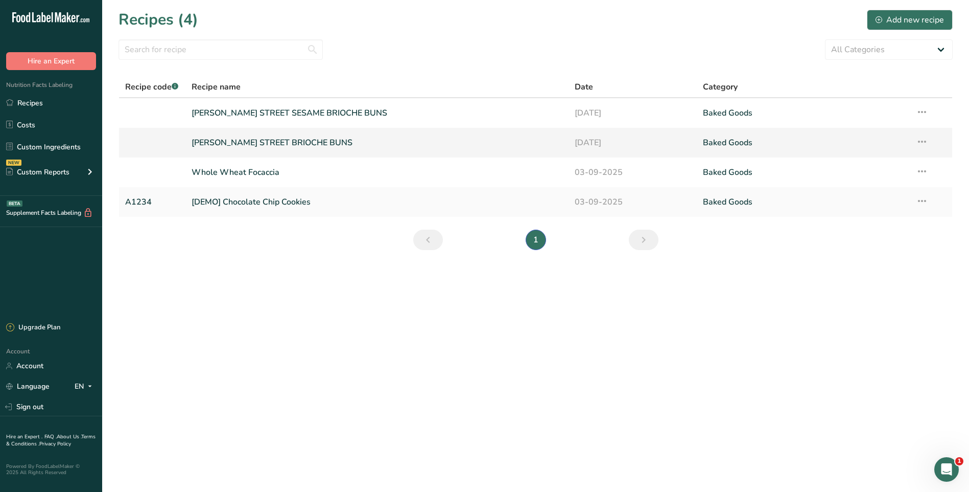
click at [378, 144] on link "[PERSON_NAME] STREET BRIOCHE BUNS" at bounding box center [377, 142] width 371 height 21
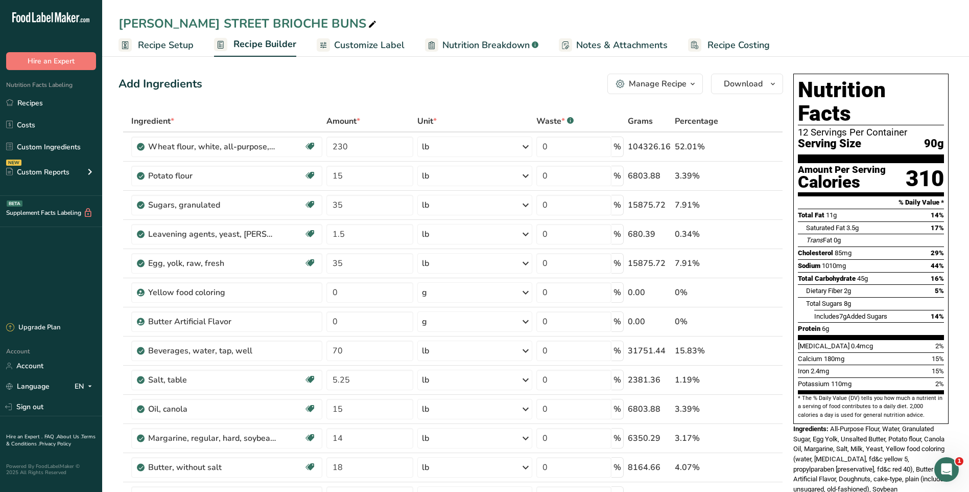
drag, startPoint x: 35, startPoint y: 102, endPoint x: 557, endPoint y: 85, distance: 522.4
click at [35, 102] on link "Recipes" at bounding box center [51, 102] width 102 height 19
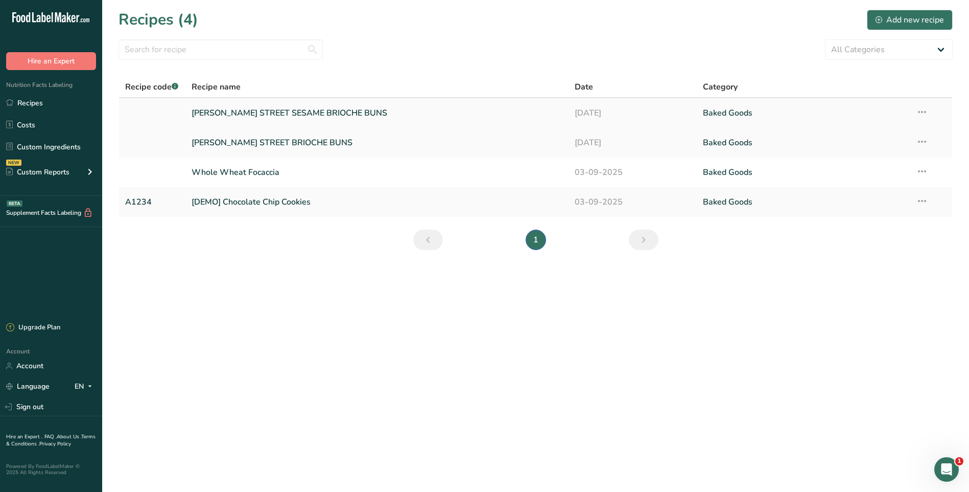
click at [436, 113] on link "[PERSON_NAME] STREET SESAME BRIOCHE BUNS" at bounding box center [377, 112] width 371 height 21
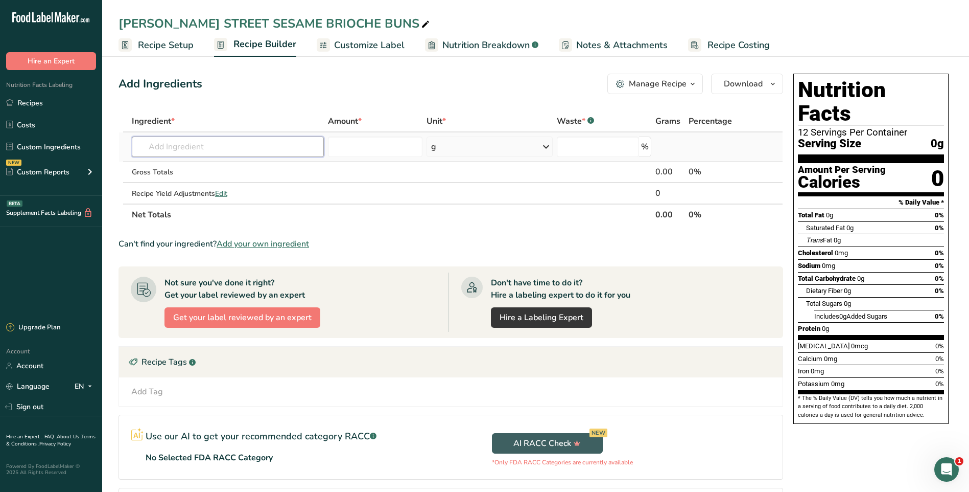
click at [194, 149] on input "text" at bounding box center [228, 146] width 192 height 20
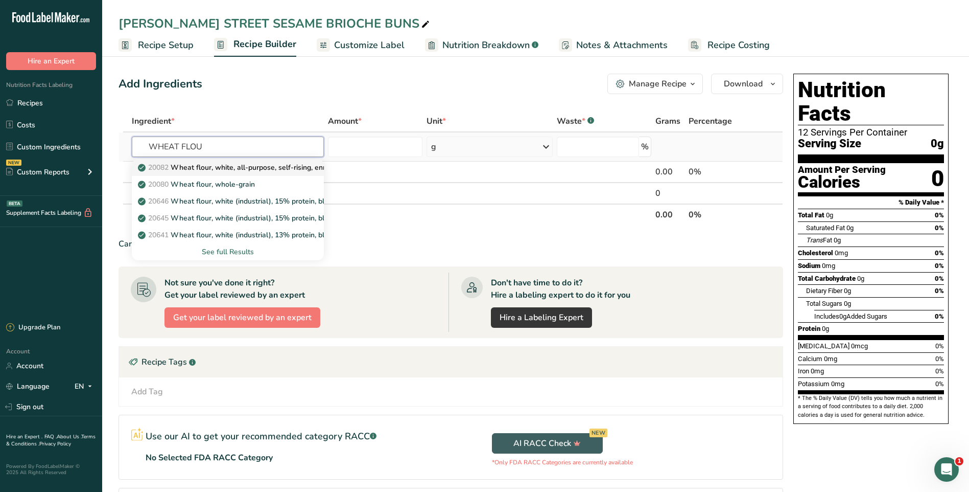
type input "WHEAT FLOU"
click at [294, 168] on p "20082 Wheat flour, white, all-purpose, self-rising, enriched" at bounding box center [241, 167] width 203 height 11
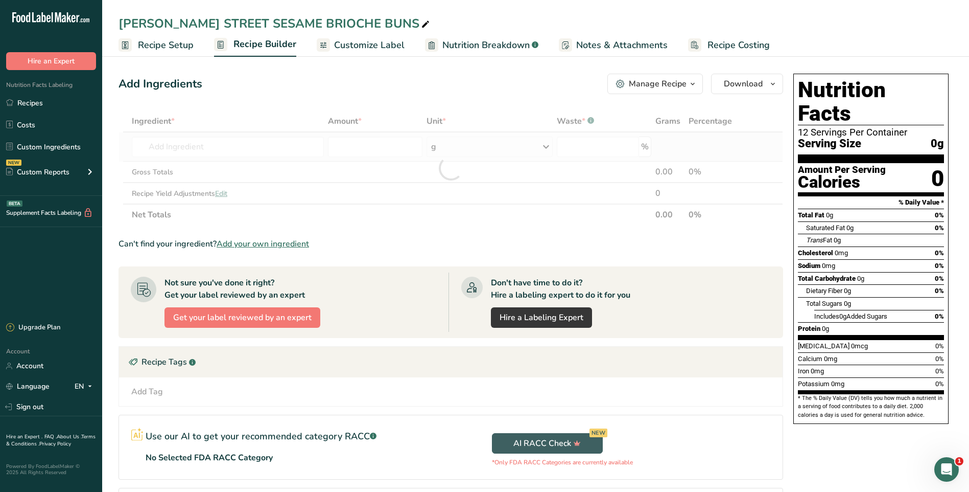
type input "Wheat flour, white, all-purpose, self-rising, enriched"
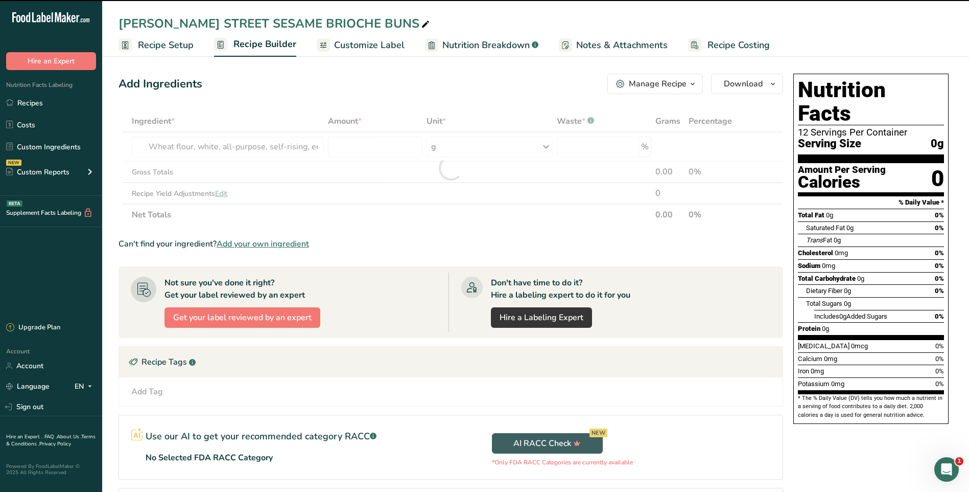
type input "0"
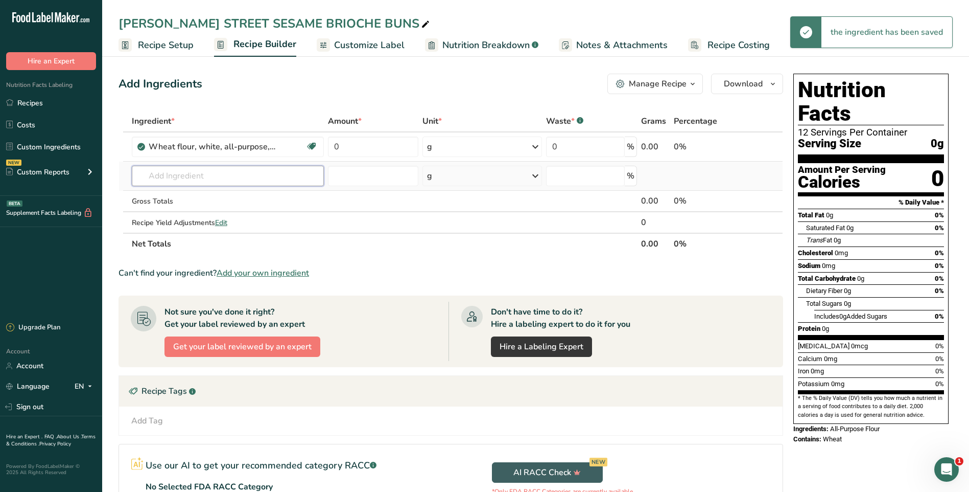
click at [240, 180] on input "text" at bounding box center [228, 176] width 192 height 20
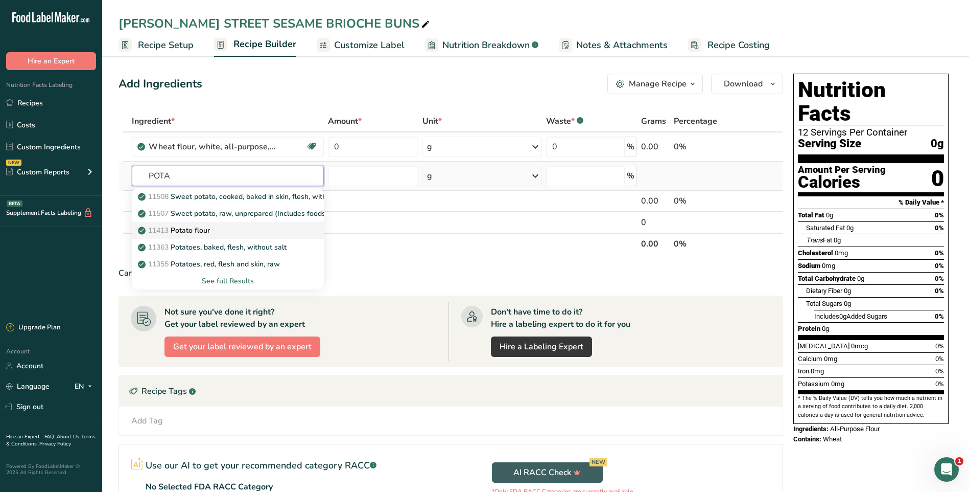
type input "POTA"
click at [223, 231] on div "11413 Potato flour" at bounding box center [219, 230] width 159 height 11
type input "Potato flour"
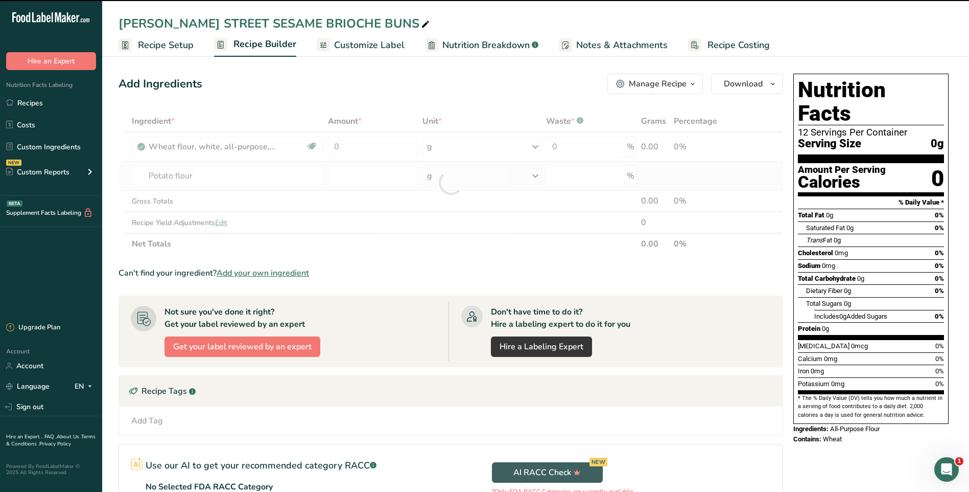
type input "0"
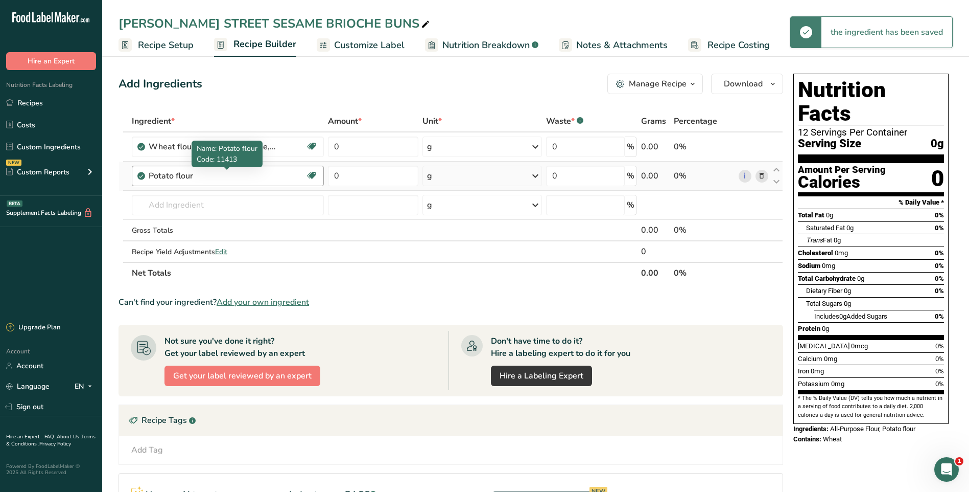
click at [215, 176] on div "Potato flour" at bounding box center [213, 176] width 128 height 12
click at [214, 175] on div "Potato flour" at bounding box center [213, 176] width 128 height 12
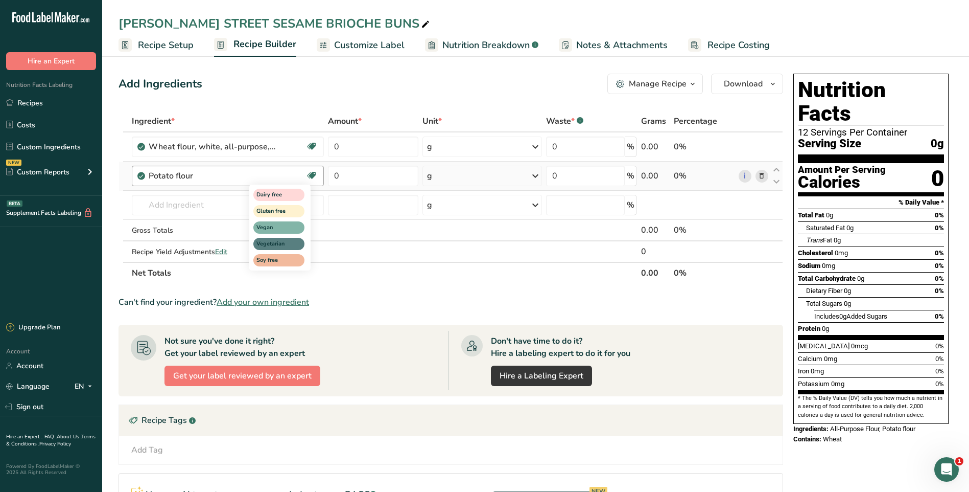
click at [311, 175] on icon at bounding box center [312, 176] width 10 height 16
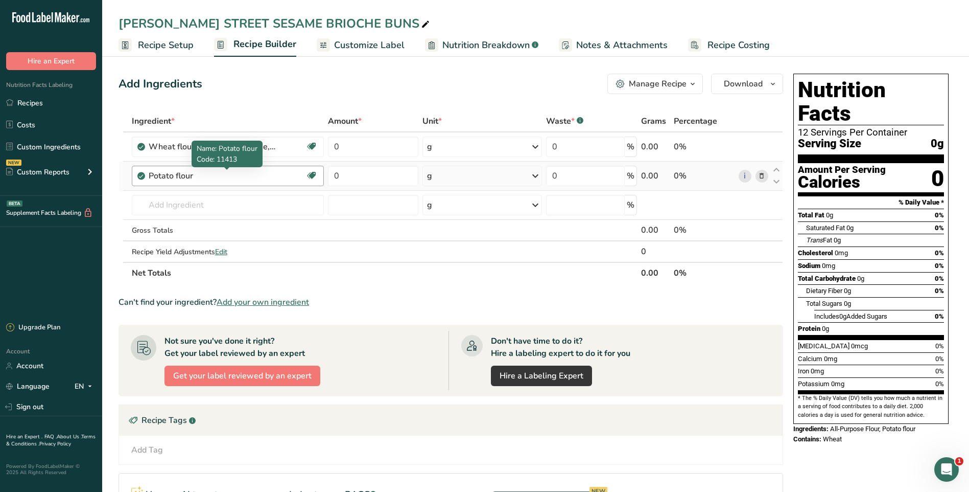
click at [196, 176] on div "Potato flour" at bounding box center [213, 176] width 128 height 12
click at [197, 176] on div "Potato flour" at bounding box center [213, 176] width 128 height 12
click at [761, 176] on icon at bounding box center [761, 176] width 7 height 11
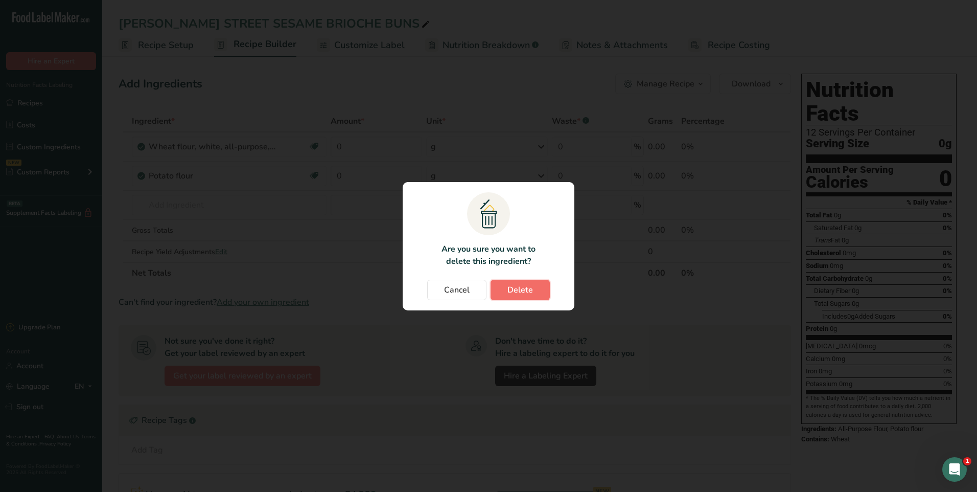
click at [522, 289] on span "Delete" at bounding box center [520, 290] width 26 height 12
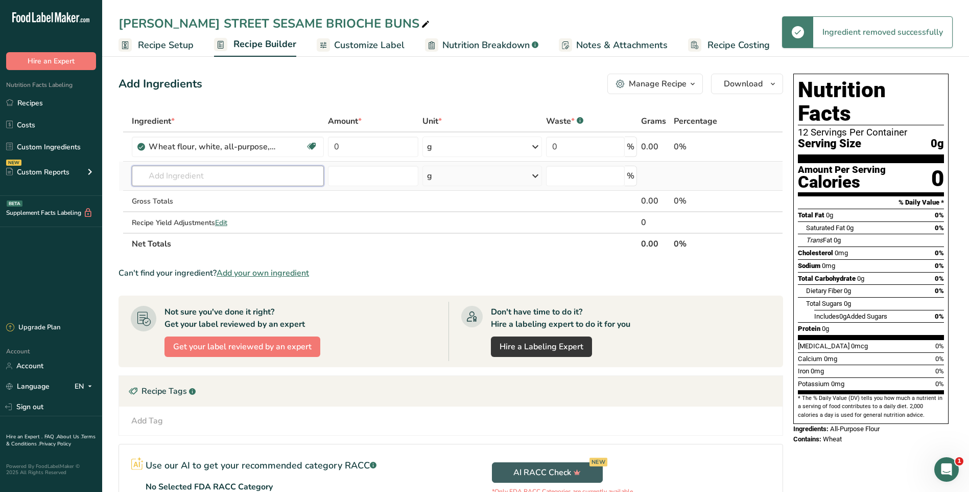
click at [209, 176] on input "text" at bounding box center [228, 176] width 192 height 20
type input "O"
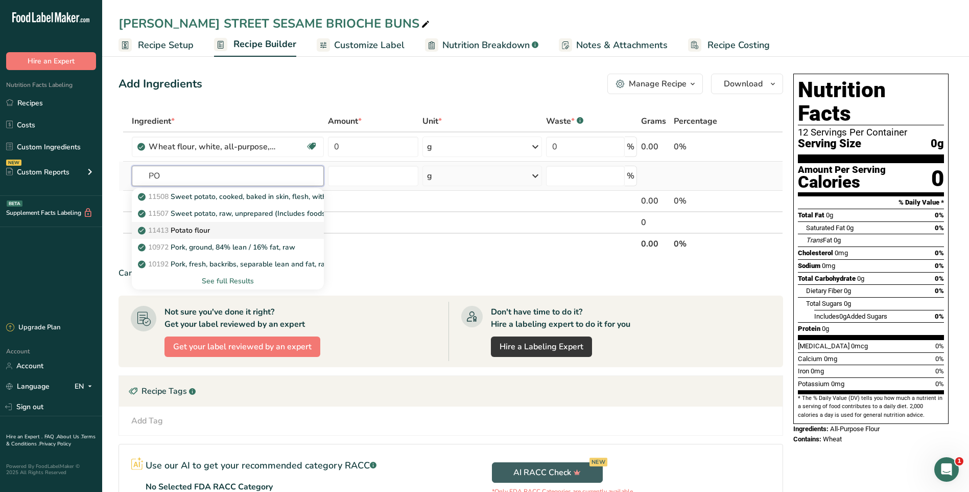
type input "PO"
click at [242, 230] on div "11413 Potato flour" at bounding box center [219, 230] width 159 height 11
type input "Potato flour"
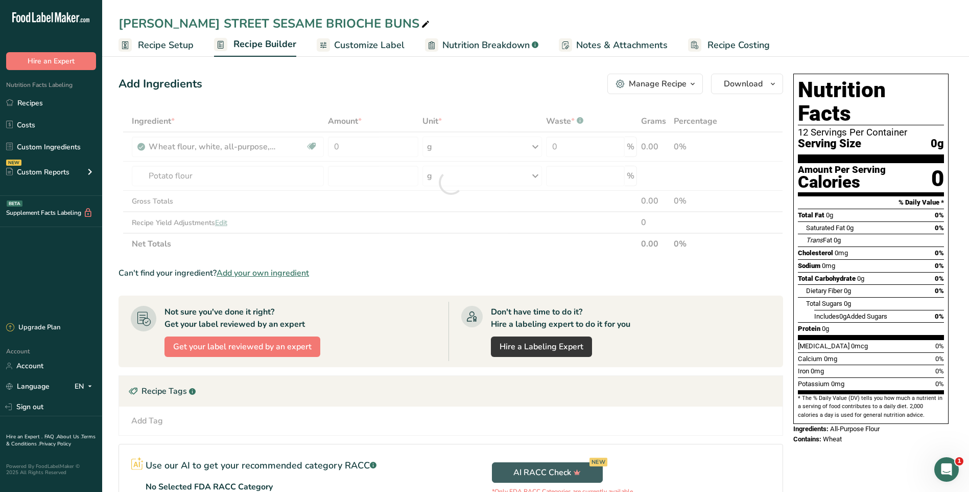
type input "0"
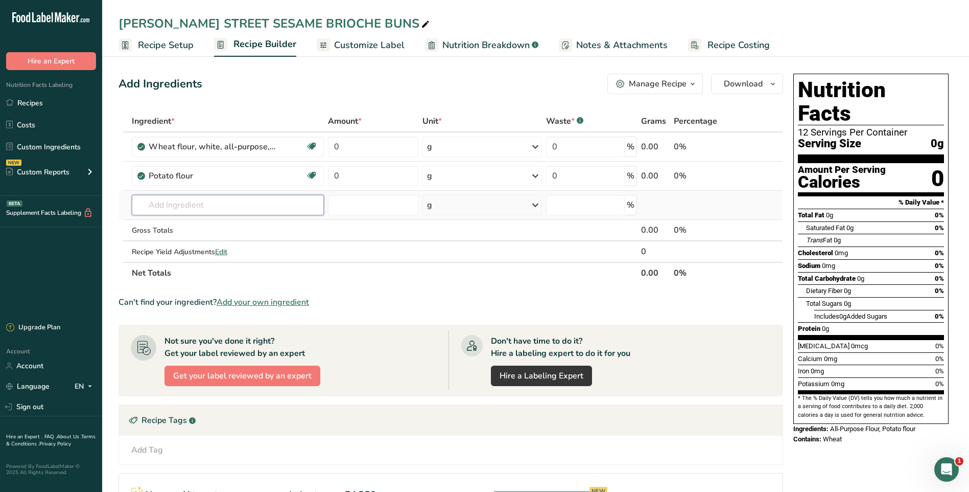
click at [172, 203] on input "text" at bounding box center [228, 205] width 192 height 20
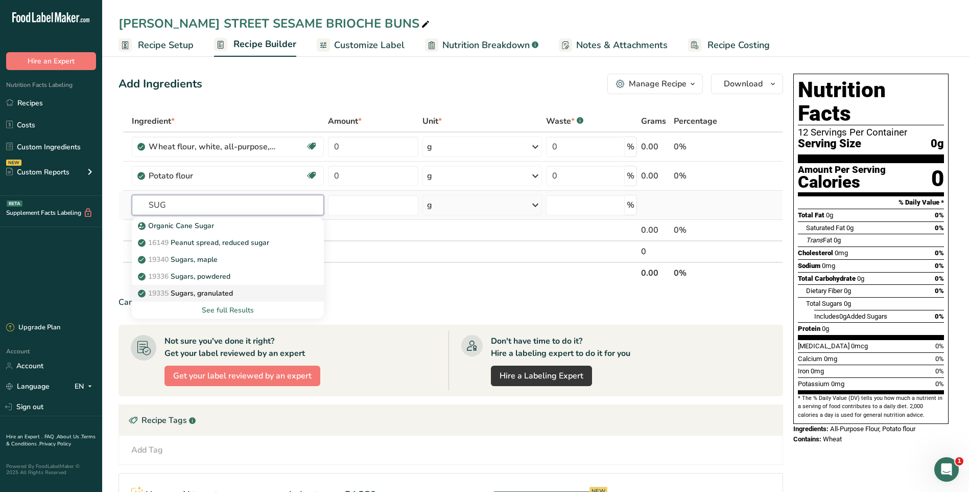
type input "SUG"
click at [219, 292] on p "19335 [GEOGRAPHIC_DATA], granulated" at bounding box center [186, 293] width 93 height 11
type input "Sugars, granulated"
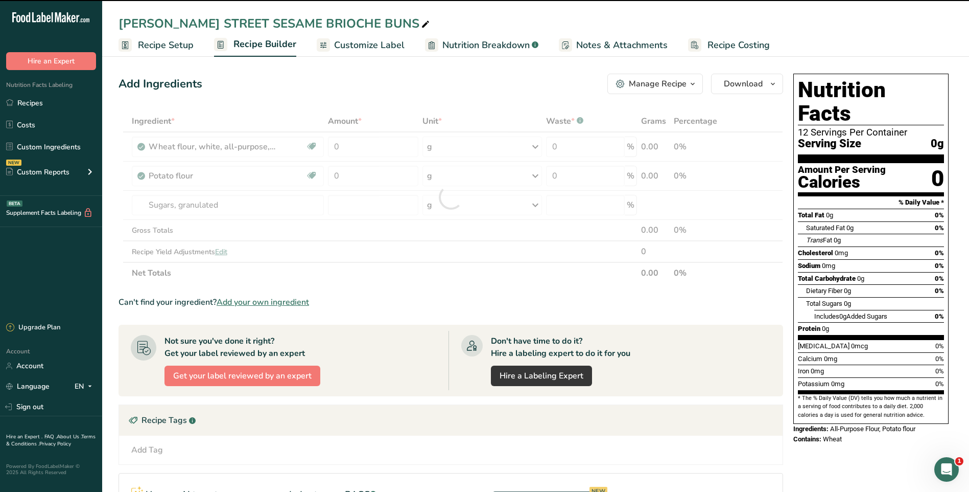
type input "0"
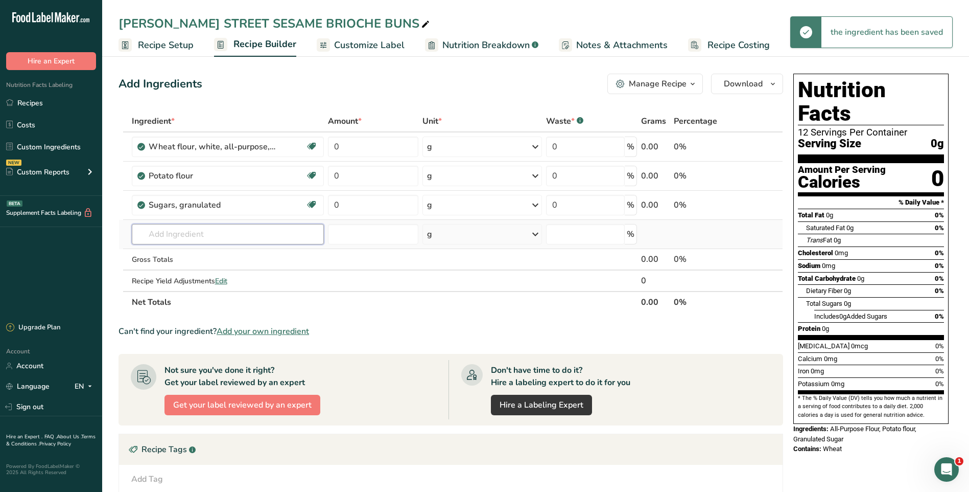
click at [204, 234] on input "text" at bounding box center [228, 234] width 192 height 20
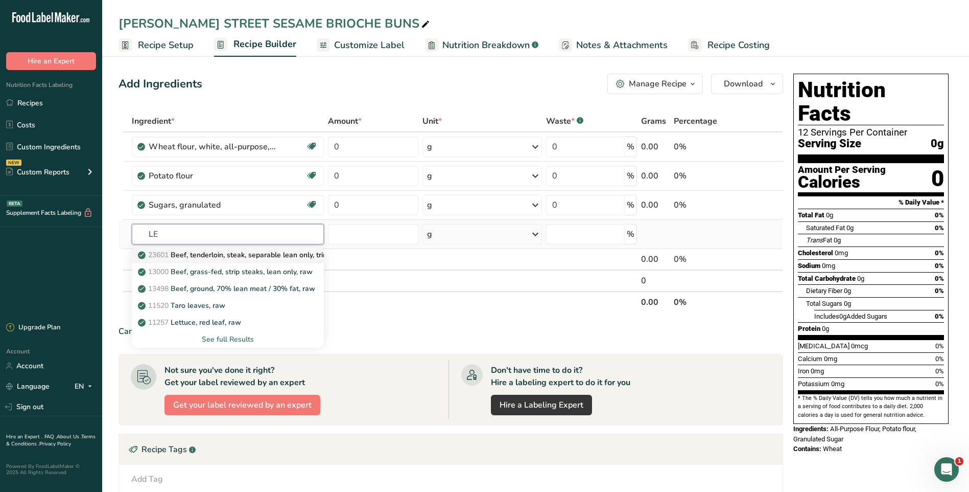
type input "L"
type input "YEAST"
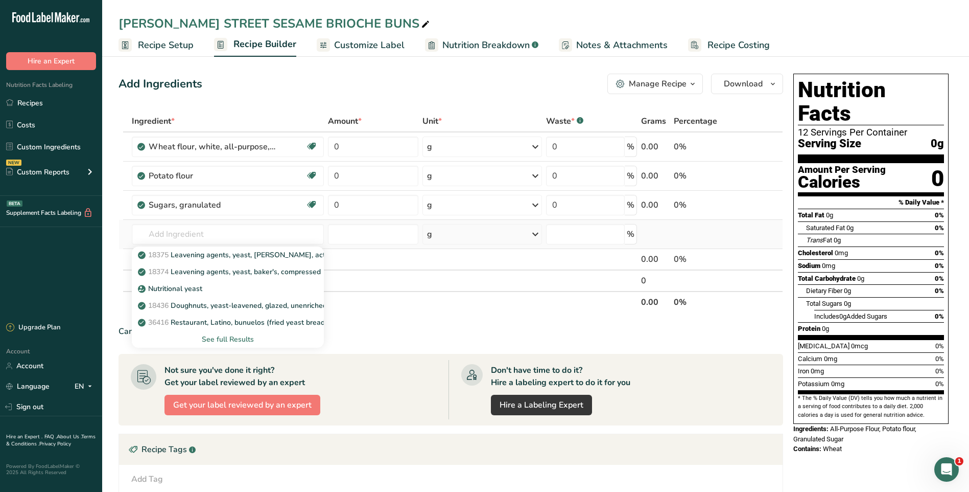
click at [233, 338] on div "See full Results" at bounding box center [228, 339] width 176 height 11
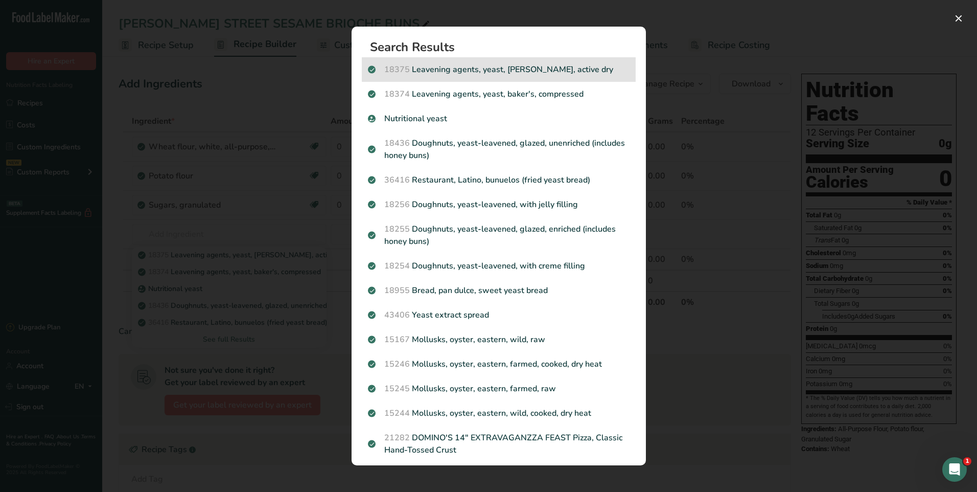
click at [559, 73] on p "18375 Leavening agents, yeast, baker's, active dry" at bounding box center [499, 69] width 262 height 12
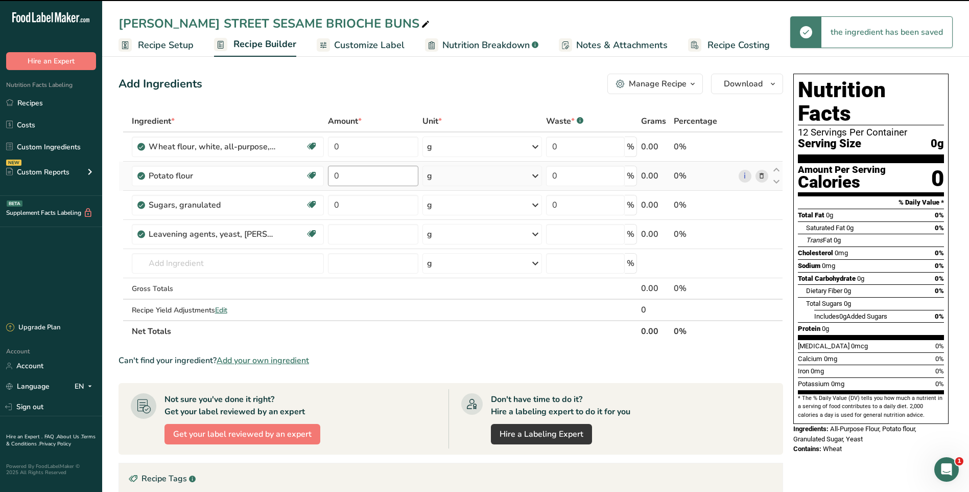
type input "0"
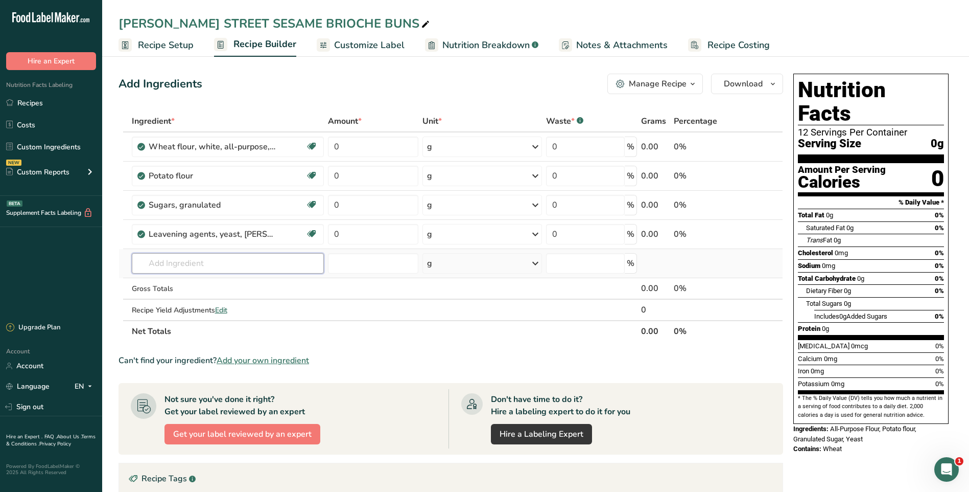
click at [174, 264] on input "text" at bounding box center [228, 263] width 192 height 20
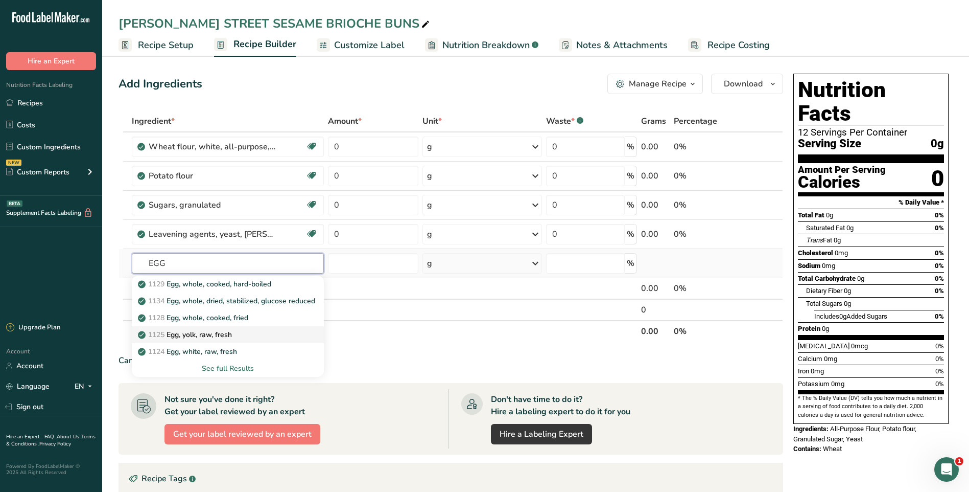
type input "EGG"
click at [239, 334] on div "1125 Egg, yolk, raw, fresh" at bounding box center [219, 334] width 159 height 11
type input "Egg, yolk, raw, fresh"
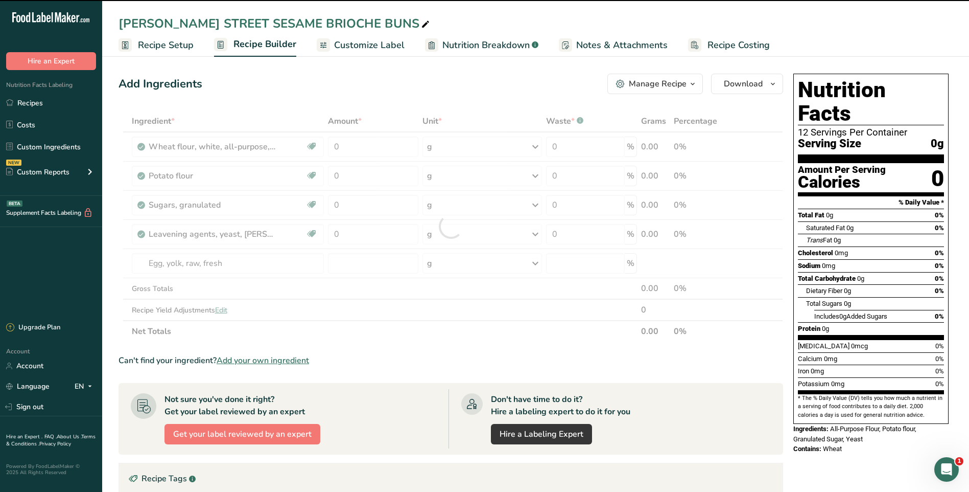
type input "0"
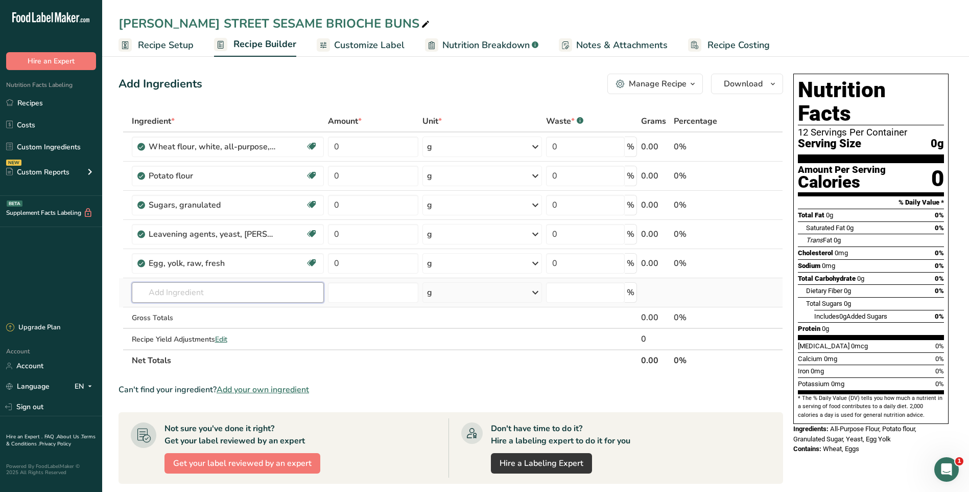
click at [175, 296] on input "text" at bounding box center [228, 292] width 192 height 20
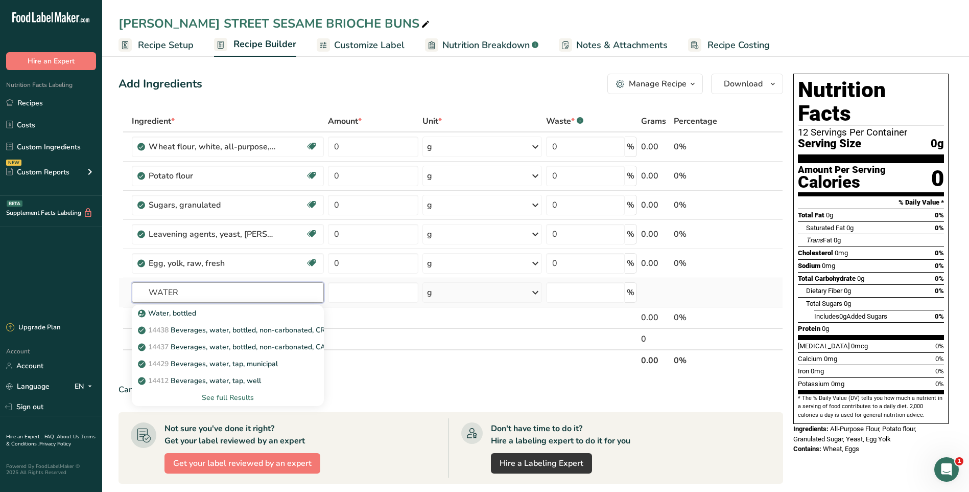
type input "WATER"
click at [236, 396] on div "See full Results" at bounding box center [228, 397] width 176 height 11
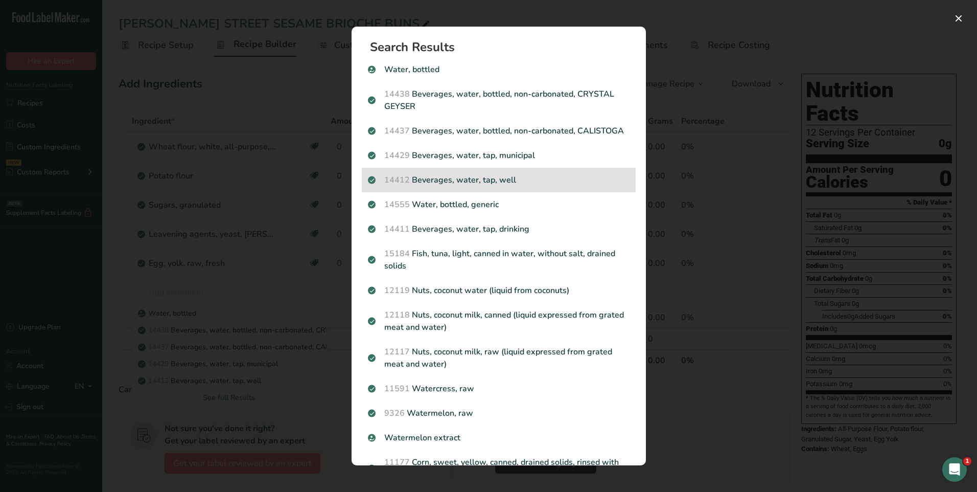
click at [476, 186] on p "14412 [GEOGRAPHIC_DATA], water, tap, well" at bounding box center [499, 180] width 262 height 12
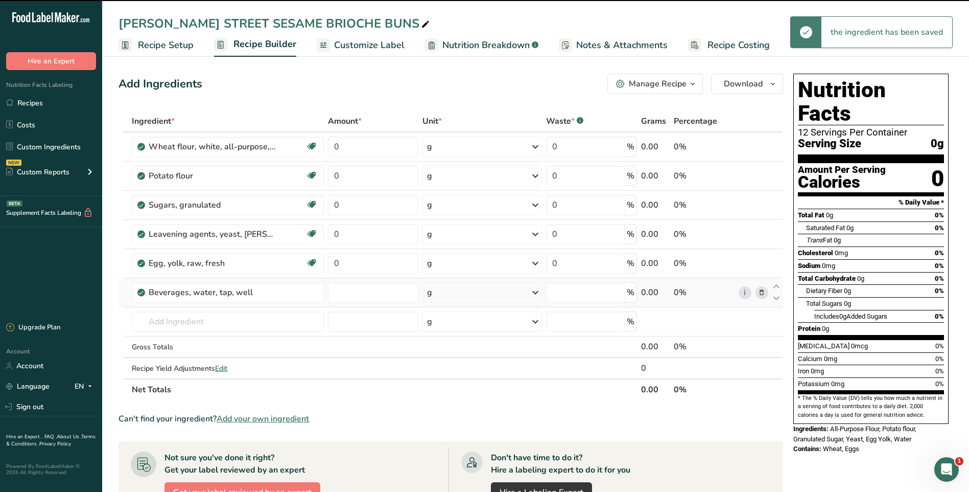
type input "0"
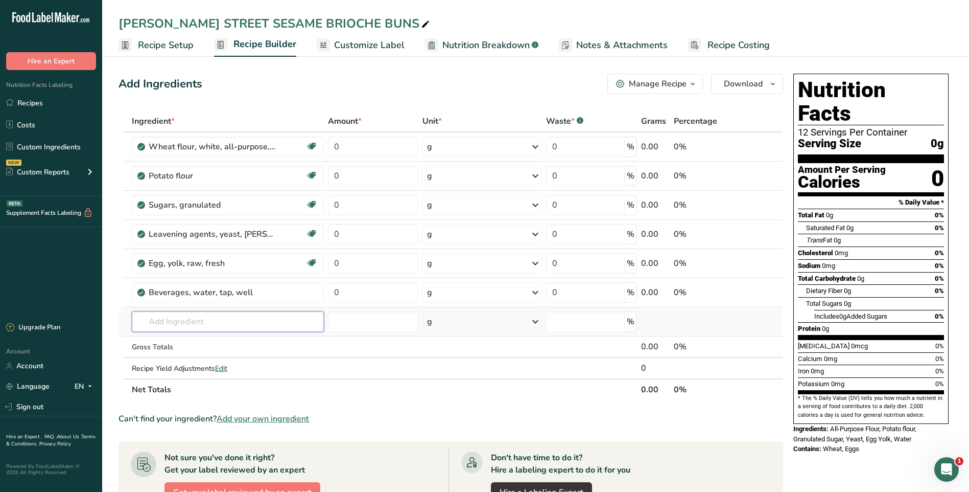
click at [184, 321] on input "text" at bounding box center [228, 321] width 192 height 20
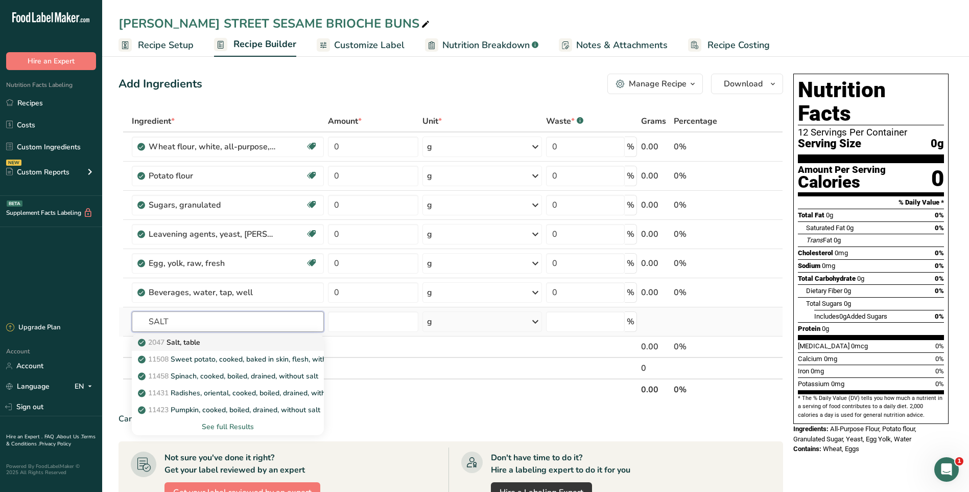
type input "SALT"
click at [200, 337] on p "2047 Salt, table" at bounding box center [170, 342] width 60 height 11
type input "Salt, table"
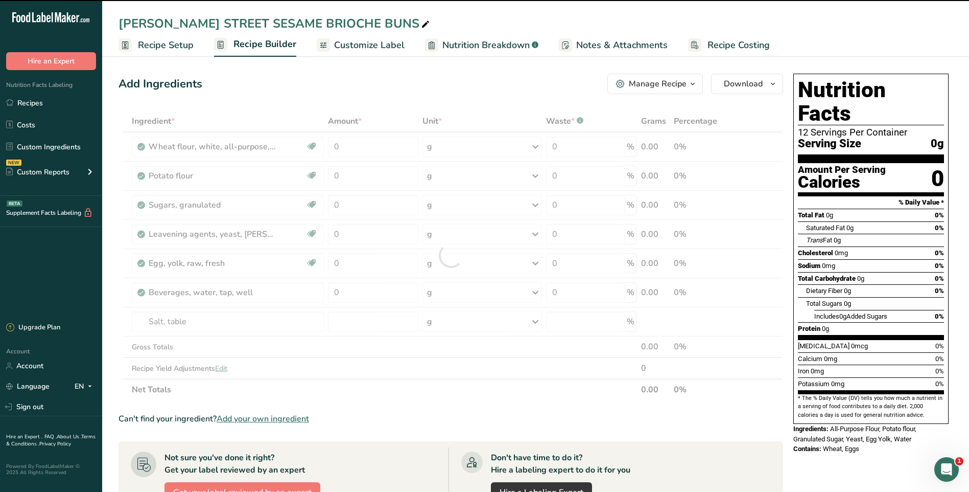
type input "0"
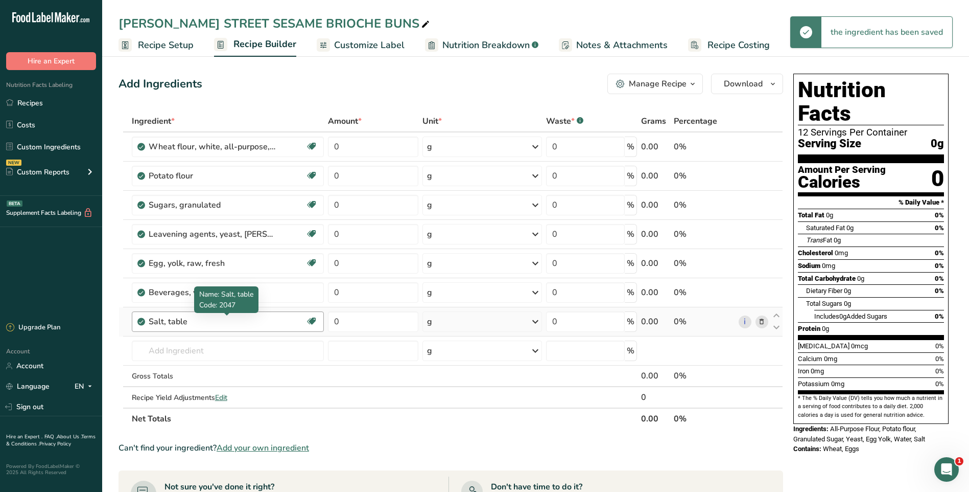
click at [202, 321] on div "Salt, table" at bounding box center [213, 321] width 128 height 12
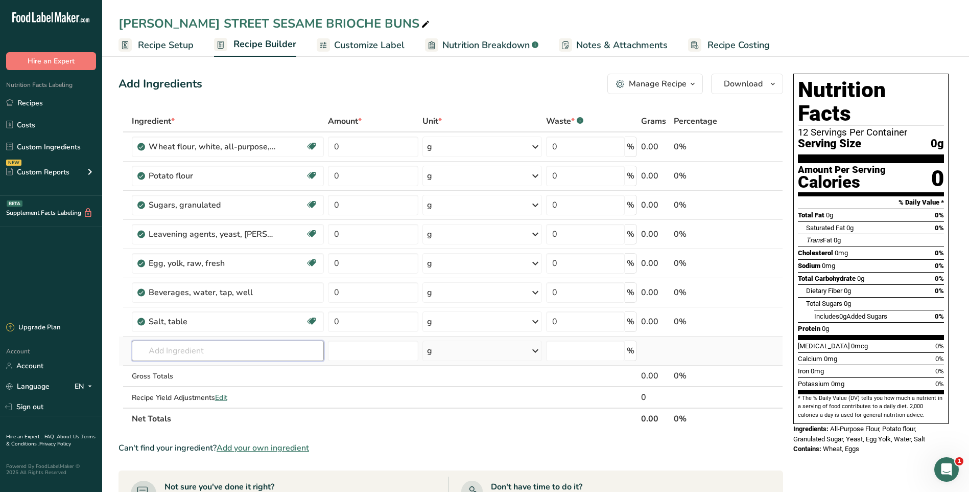
click at [191, 349] on input "text" at bounding box center [228, 350] width 192 height 20
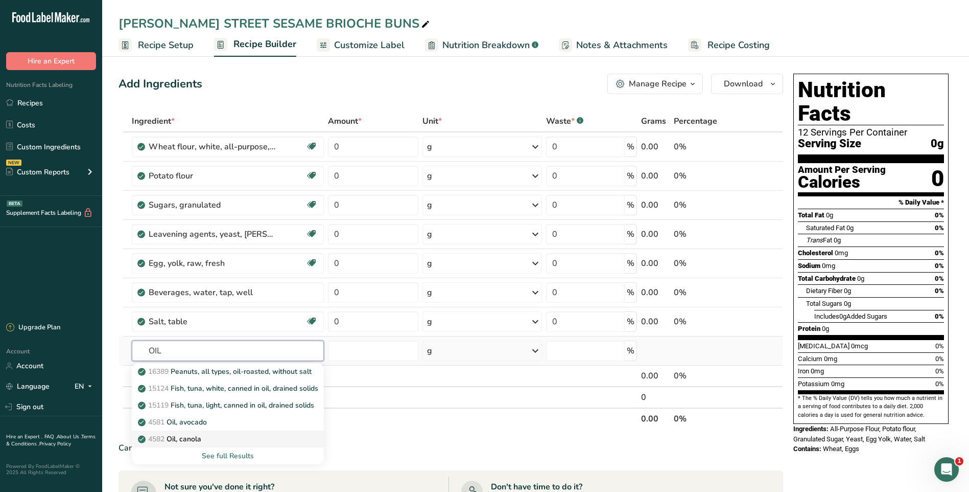
type input "OIL"
click at [201, 440] on p "4582 Oil, canola" at bounding box center [170, 438] width 61 height 11
type input "Oil, canola"
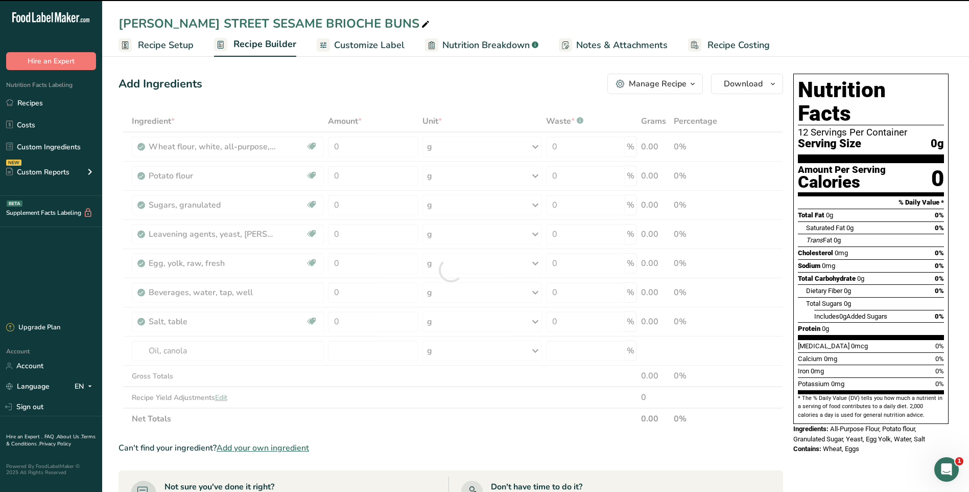
type input "0"
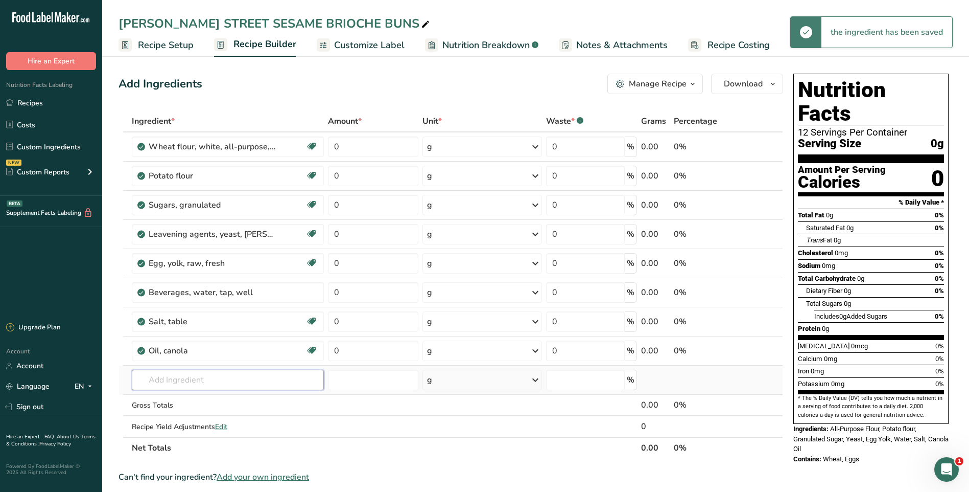
click at [209, 377] on input "text" at bounding box center [228, 379] width 192 height 20
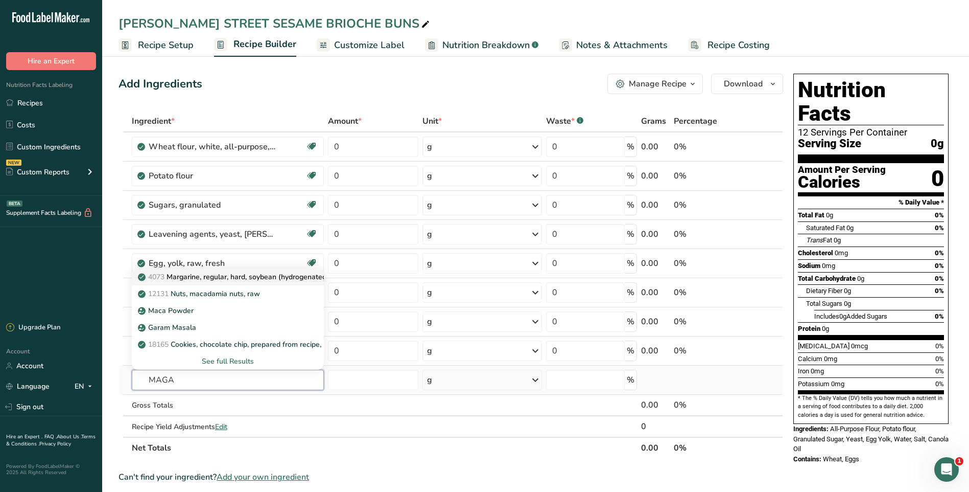
type input "MAGA"
click at [273, 277] on p "4073 Margarine, regular, hard, soybean (hydrogenated)" at bounding box center [234, 276] width 189 height 11
type input "Margarine, regular, hard, soybean (hydrogenated)"
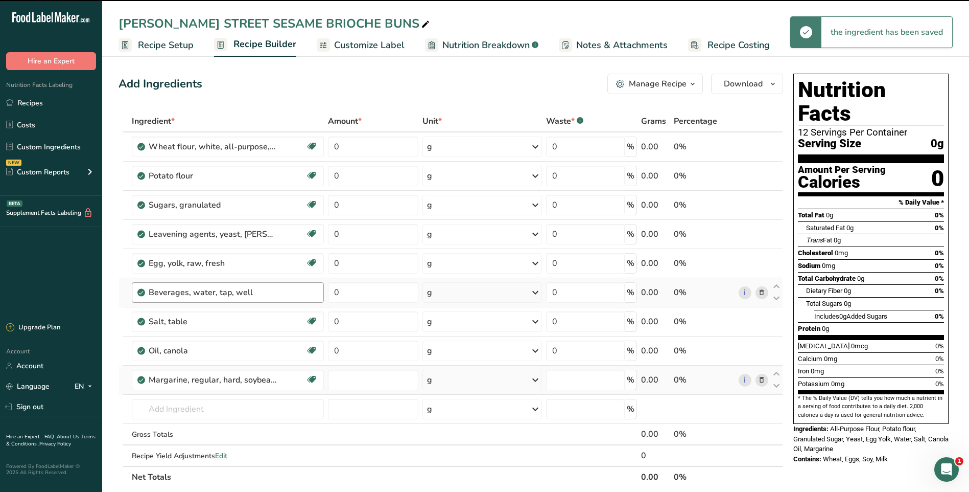
type input "0"
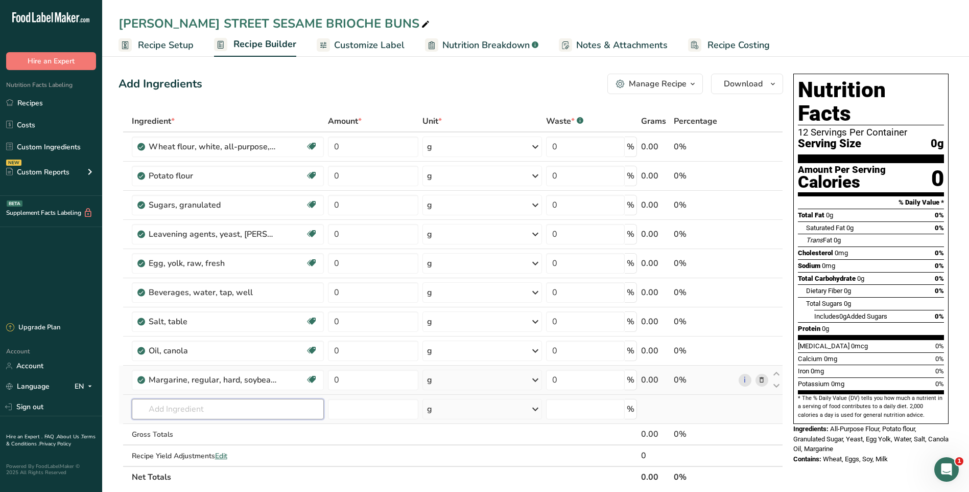
click at [204, 413] on input "text" at bounding box center [228, 409] width 192 height 20
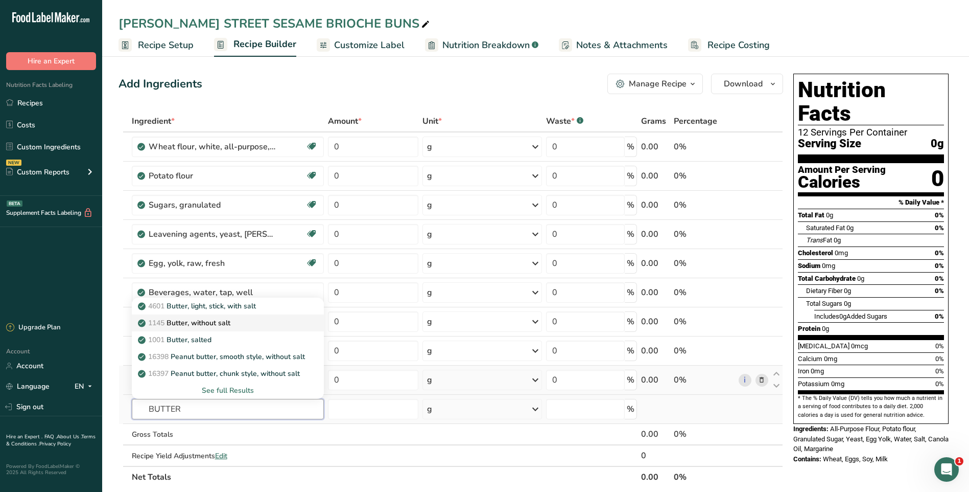
type input "BUTTER"
click at [219, 326] on p "1145 Butter, without salt" at bounding box center [185, 322] width 90 height 11
type input "Butter, without salt"
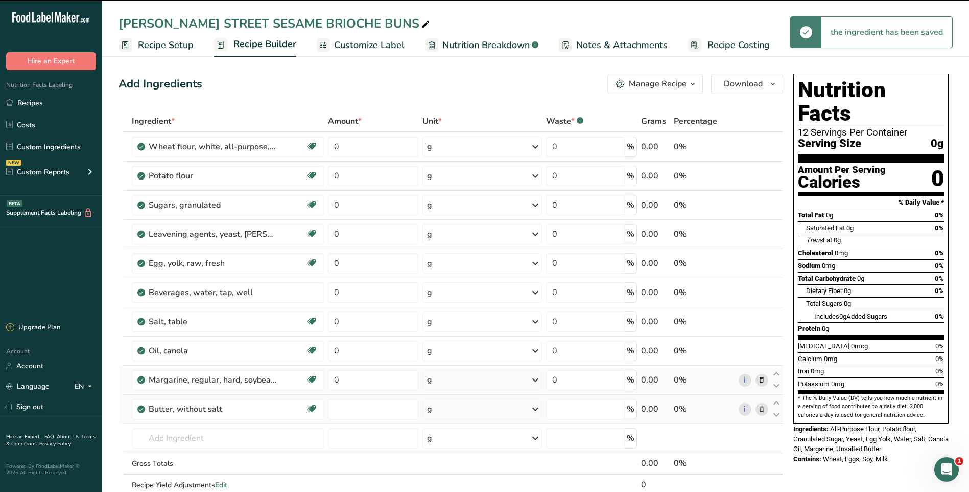
type input "0"
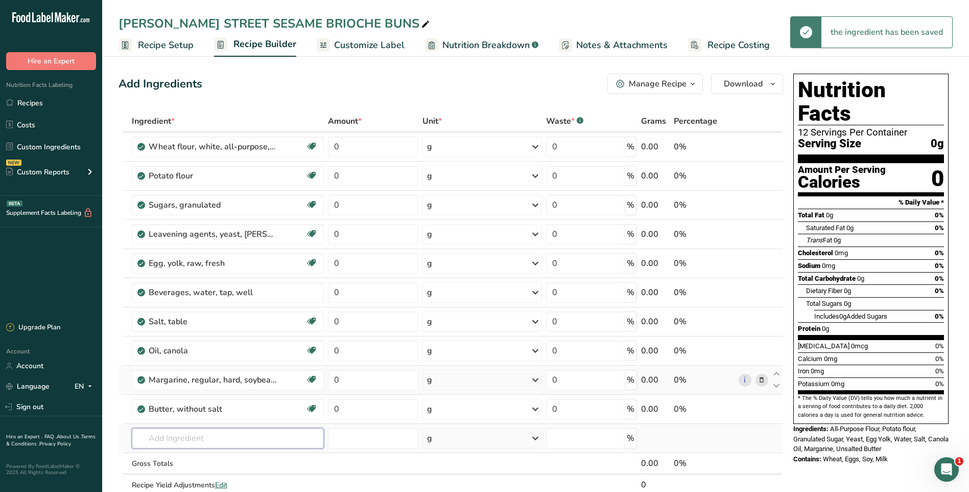
click at [190, 436] on input "text" at bounding box center [228, 438] width 192 height 20
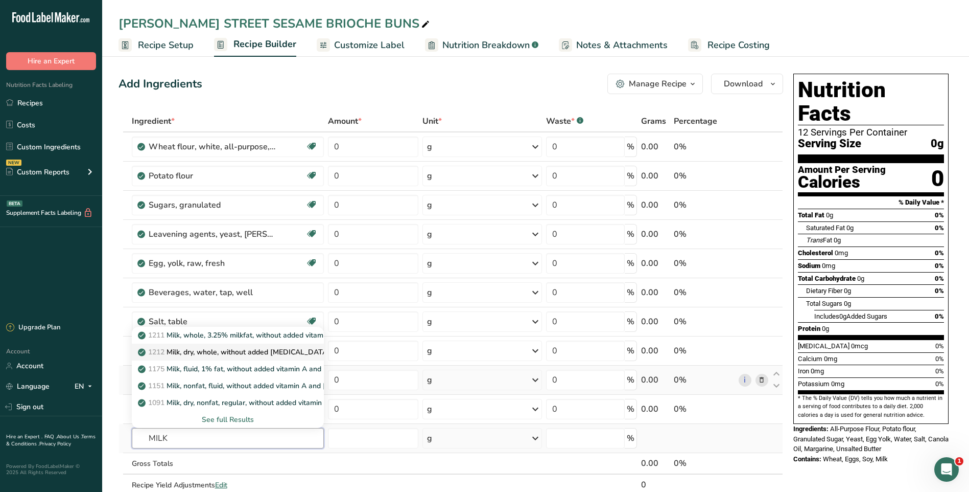
type input "MILK"
click at [226, 353] on p "1212 Milk, dry, whole, without added [MEDICAL_DATA]" at bounding box center [235, 351] width 190 height 11
type input "Milk, dry, whole, without added [MEDICAL_DATA]"
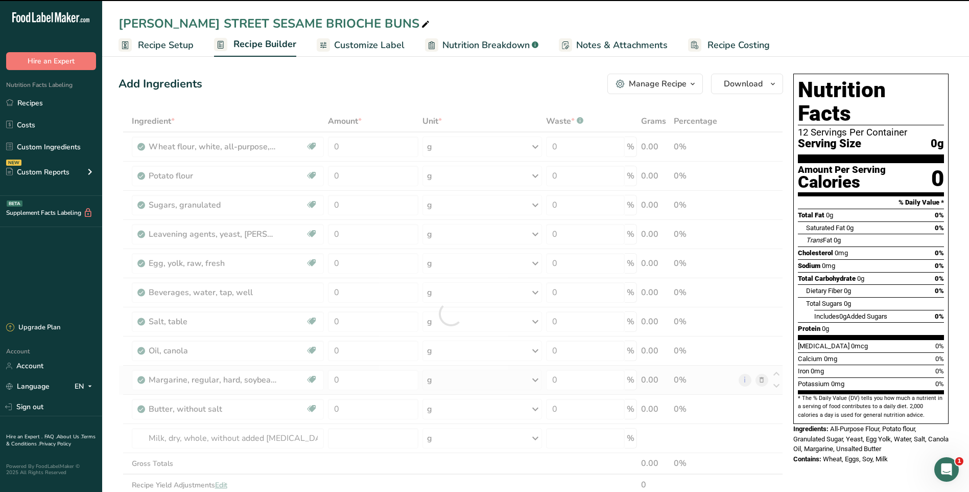
type input "0"
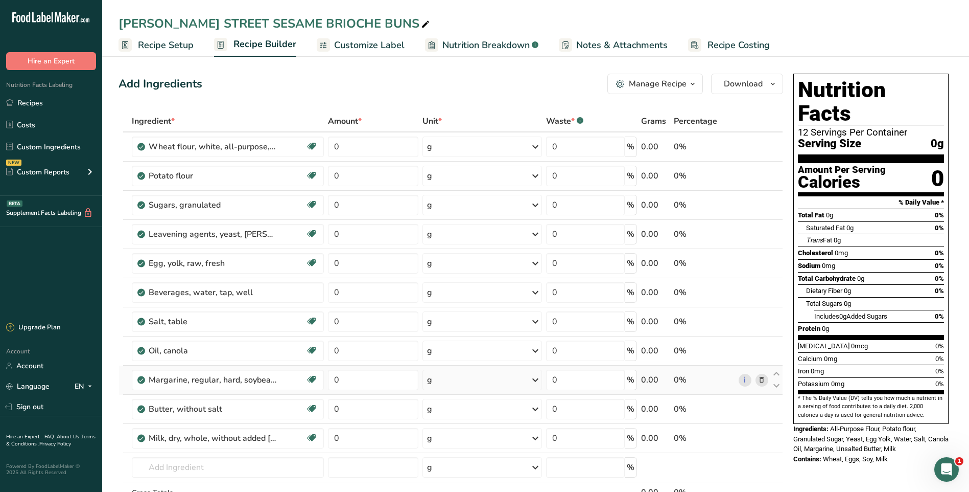
click at [181, 44] on span "Recipe Setup" at bounding box center [166, 45] width 56 height 14
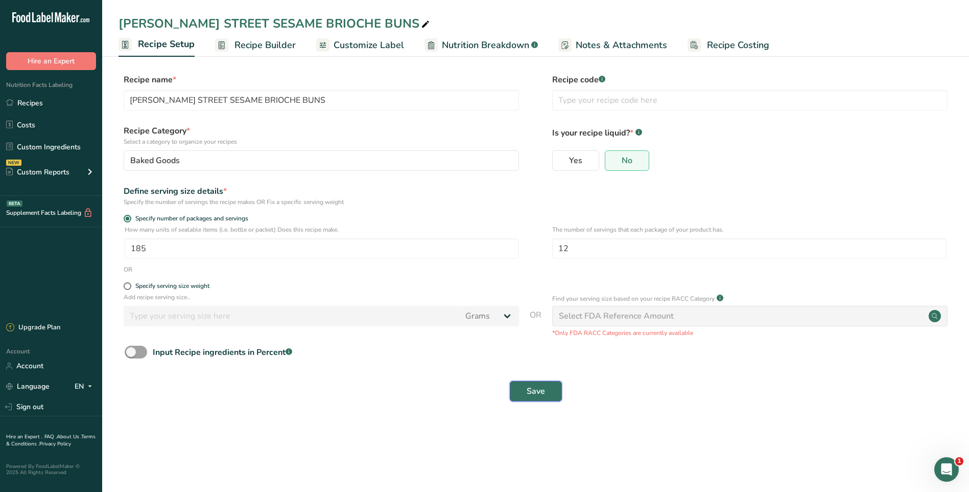
drag, startPoint x: 538, startPoint y: 390, endPoint x: 563, endPoint y: 369, distance: 32.6
click at [538, 390] on span "Save" at bounding box center [536, 391] width 18 height 12
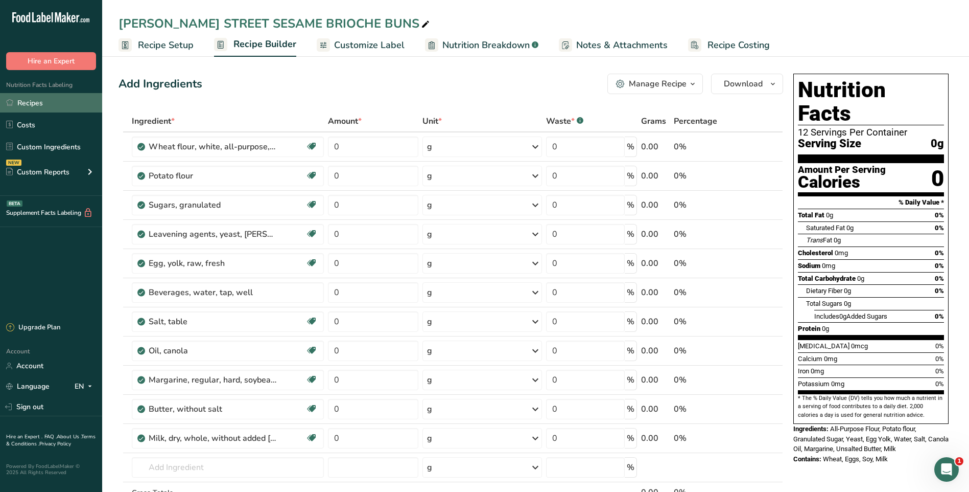
click at [31, 102] on link "Recipes" at bounding box center [51, 102] width 102 height 19
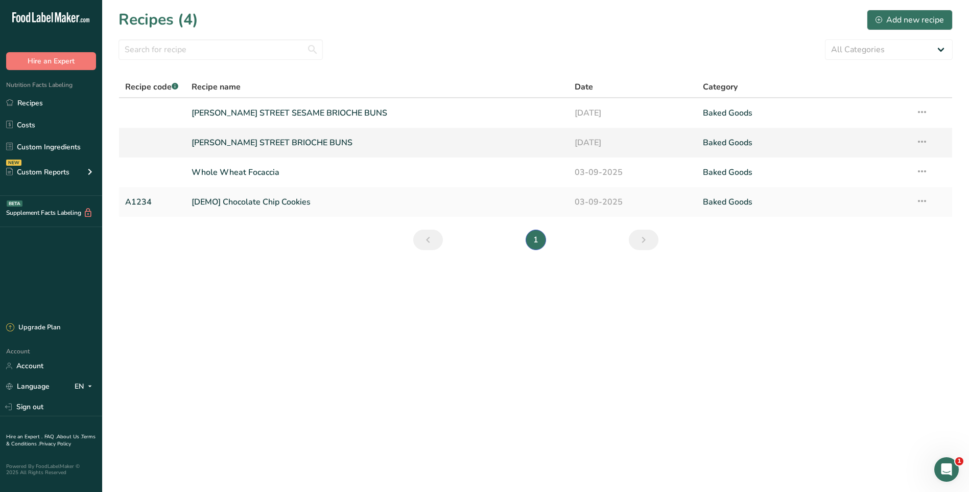
drag, startPoint x: 399, startPoint y: 113, endPoint x: 586, endPoint y: 157, distance: 192.0
click at [399, 113] on link "[PERSON_NAME] STREET SESAME BRIOCHE BUNS" at bounding box center [377, 112] width 371 height 21
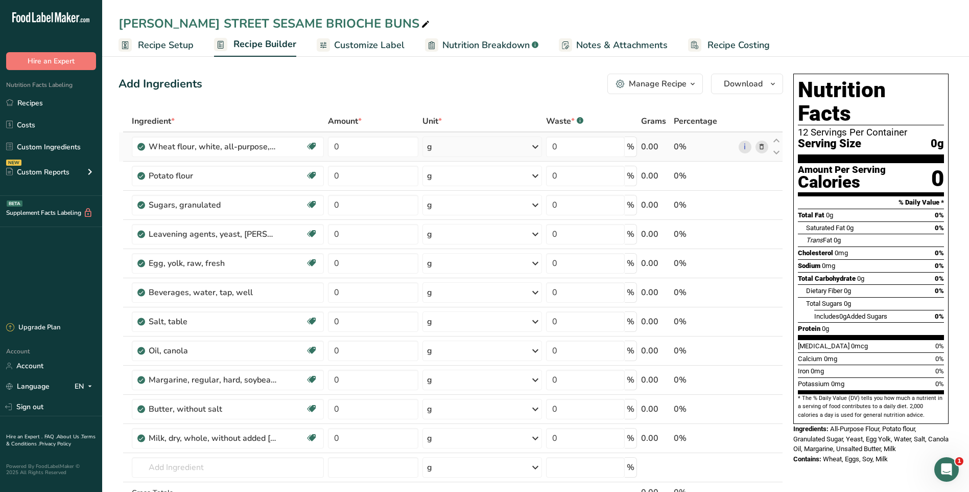
click at [539, 146] on icon at bounding box center [535, 146] width 12 height 18
click at [459, 261] on div "See more" at bounding box center [472, 258] width 86 height 11
click at [439, 279] on div "lb" at bounding box center [472, 275] width 86 height 15
click at [536, 177] on icon at bounding box center [536, 176] width 12 height 18
click at [444, 287] on div "See more" at bounding box center [472, 287] width 86 height 11
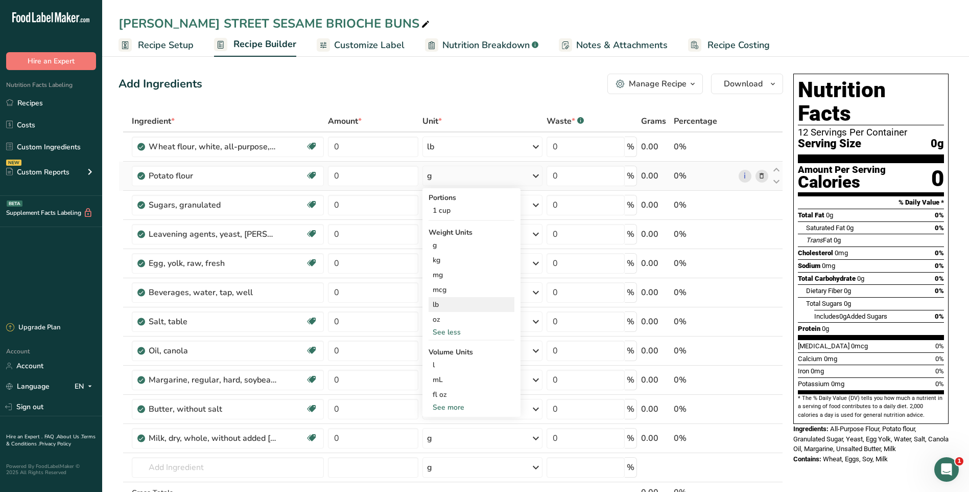
click at [441, 302] on div "lb" at bounding box center [472, 304] width 86 height 15
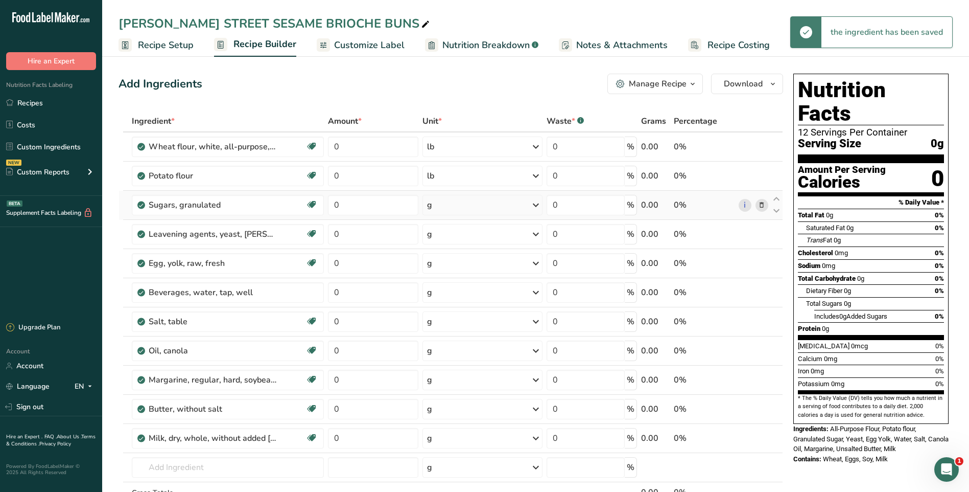
click at [537, 206] on icon at bounding box center [536, 205] width 12 height 18
click at [448, 284] on div "See more" at bounding box center [472, 281] width 86 height 11
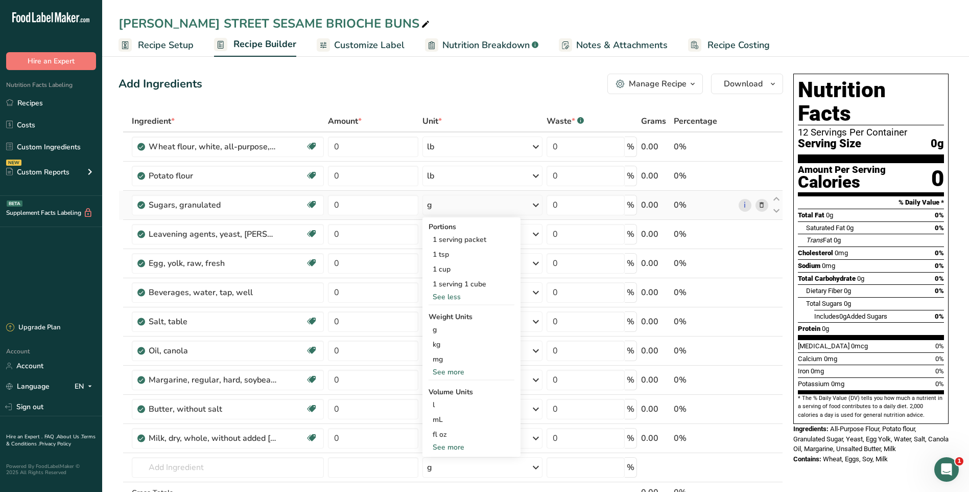
click at [453, 296] on div "See less" at bounding box center [472, 296] width 86 height 11
click at [448, 356] on div "See more" at bounding box center [472, 357] width 86 height 11
click at [447, 370] on div "lb" at bounding box center [472, 373] width 86 height 15
click at [539, 233] on icon at bounding box center [536, 234] width 12 height 18
click at [446, 377] on div "See more" at bounding box center [472, 375] width 86 height 11
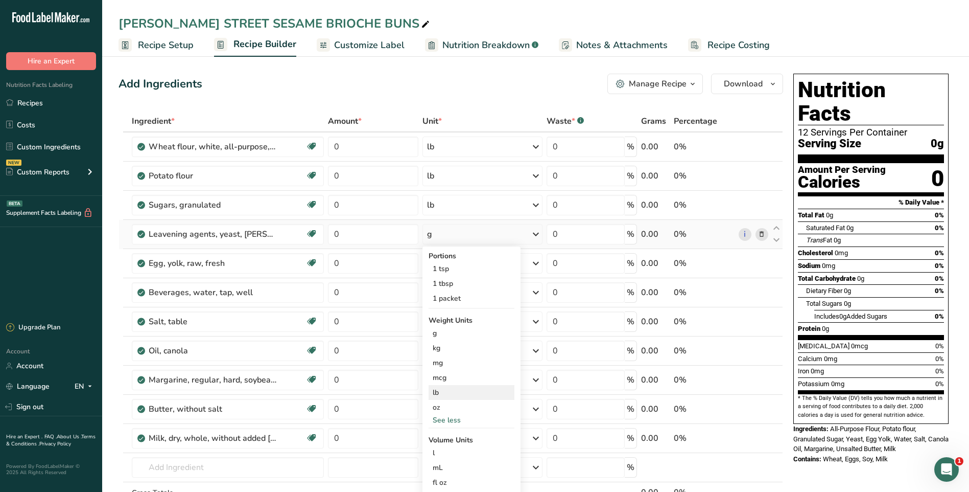
click at [439, 393] on div "lb" at bounding box center [472, 392] width 86 height 15
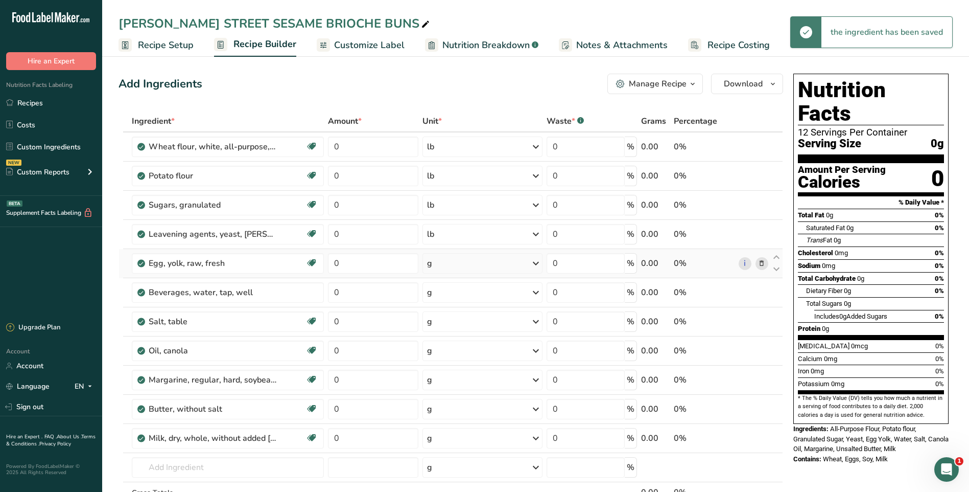
click at [535, 264] on icon at bounding box center [536, 263] width 12 height 18
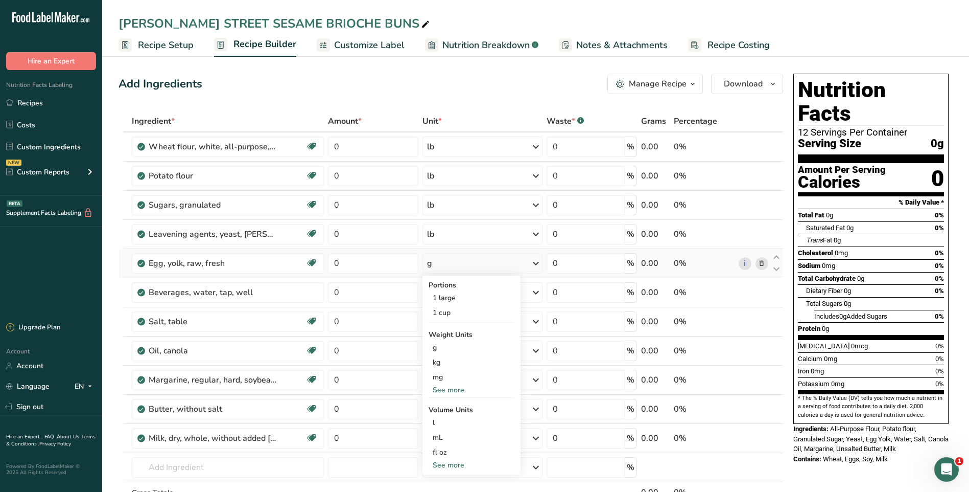
click at [445, 386] on div "See more" at bounding box center [472, 389] width 86 height 11
click at [441, 407] on div "lb" at bounding box center [472, 406] width 86 height 15
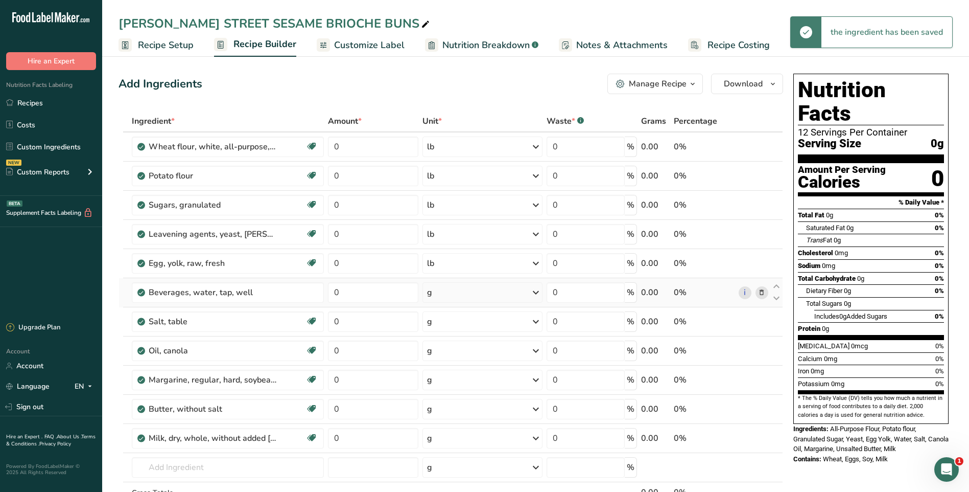
drag, startPoint x: 535, startPoint y: 293, endPoint x: 505, endPoint y: 294, distance: 29.7
click at [535, 292] on icon at bounding box center [536, 292] width 12 height 18
click at [446, 433] on div "See more" at bounding box center [472, 433] width 86 height 11
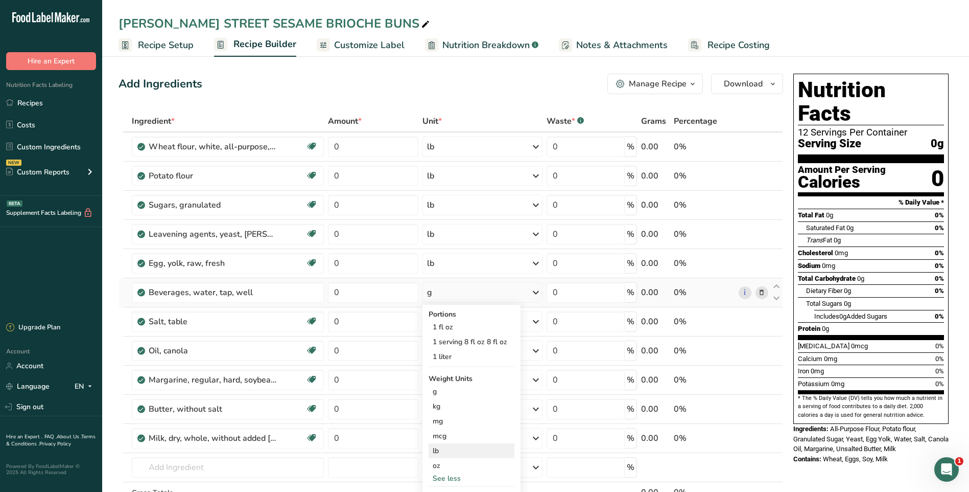
click at [437, 449] on div "lb" at bounding box center [472, 450] width 86 height 15
drag, startPoint x: 437, startPoint y: 449, endPoint x: 537, endPoint y: 320, distance: 163.1
click at [537, 320] on icon at bounding box center [536, 321] width 12 height 18
drag, startPoint x: 452, startPoint y: 470, endPoint x: 456, endPoint y: 466, distance: 5.4
click at [453, 471] on div "See more" at bounding box center [472, 473] width 86 height 11
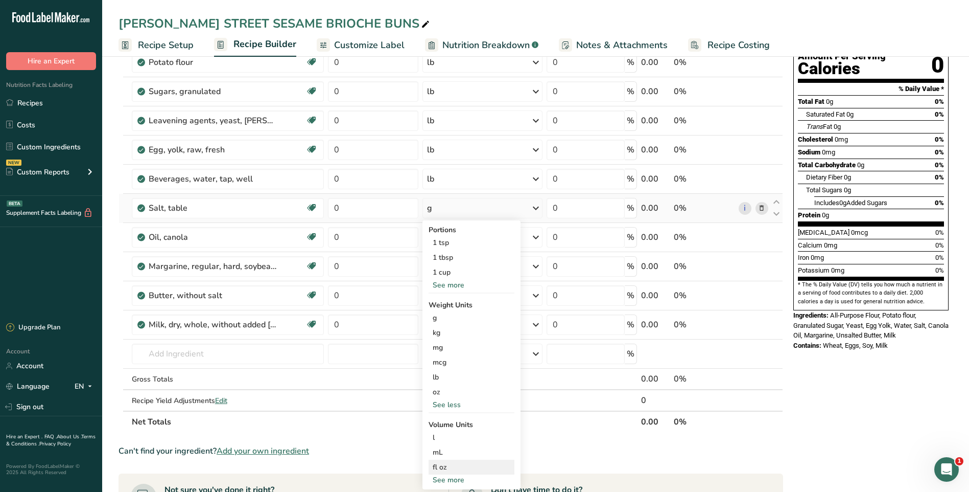
scroll to position [153, 0]
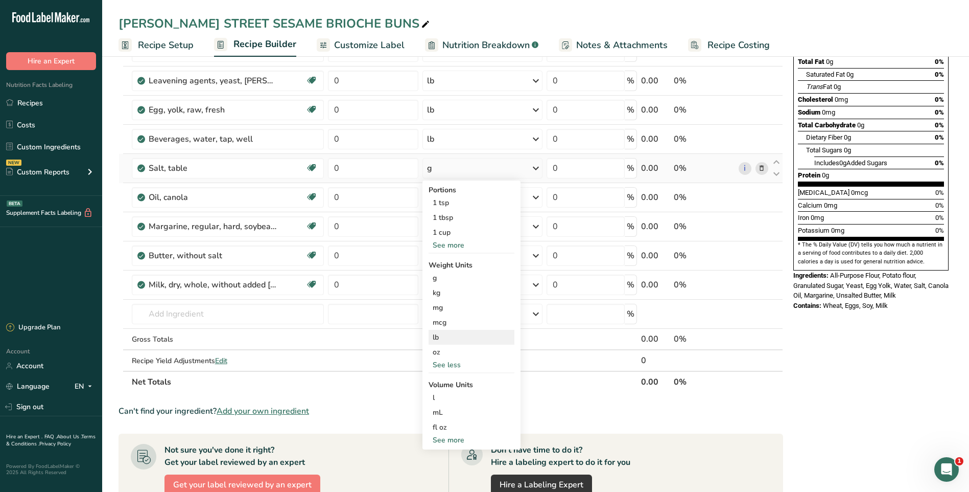
click at [445, 338] on div "lb" at bounding box center [472, 337] width 86 height 15
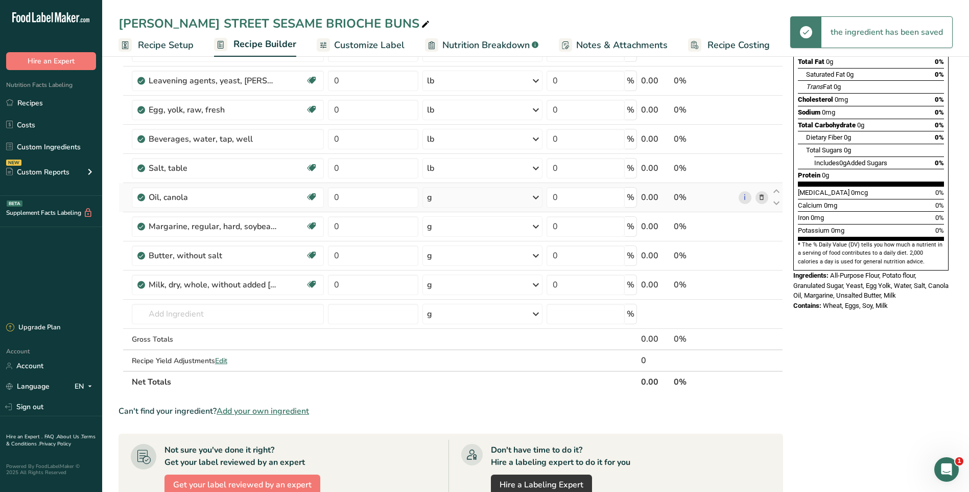
click at [538, 197] on icon at bounding box center [536, 197] width 12 height 18
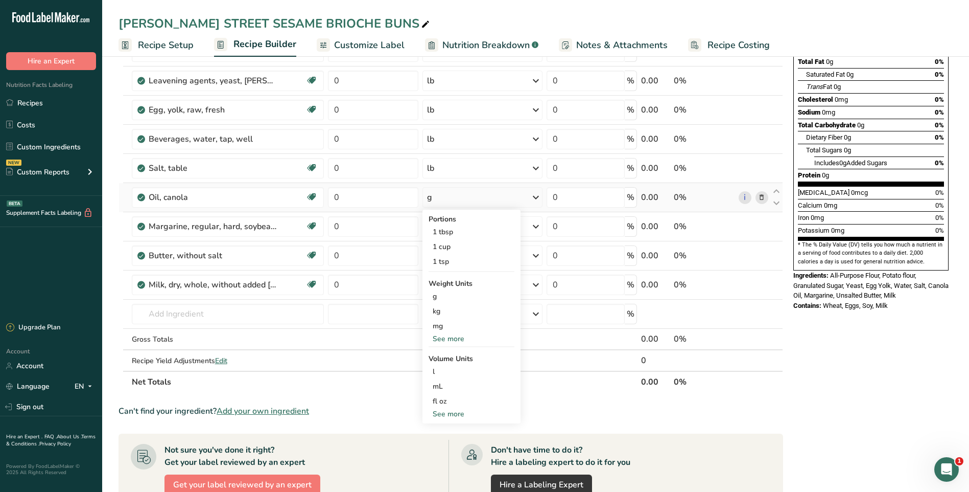
click at [443, 337] on div "See more" at bounding box center [472, 338] width 86 height 11
click at [444, 355] on div "lb" at bounding box center [472, 355] width 86 height 15
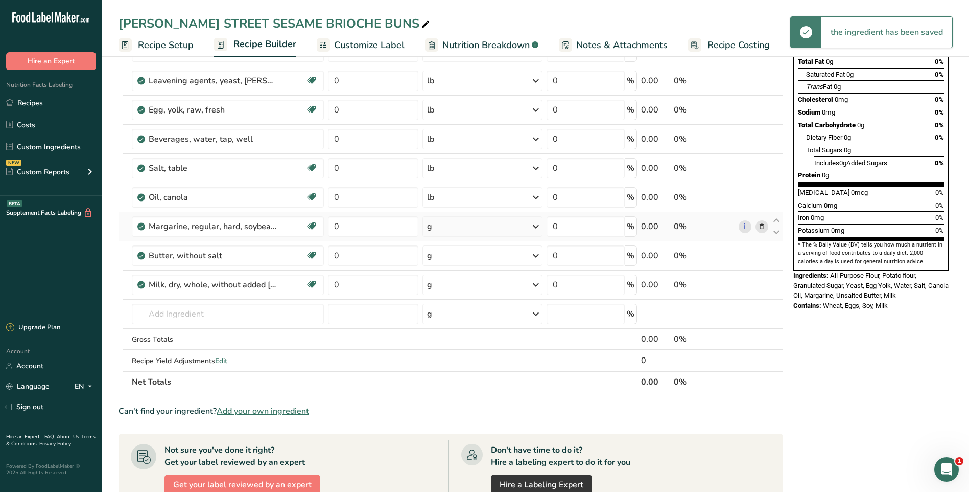
click at [537, 229] on icon at bounding box center [536, 226] width 12 height 18
click at [451, 355] on div "See more" at bounding box center [472, 352] width 86 height 11
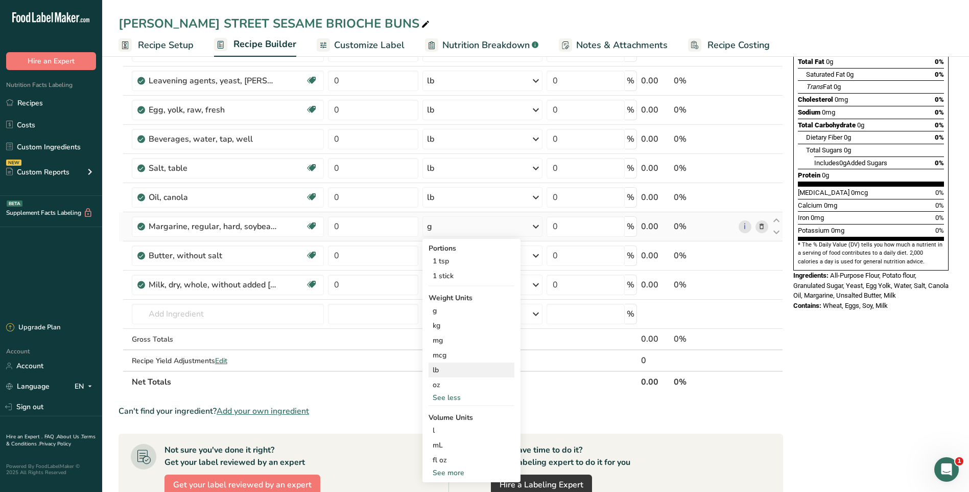
click at [444, 370] on div "lb" at bounding box center [472, 369] width 86 height 15
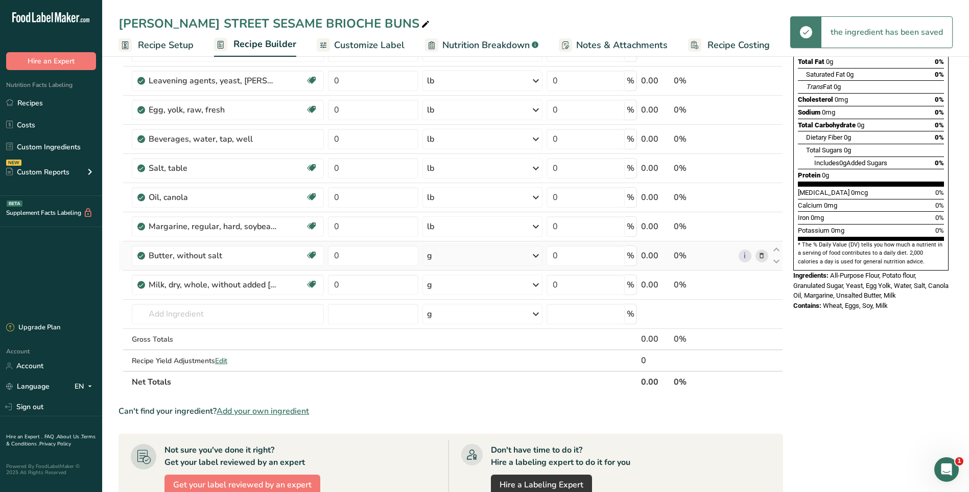
click at [539, 256] on icon at bounding box center [536, 255] width 12 height 18
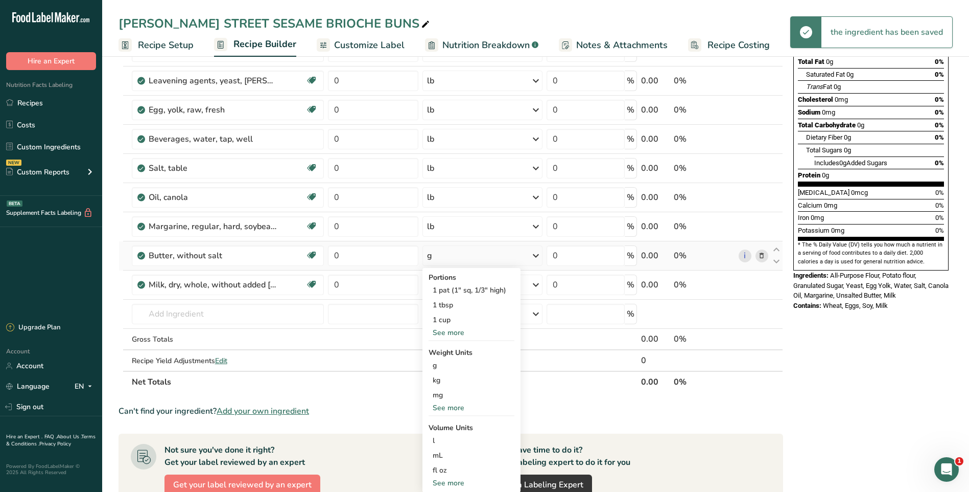
click at [441, 409] on div "See more" at bounding box center [472, 407] width 86 height 11
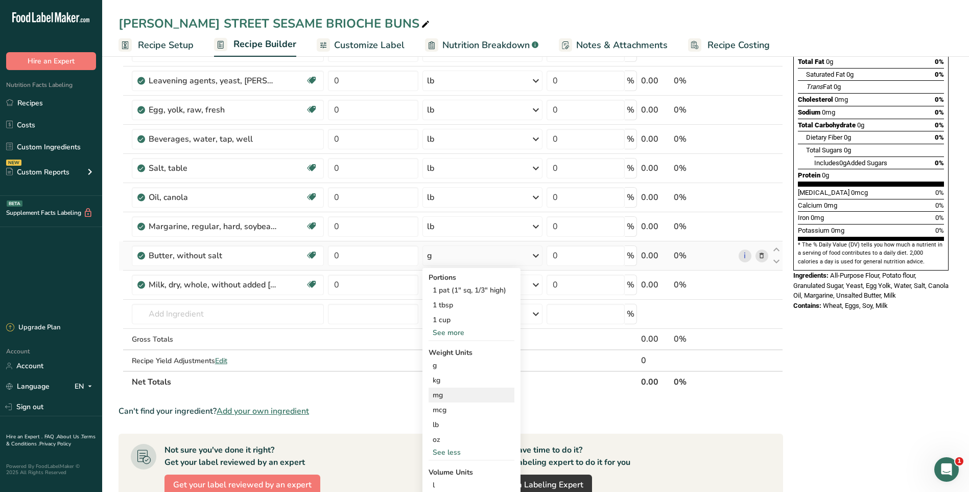
drag, startPoint x: 440, startPoint y: 426, endPoint x: 457, endPoint y: 402, distance: 29.3
click at [440, 425] on div "lb" at bounding box center [472, 424] width 86 height 15
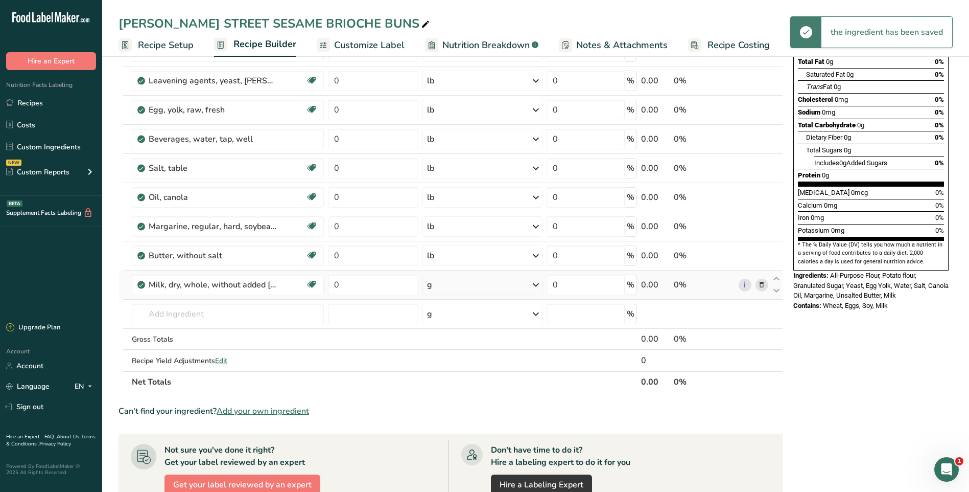
click at [536, 286] on icon at bounding box center [536, 284] width 12 height 18
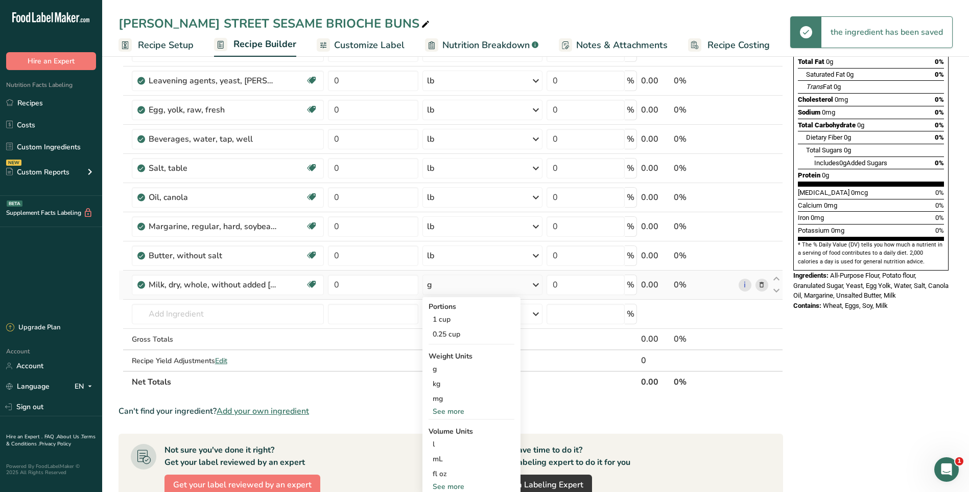
click at [452, 409] on div "See more" at bounding box center [472, 411] width 86 height 11
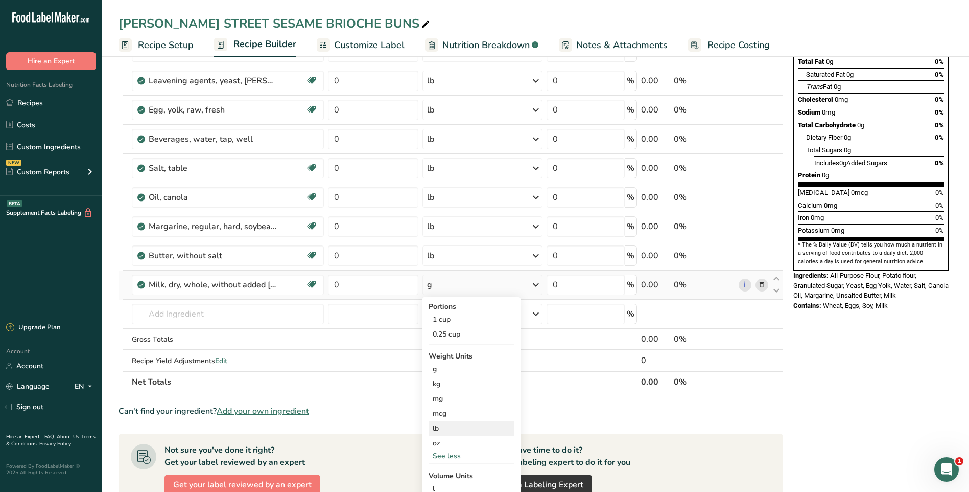
click at [450, 426] on div "lb" at bounding box center [472, 427] width 86 height 15
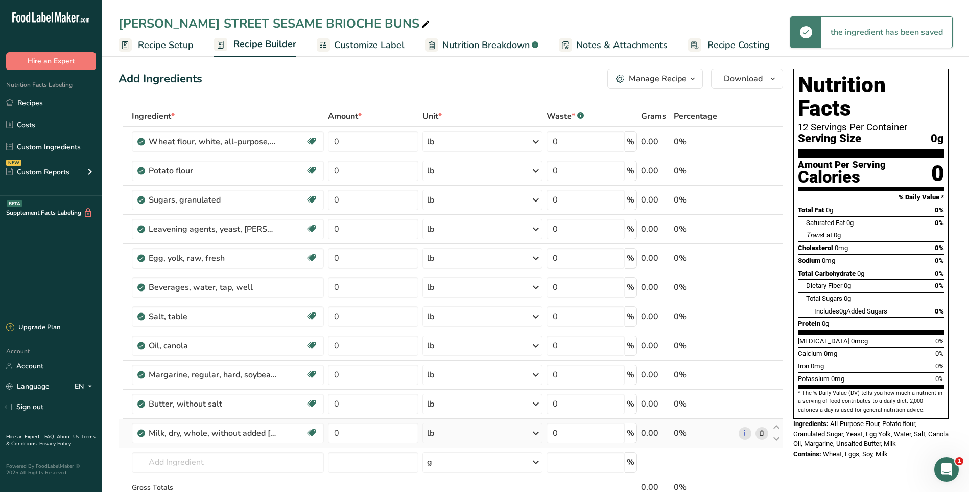
scroll to position [0, 0]
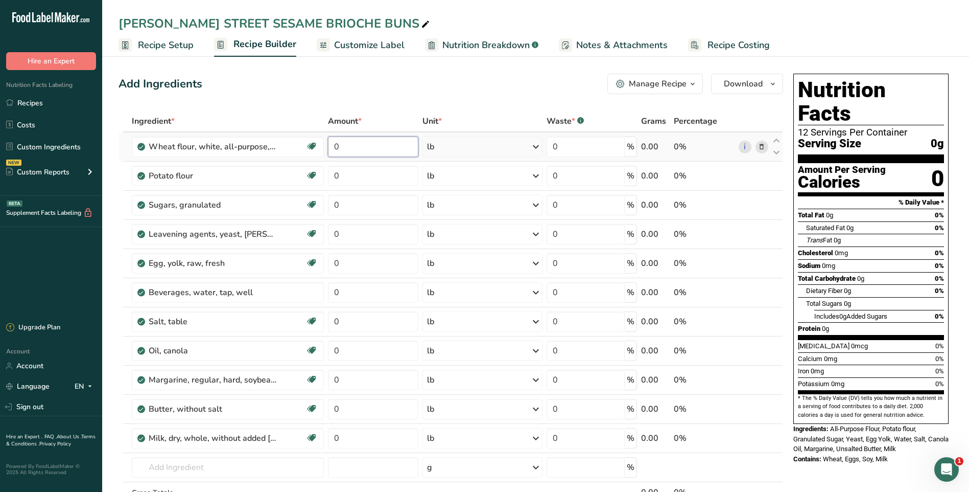
drag, startPoint x: 387, startPoint y: 149, endPoint x: 395, endPoint y: 148, distance: 8.7
click at [386, 149] on input "0" at bounding box center [373, 146] width 90 height 20
type input "200"
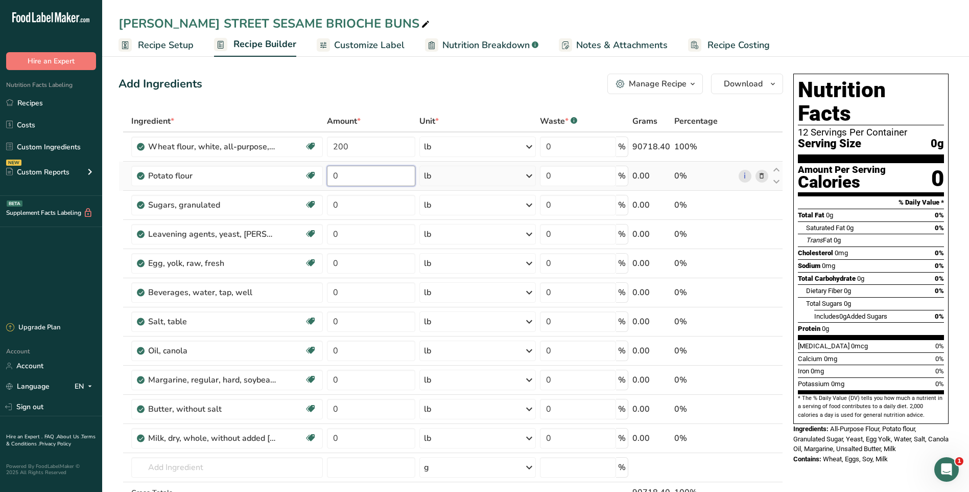
click at [372, 182] on div "Ingredient * Amount * Unit * Waste * .a-a{fill:#347362;}.b-a{fill:#fff;} Grams …" at bounding box center [451, 327] width 665 height 435
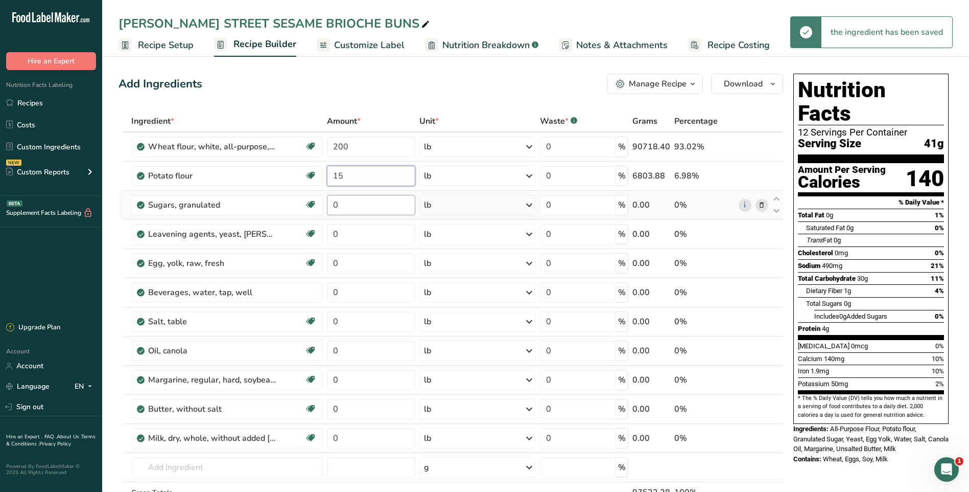
type input "15"
click at [375, 198] on div "Ingredient * Amount * Unit * Waste * .a-a{fill:#347362;}.b-a{fill:#fff;} Grams …" at bounding box center [451, 327] width 665 height 435
type input "35"
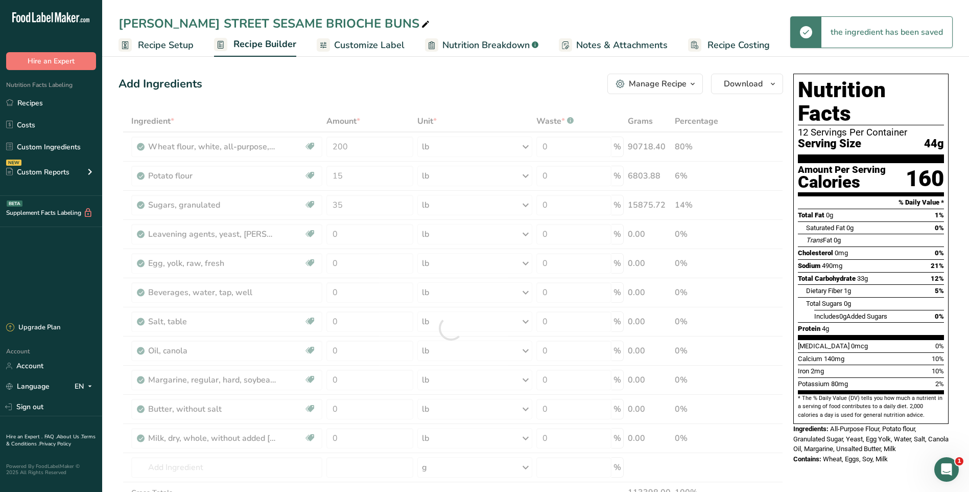
click at [458, 79] on div "Add Ingredients Manage Recipe Delete Recipe Duplicate Recipe Scale Recipe Save …" at bounding box center [451, 84] width 665 height 20
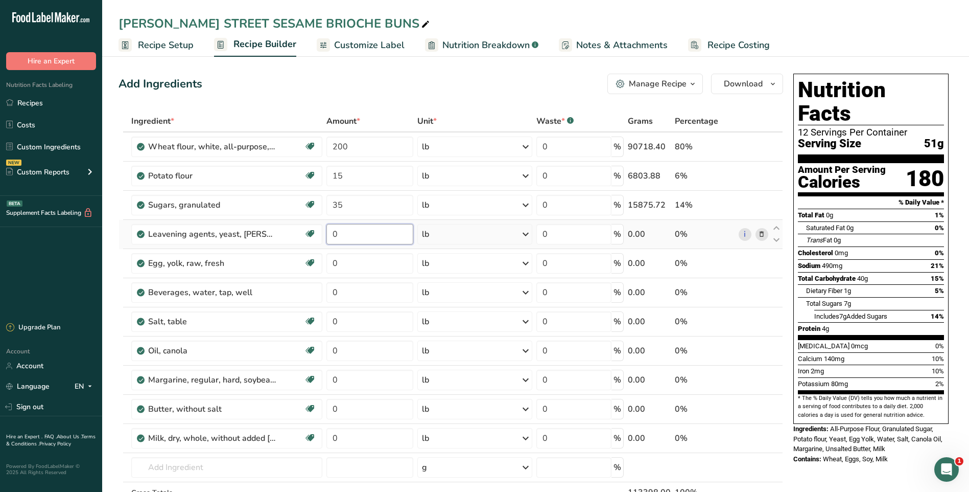
click at [369, 233] on input "0" at bounding box center [369, 234] width 87 height 20
type input "1.5"
click at [433, 78] on div "Add Ingredients Manage Recipe Delete Recipe Duplicate Recipe Scale Recipe Save …" at bounding box center [451, 84] width 665 height 20
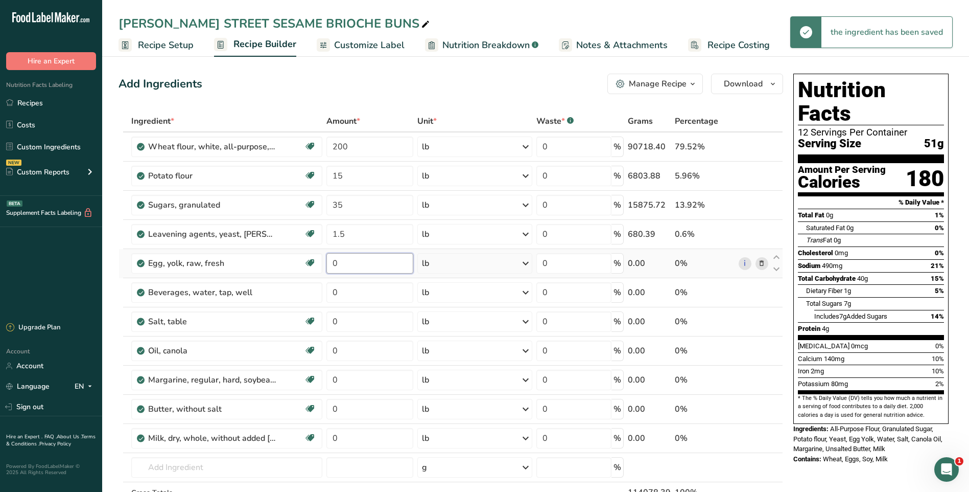
click at [350, 262] on input "0" at bounding box center [369, 263] width 87 height 20
type input "35"
click at [424, 71] on div "Add Ingredients Manage Recipe Delete Recipe Duplicate Recipe Scale Recipe Save …" at bounding box center [454, 474] width 671 height 810
click at [359, 291] on input "0" at bounding box center [369, 292] width 87 height 20
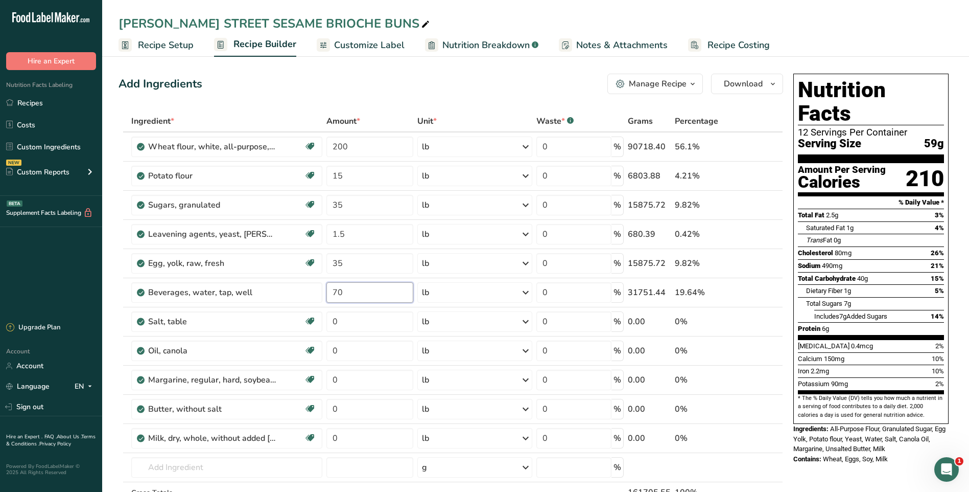
type input "70"
click at [346, 81] on div "Add Ingredients Manage Recipe Delete Recipe Duplicate Recipe Scale Recipe Save …" at bounding box center [451, 84] width 665 height 20
click at [350, 325] on input "0" at bounding box center [369, 321] width 87 height 20
type input "5.25"
click at [358, 356] on div "Ingredient * Amount * Unit * Waste * .a-a{fill:#347362;}.b-a{fill:#fff;} Grams …" at bounding box center [451, 327] width 665 height 435
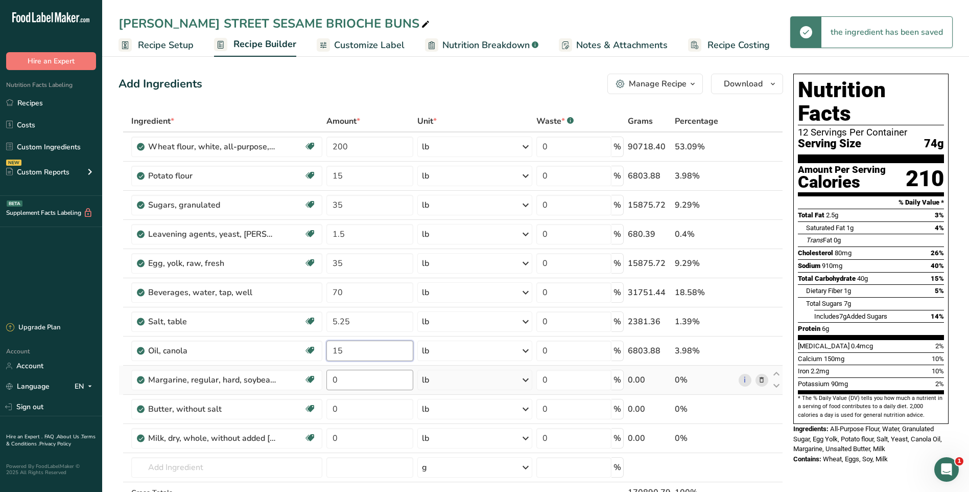
type input "15"
click at [373, 380] on div "Ingredient * Amount * Unit * Waste * .a-a{fill:#347362;}.b-a{fill:#fff;} Grams …" at bounding box center [451, 327] width 665 height 435
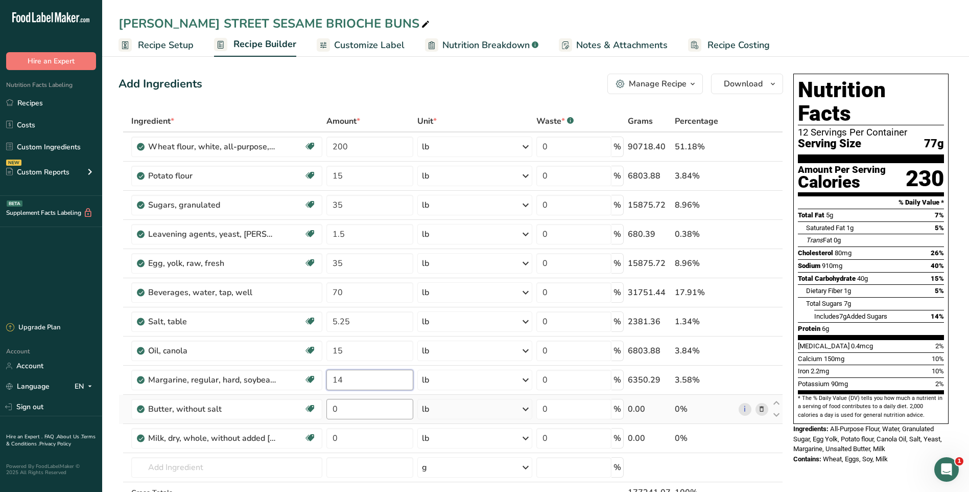
type input "14"
click at [376, 401] on div "Ingredient * Amount * Unit * Waste * .a-a{fill:#347362;}.b-a{fill:#fff;} Grams …" at bounding box center [451, 327] width 665 height 435
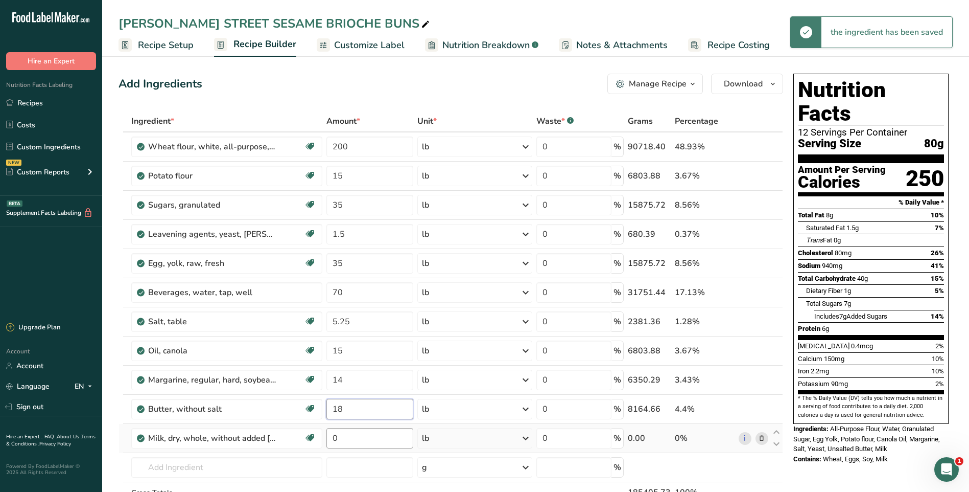
type input "18"
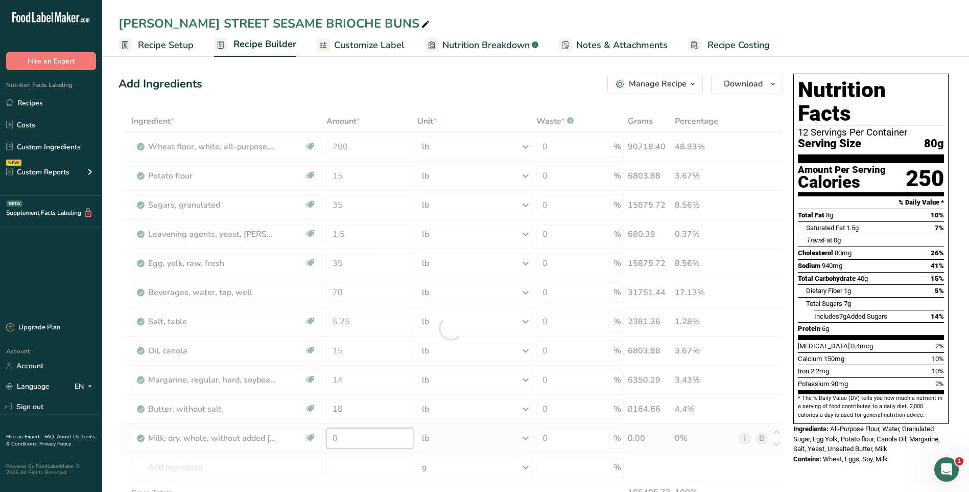
click at [368, 435] on div "Ingredient * Amount * Unit * Waste * .a-a{fill:#347362;}.b-a{fill:#fff;} Grams …" at bounding box center [451, 327] width 665 height 435
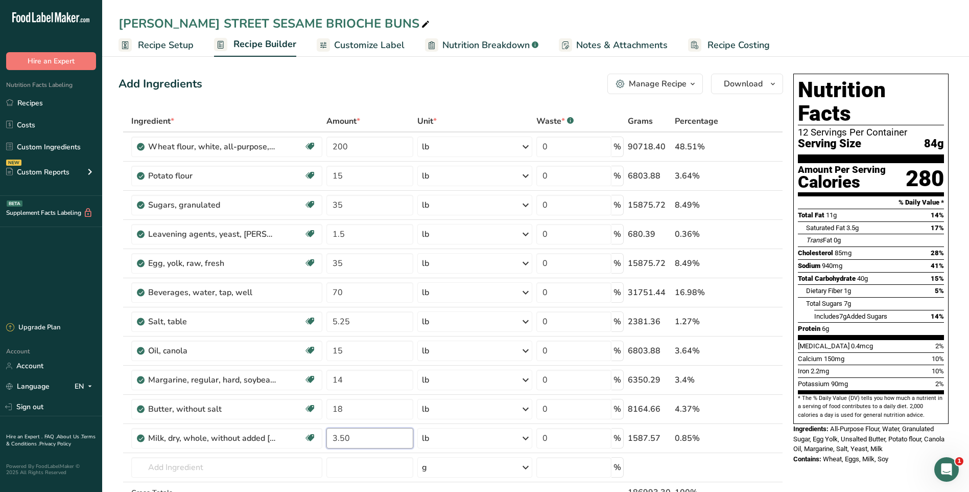
type input "3.50"
click at [420, 79] on div "Add Ingredients Manage Recipe Delete Recipe Duplicate Recipe Scale Recipe Save …" at bounding box center [451, 84] width 665 height 20
click at [359, 233] on input "1.5" at bounding box center [369, 234] width 87 height 20
type input "1.50"
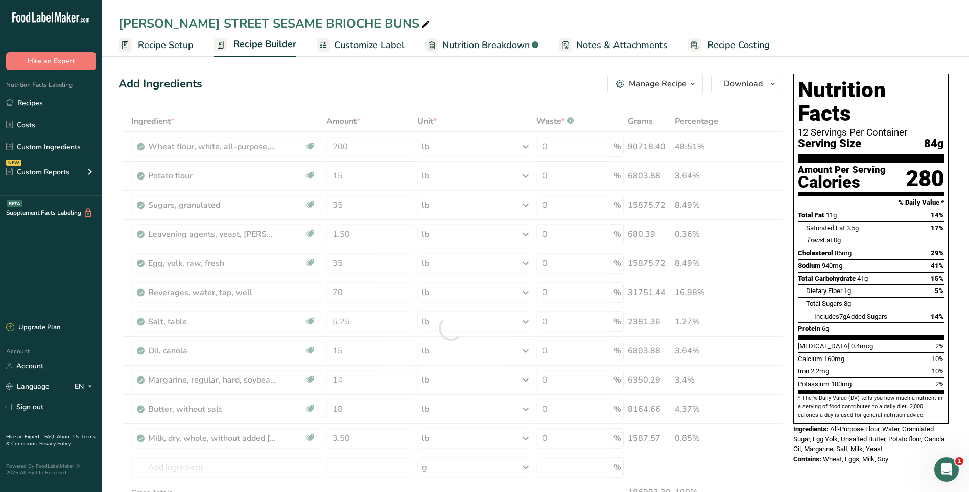
click at [468, 76] on div "Add Ingredients Manage Recipe Delete Recipe Duplicate Recipe Scale Recipe Save …" at bounding box center [451, 84] width 665 height 20
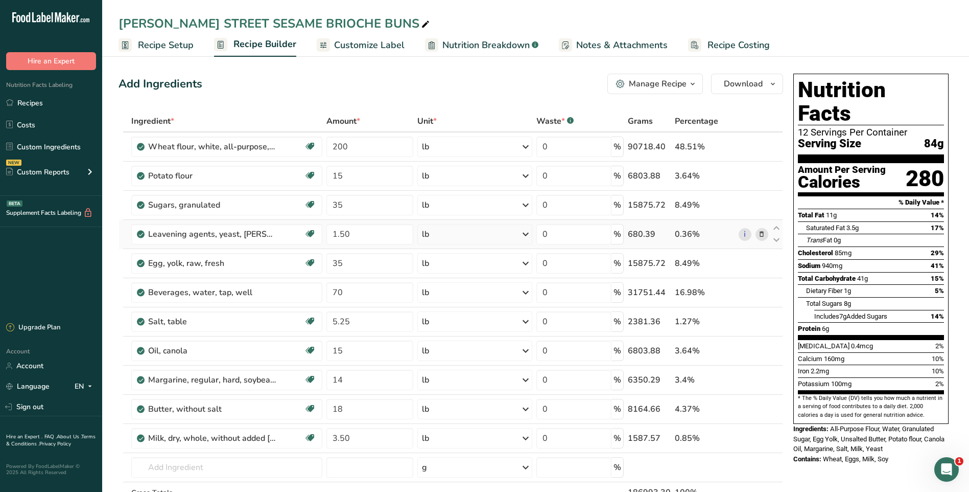
scroll to position [51, 0]
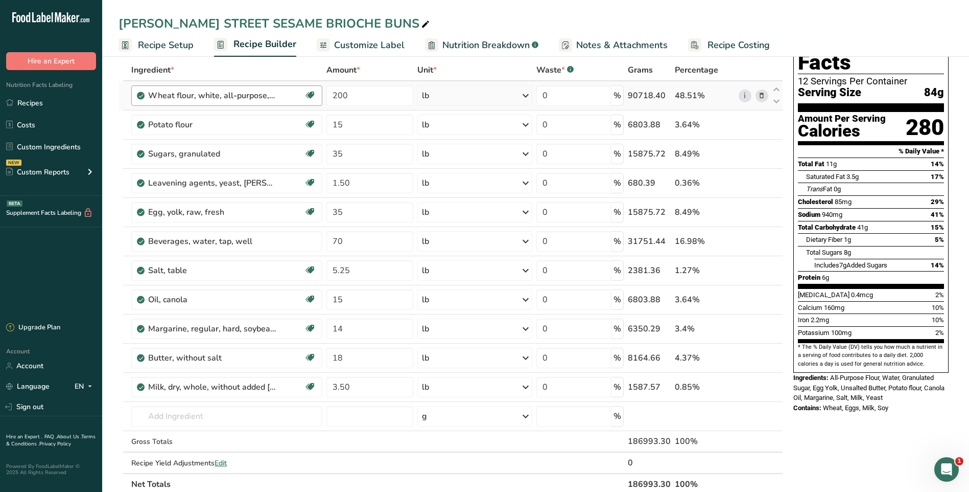
drag, startPoint x: 154, startPoint y: 48, endPoint x: 295, endPoint y: 99, distance: 150.5
click at [154, 47] on span "Recipe Setup" at bounding box center [166, 45] width 56 height 14
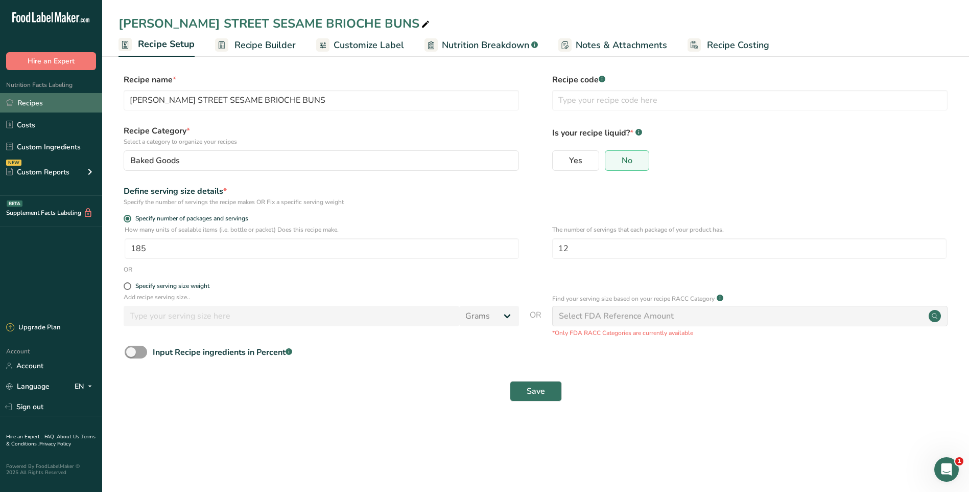
click at [40, 104] on link "Recipes" at bounding box center [51, 102] width 102 height 19
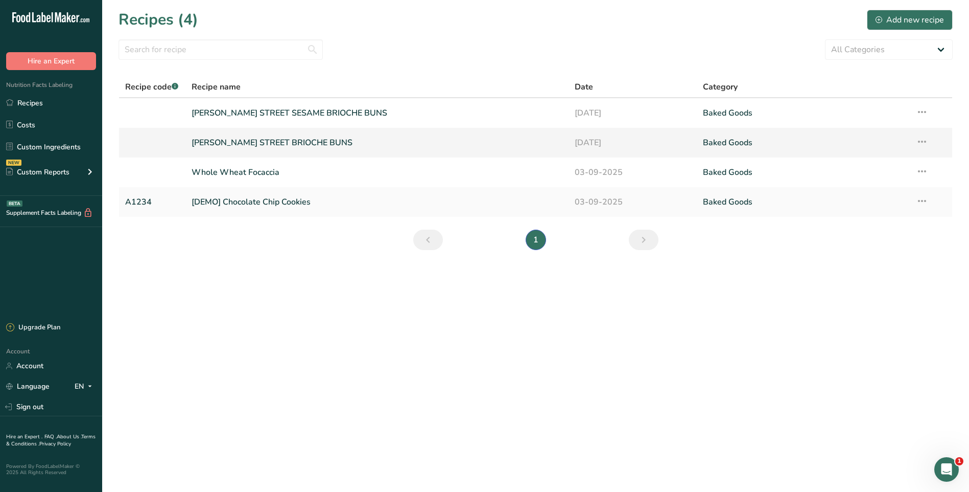
drag, startPoint x: 329, startPoint y: 142, endPoint x: 335, endPoint y: 142, distance: 5.6
click at [330, 142] on link "[PERSON_NAME] STREET BRIOCHE BUNS" at bounding box center [377, 142] width 371 height 21
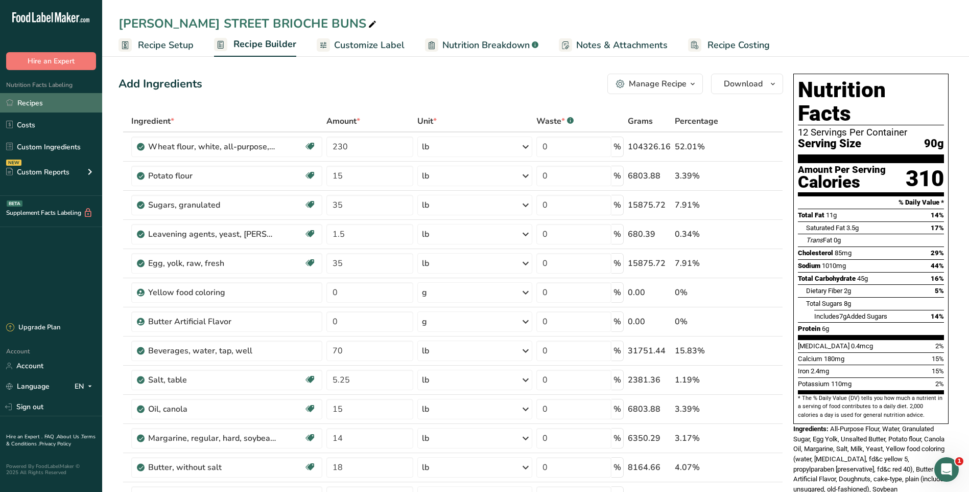
click at [43, 106] on link "Recipes" at bounding box center [51, 102] width 102 height 19
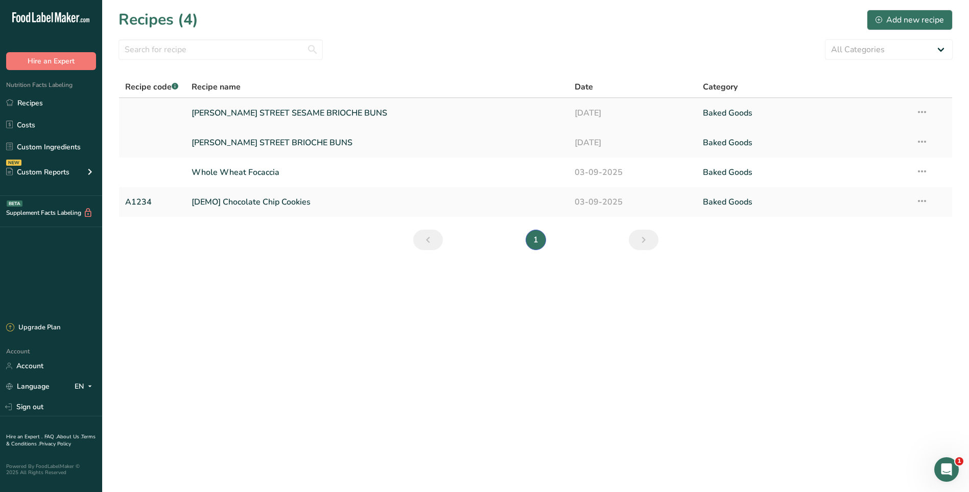
click at [334, 112] on link "[PERSON_NAME] STREET SESAME BRIOCHE BUNS" at bounding box center [377, 112] width 371 height 21
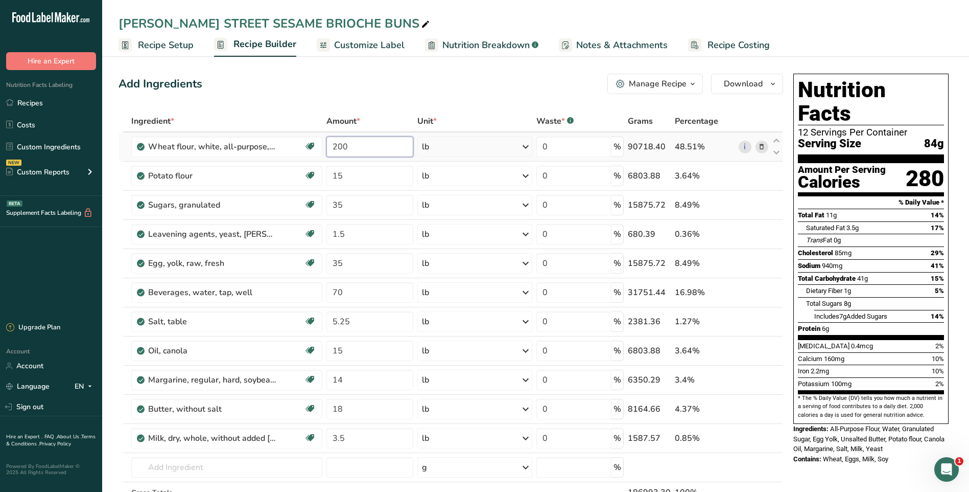
click at [368, 151] on input "200" at bounding box center [369, 146] width 87 height 20
type input "2"
type input "230"
click at [370, 59] on section "Add Ingredients Manage Recipe Delete Recipe Duplicate Recipe Scale Recipe Save …" at bounding box center [535, 474] width 867 height 843
click at [197, 466] on input "text" at bounding box center [226, 467] width 191 height 20
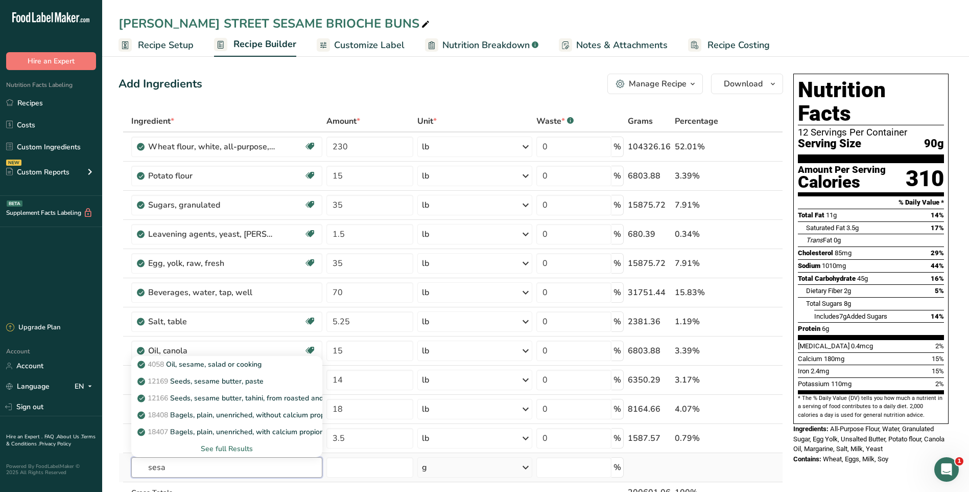
type input "sesa"
click at [230, 448] on div "See full Results" at bounding box center [226, 448] width 174 height 11
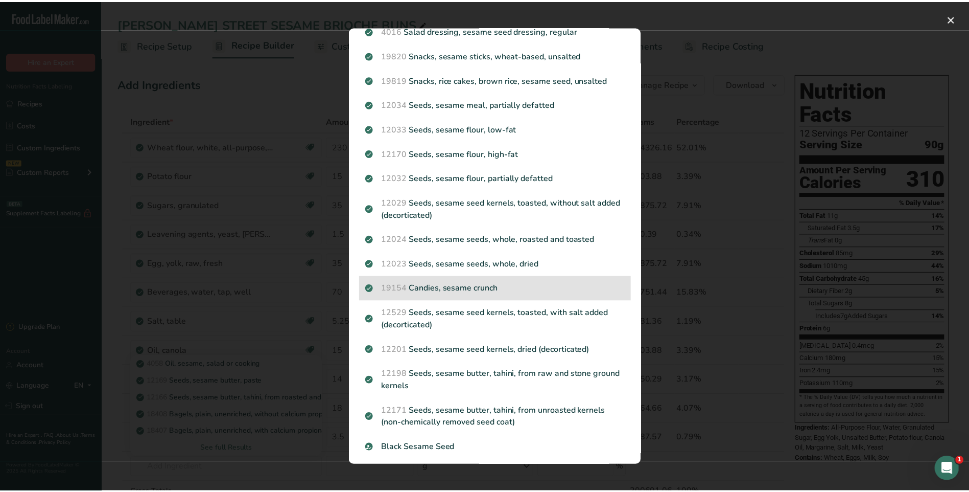
scroll to position [409, 0]
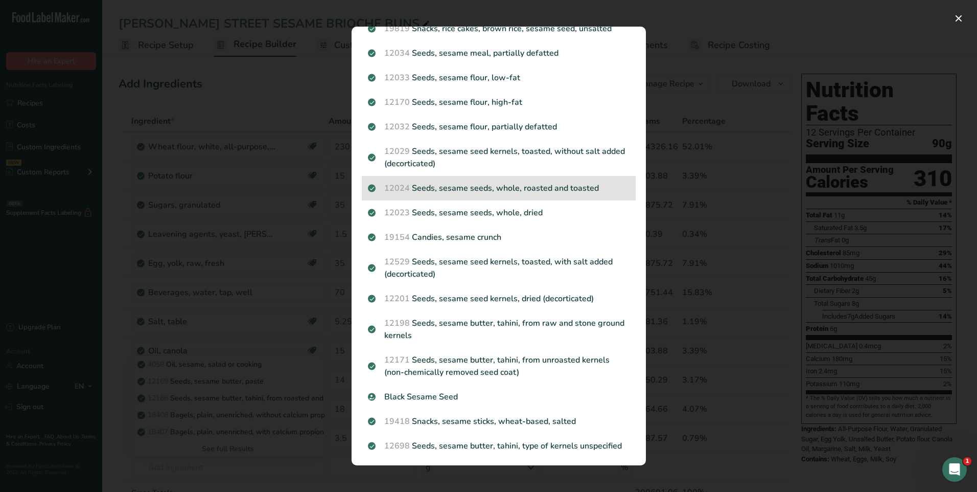
click at [570, 189] on p "12024 Seeds, sesame seeds, whole, roasted and toasted" at bounding box center [499, 188] width 262 height 12
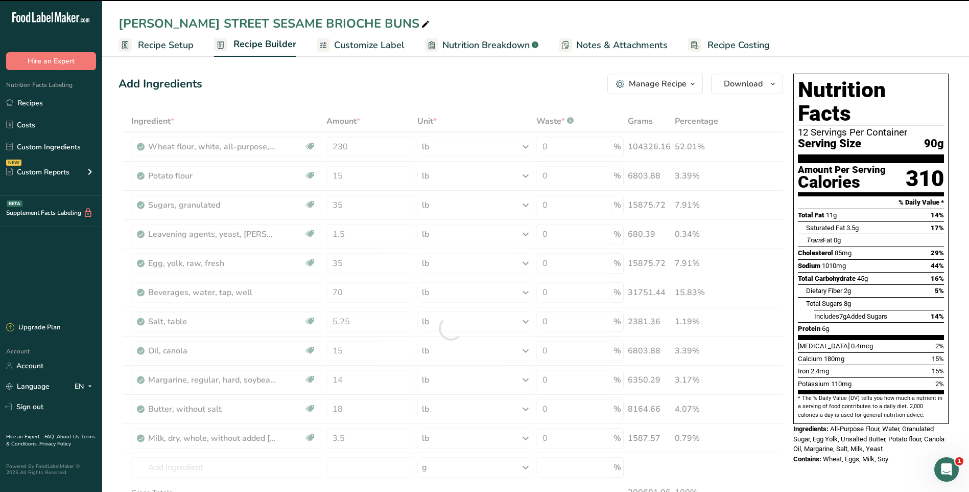
type input "0"
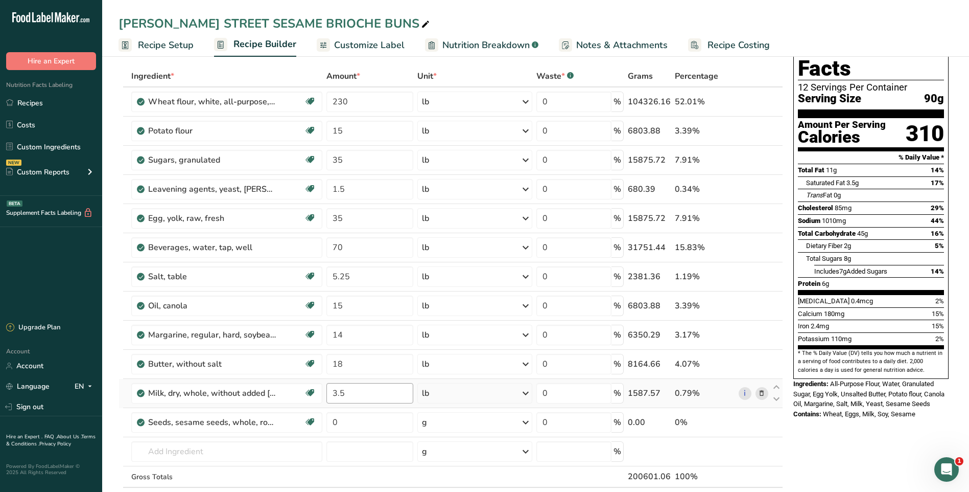
scroll to position [102, 0]
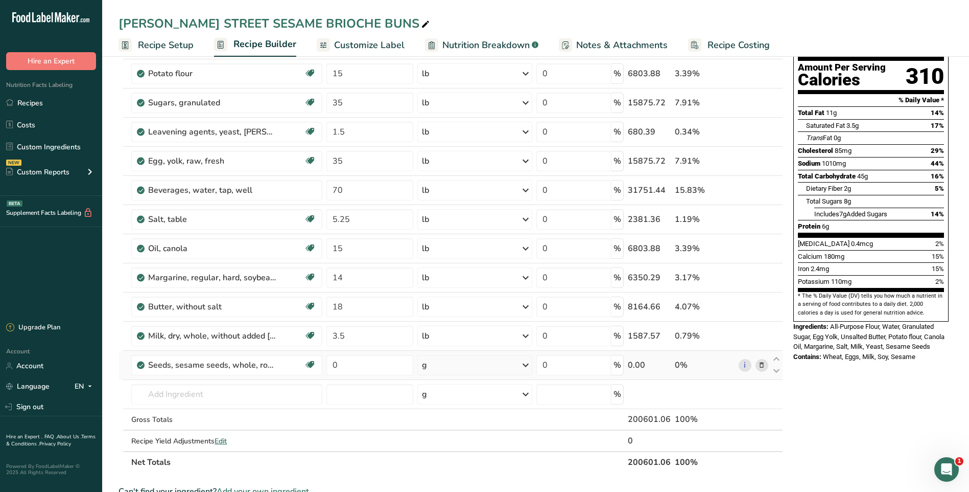
click at [526, 365] on icon at bounding box center [526, 365] width 12 height 18
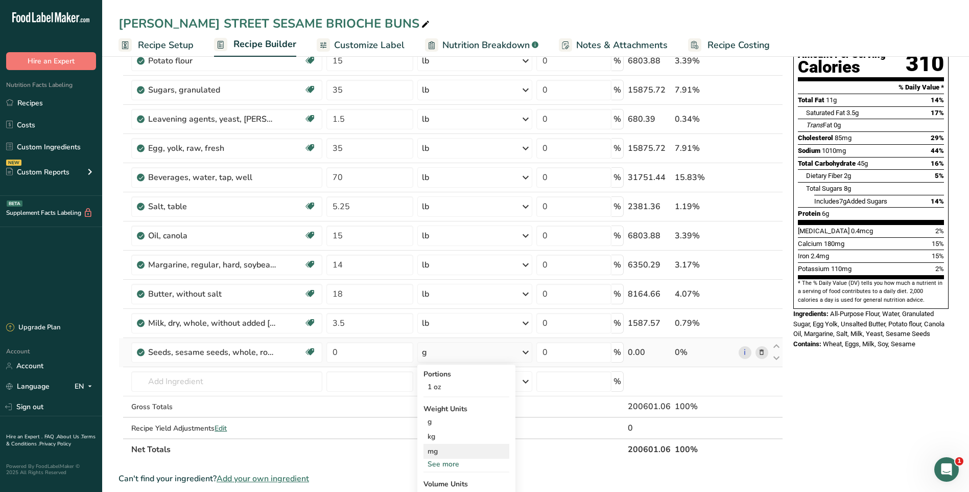
scroll to position [153, 0]
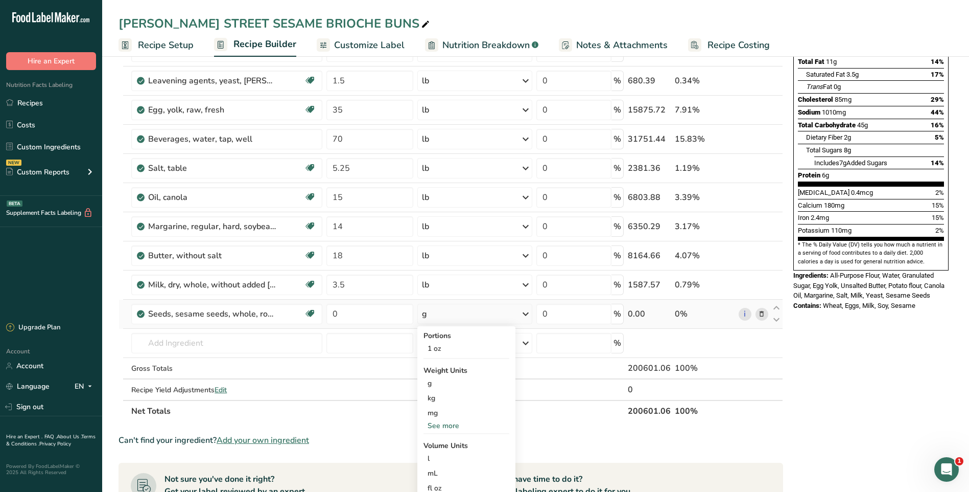
click at [445, 426] on div "See more" at bounding box center [467, 425] width 86 height 11
click at [438, 443] on div "lb" at bounding box center [467, 442] width 86 height 15
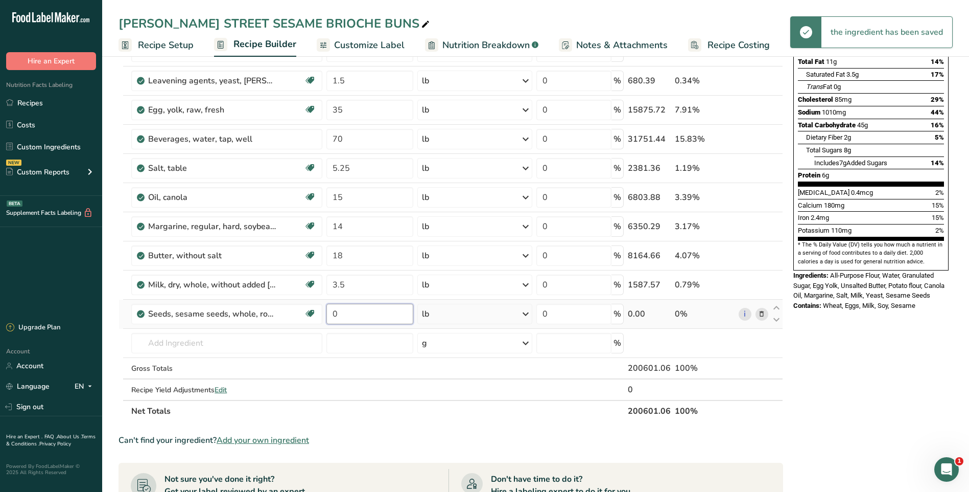
click at [373, 314] on input "0" at bounding box center [369, 313] width 87 height 20
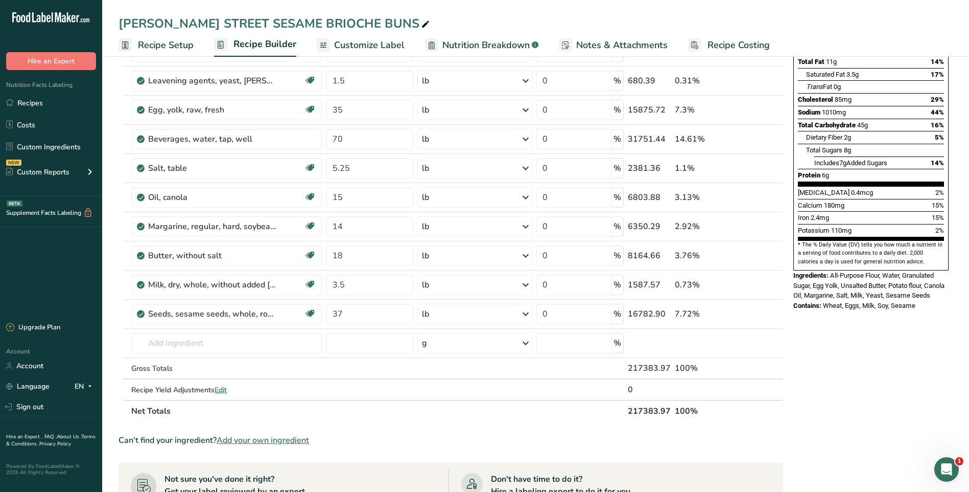
drag, startPoint x: 540, startPoint y: 440, endPoint x: 546, endPoint y: 425, distance: 17.2
click at [540, 440] on div "Can't find your ingredient? Add your own ingredient" at bounding box center [451, 440] width 665 height 12
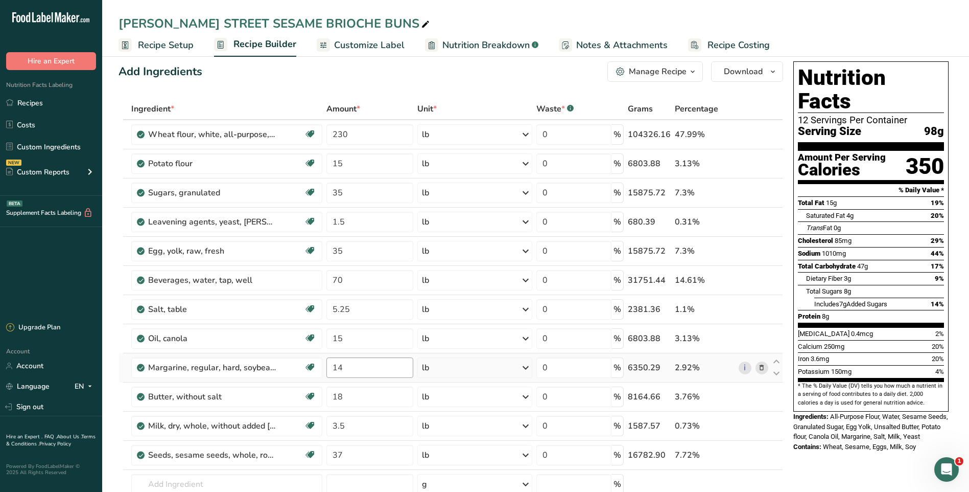
scroll to position [102, 0]
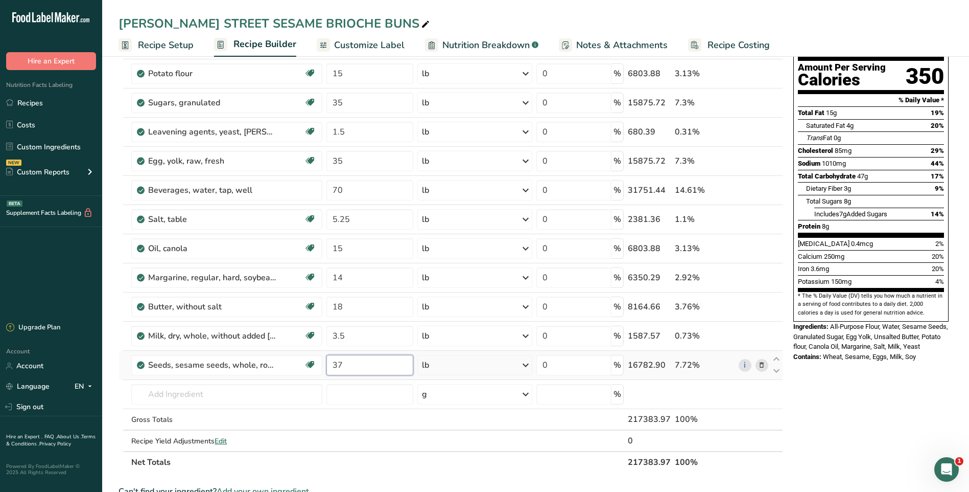
click at [358, 368] on input "37" at bounding box center [369, 365] width 87 height 20
type input "3"
type input "8"
click at [441, 467] on div "Ingredient * Amount * Unit * Waste * .a-a{fill:#347362;}.b-a{fill:#fff;} Grams …" at bounding box center [451, 240] width 665 height 464
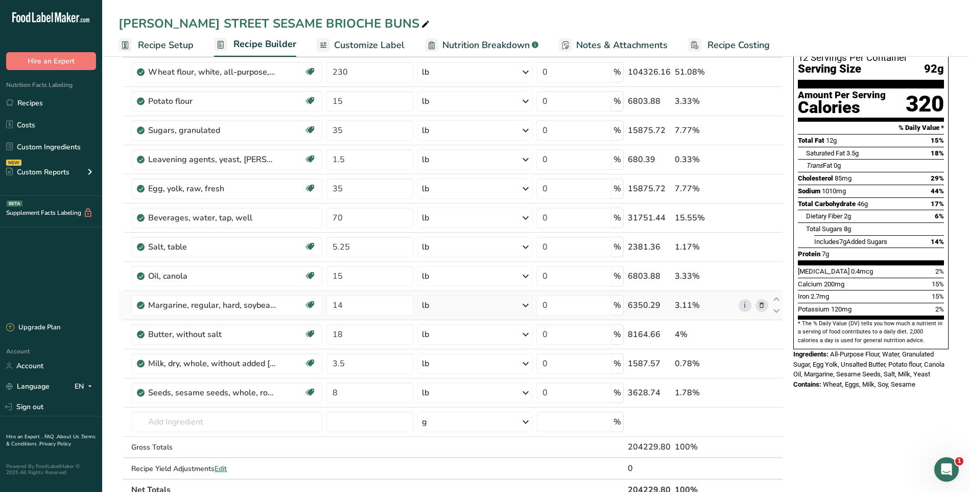
scroll to position [0, 0]
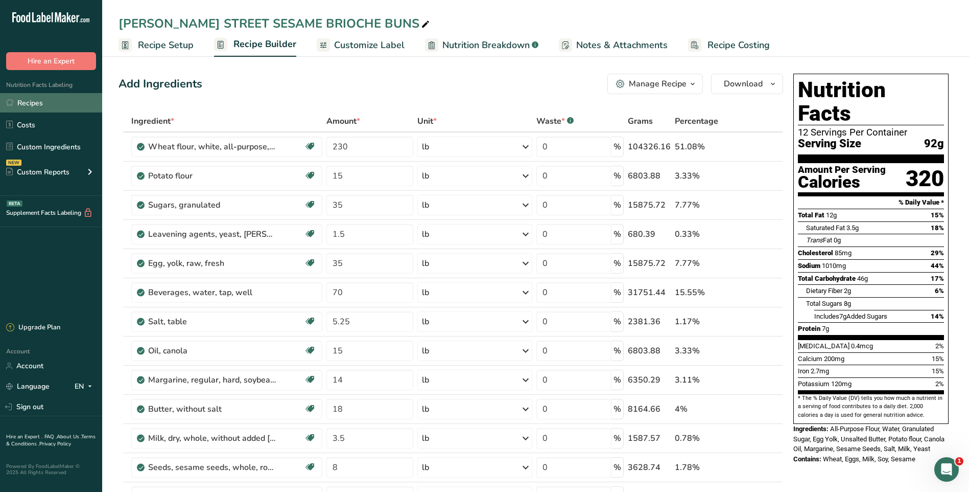
click at [44, 103] on link "Recipes" at bounding box center [51, 102] width 102 height 19
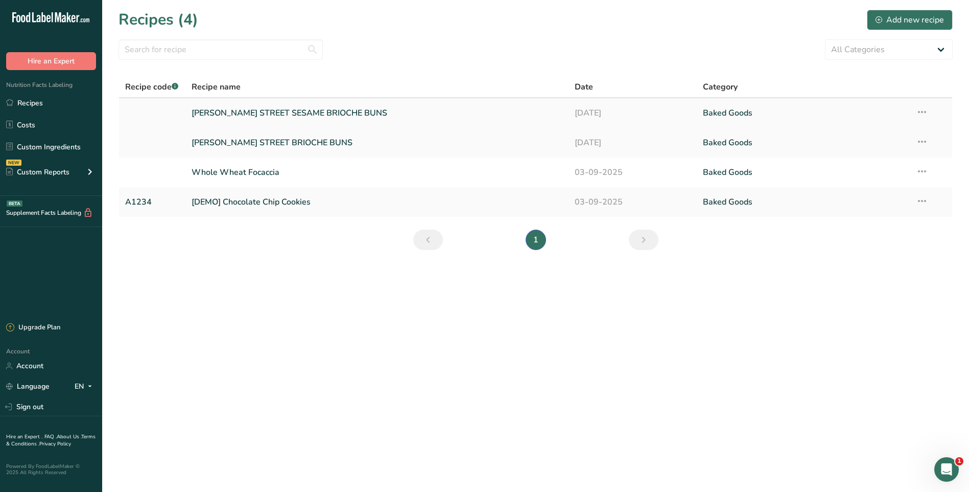
click at [442, 111] on link "[PERSON_NAME] STREET SESAME BRIOCHE BUNS" at bounding box center [377, 112] width 371 height 21
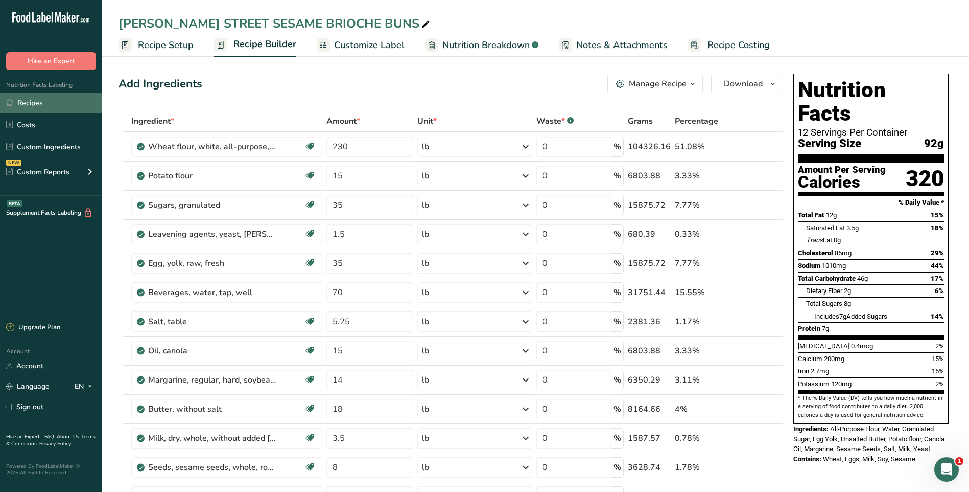
click at [27, 104] on link "Recipes" at bounding box center [51, 102] width 102 height 19
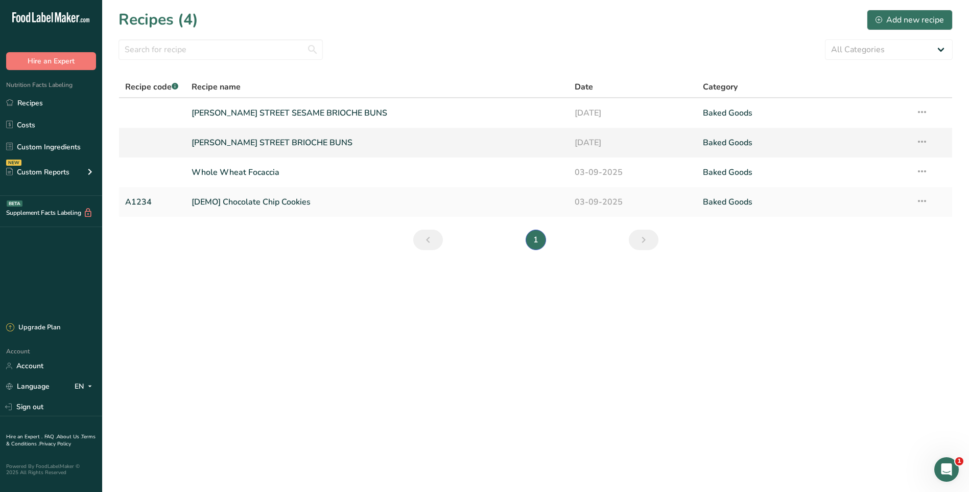
click at [276, 143] on link "[PERSON_NAME] STREET BRIOCHE BUNS" at bounding box center [377, 142] width 371 height 21
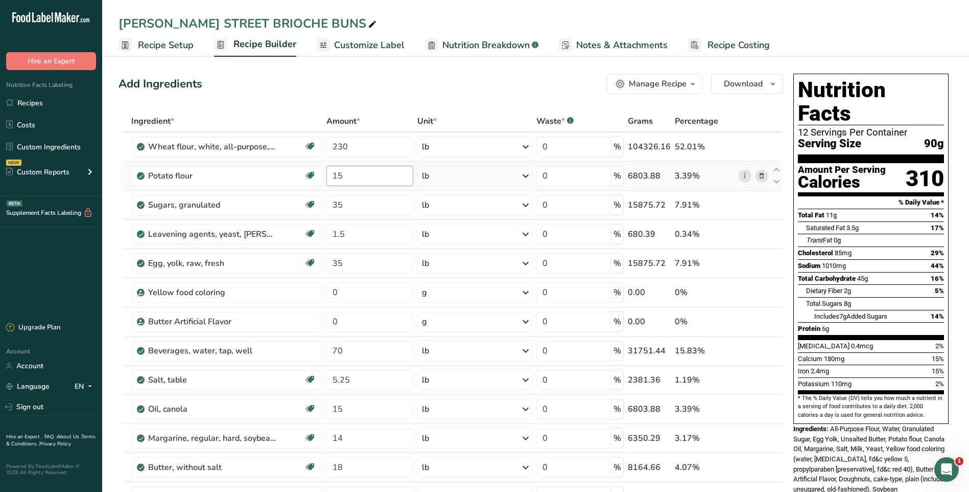
drag, startPoint x: 154, startPoint y: 41, endPoint x: 385, endPoint y: 177, distance: 268.0
click at [154, 41] on span "Recipe Setup" at bounding box center [166, 45] width 56 height 14
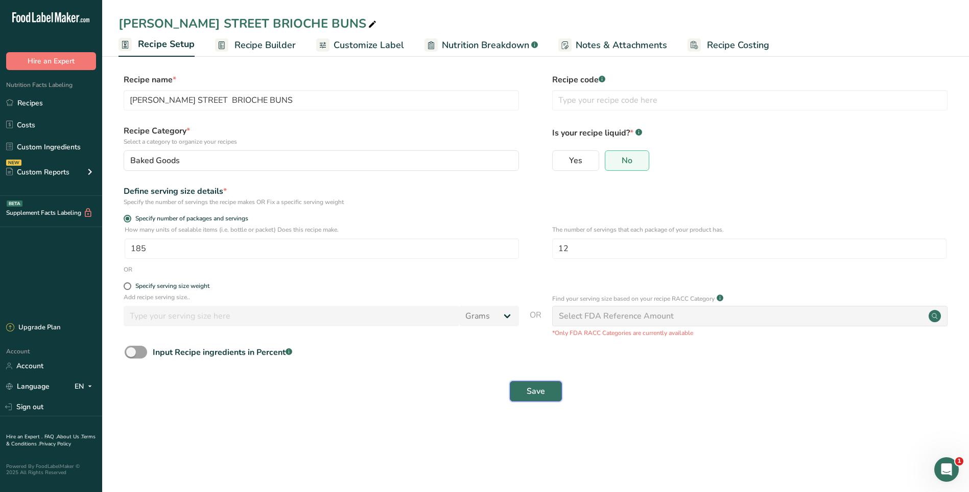
click at [551, 391] on button "Save" at bounding box center [536, 391] width 52 height 20
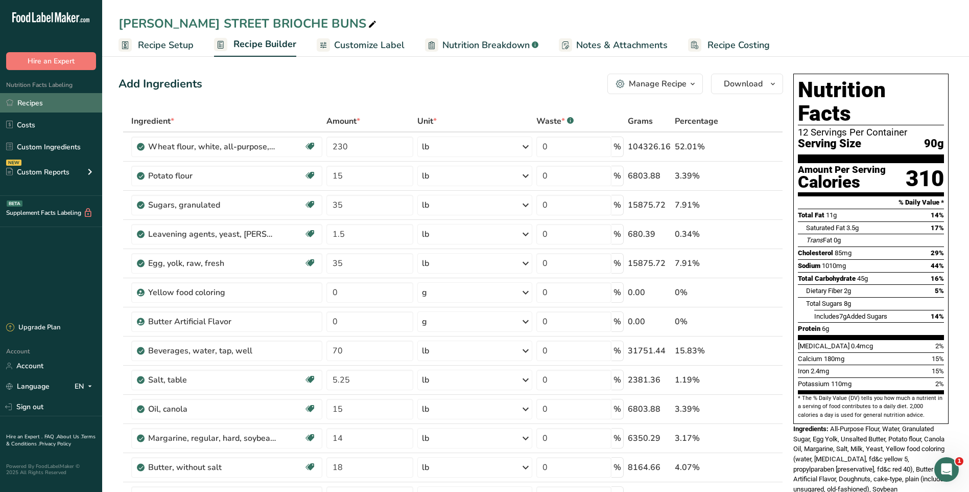
click at [46, 103] on link "Recipes" at bounding box center [51, 102] width 102 height 19
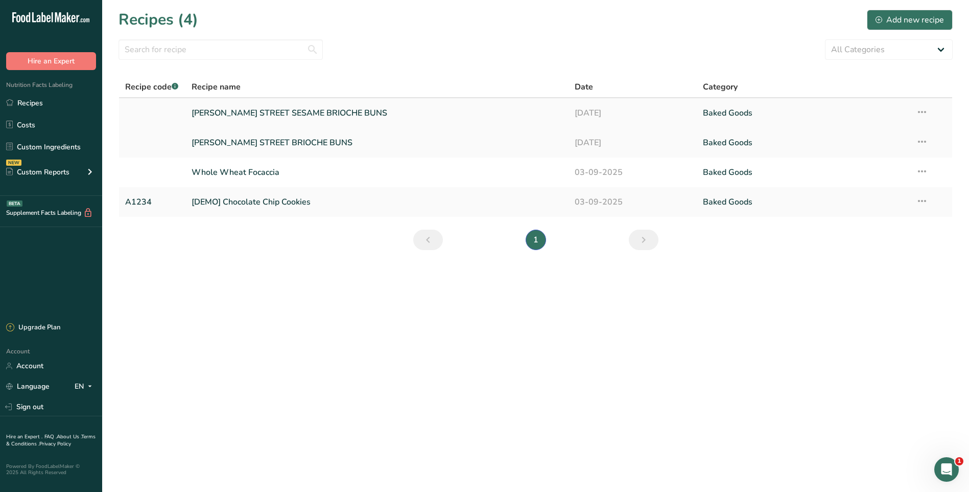
click at [307, 113] on link "[PERSON_NAME] STREET SESAME BRIOCHE BUNS" at bounding box center [377, 112] width 371 height 21
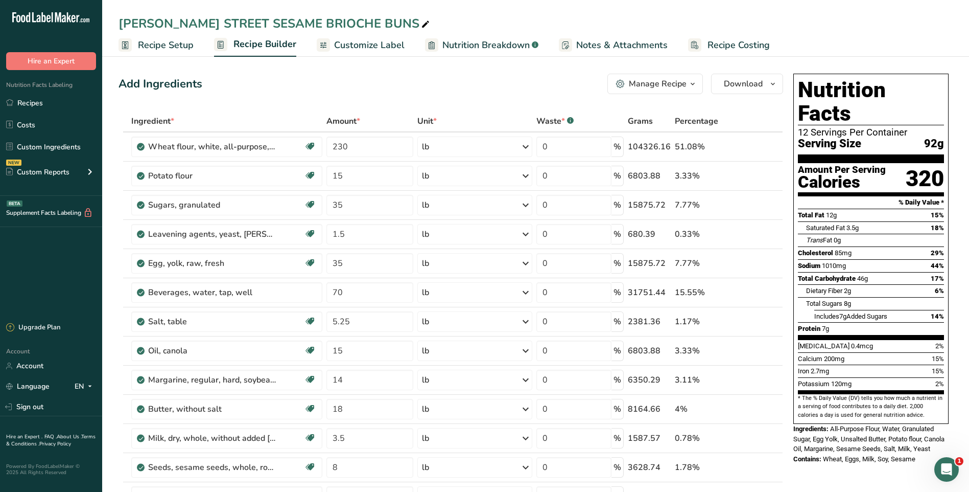
click at [147, 48] on span "Recipe Setup" at bounding box center [166, 45] width 56 height 14
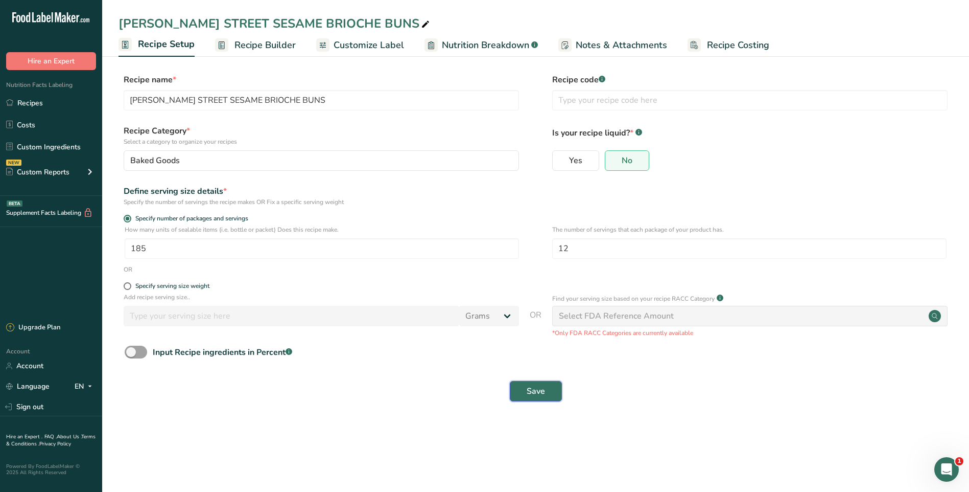
click at [537, 391] on span "Save" at bounding box center [536, 391] width 18 height 12
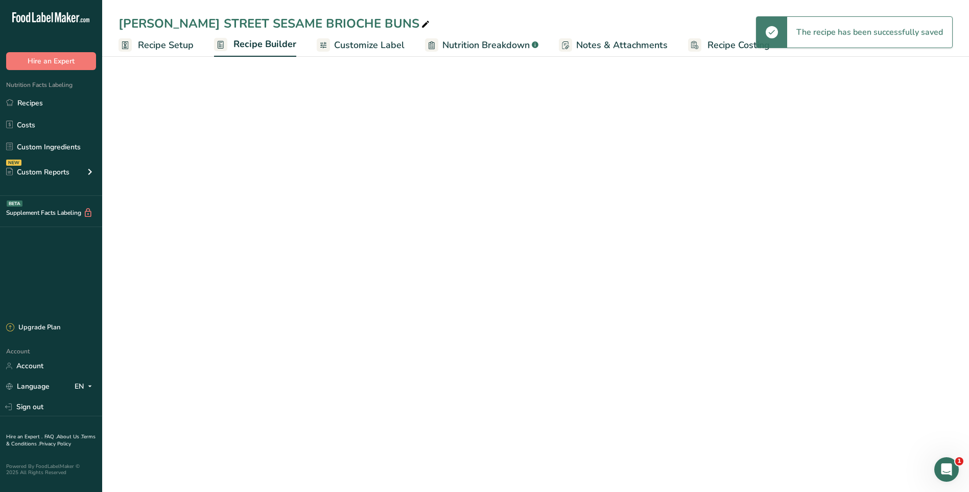
click at [55, 102] on link "Recipes" at bounding box center [51, 102] width 102 height 19
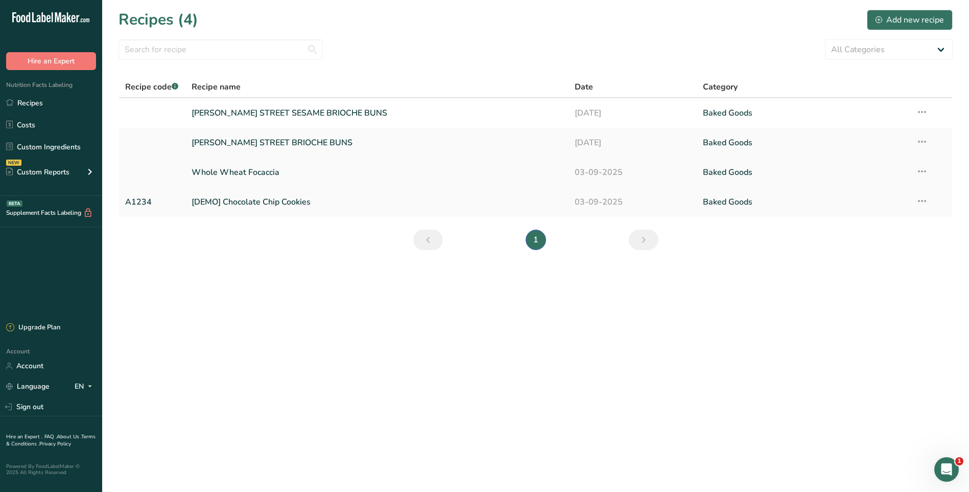
click at [308, 170] on link "Whole Wheat Focaccia" at bounding box center [377, 171] width 371 height 21
